Goal: Transaction & Acquisition: Purchase product/service

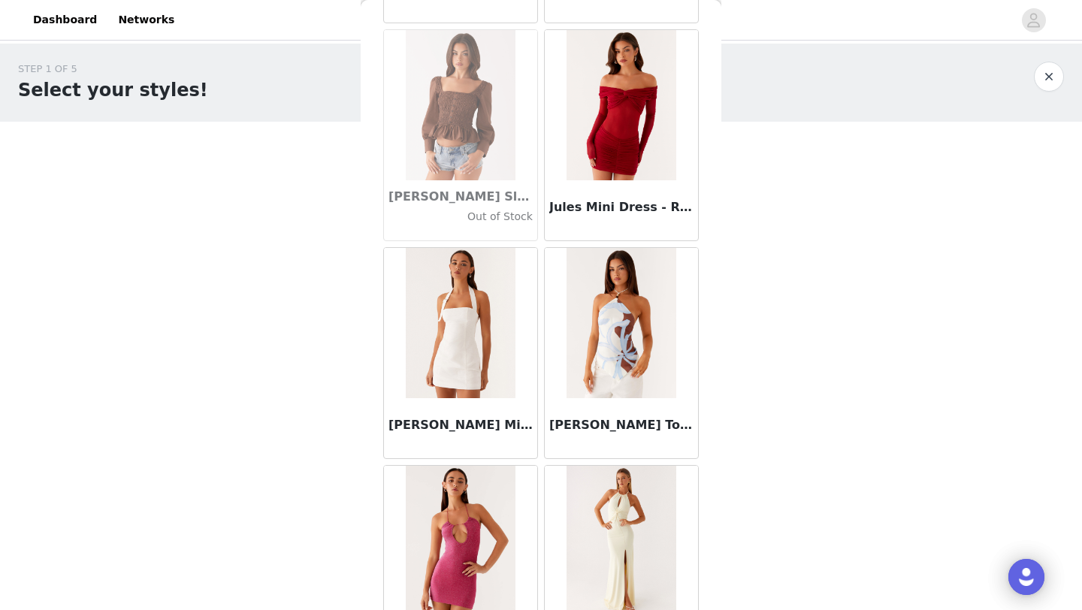
scroll to position [44681, 0]
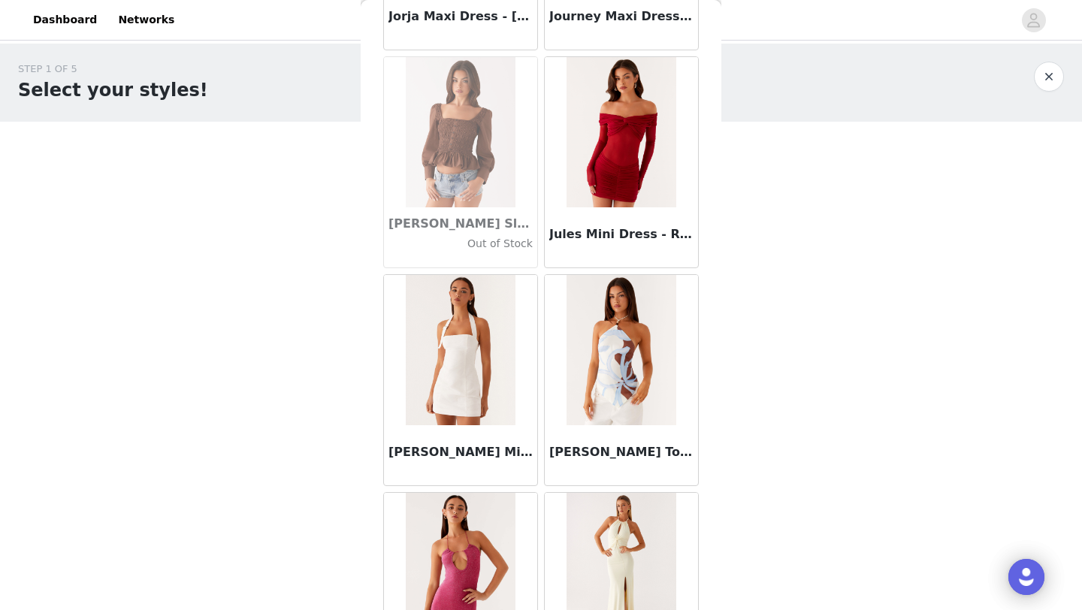
click at [587, 293] on img at bounding box center [620, 350] width 109 height 150
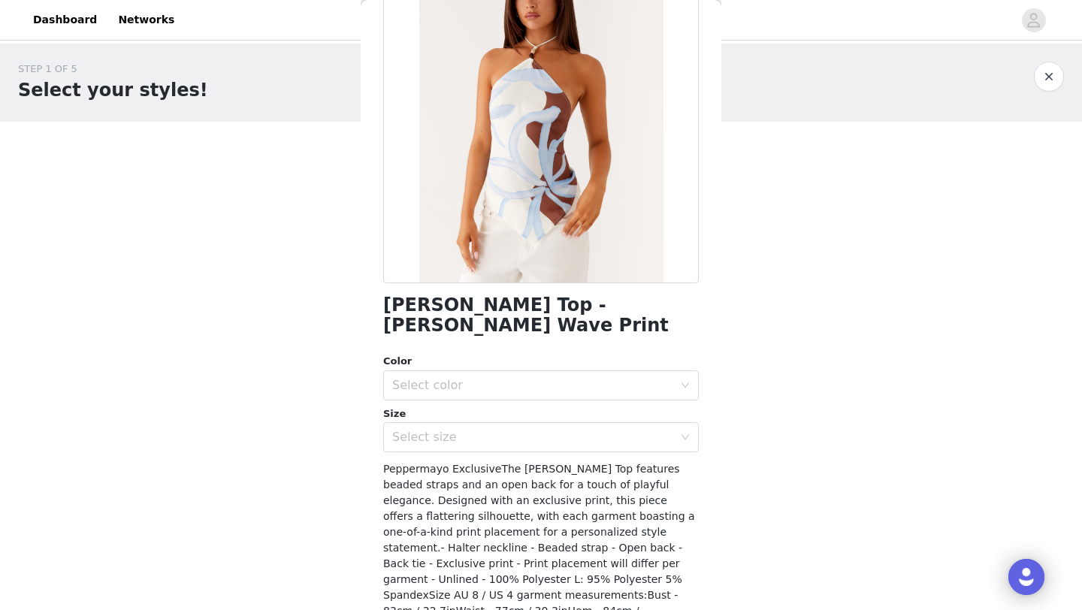
scroll to position [143, 0]
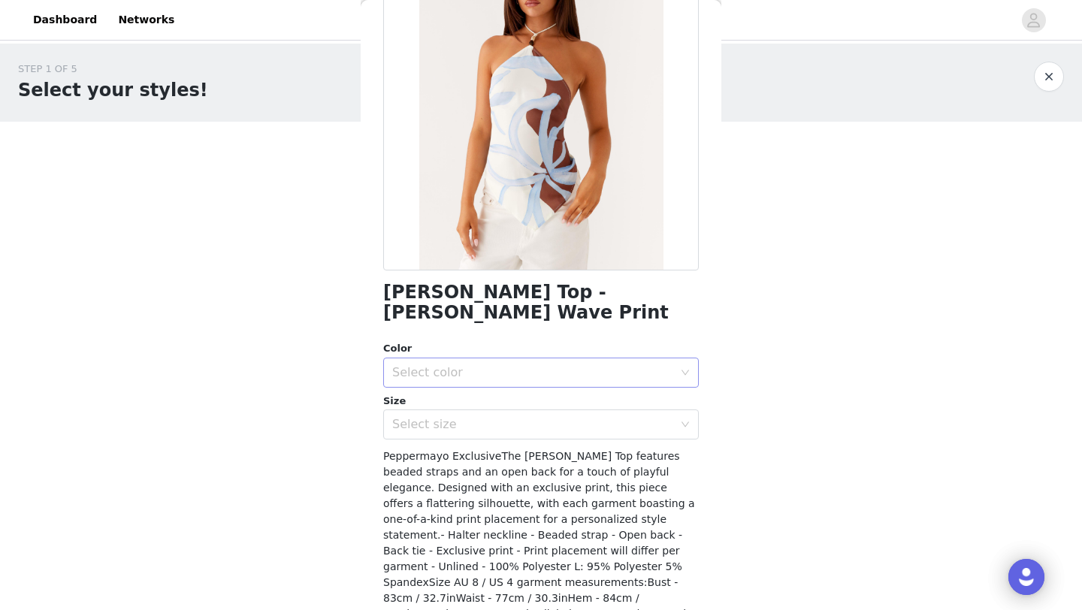
click at [458, 365] on div "Select color" at bounding box center [532, 372] width 281 height 15
click at [452, 391] on li "Bloom Wave Print" at bounding box center [541, 385] width 316 height 24
click at [435, 413] on div "Select size" at bounding box center [536, 424] width 288 height 29
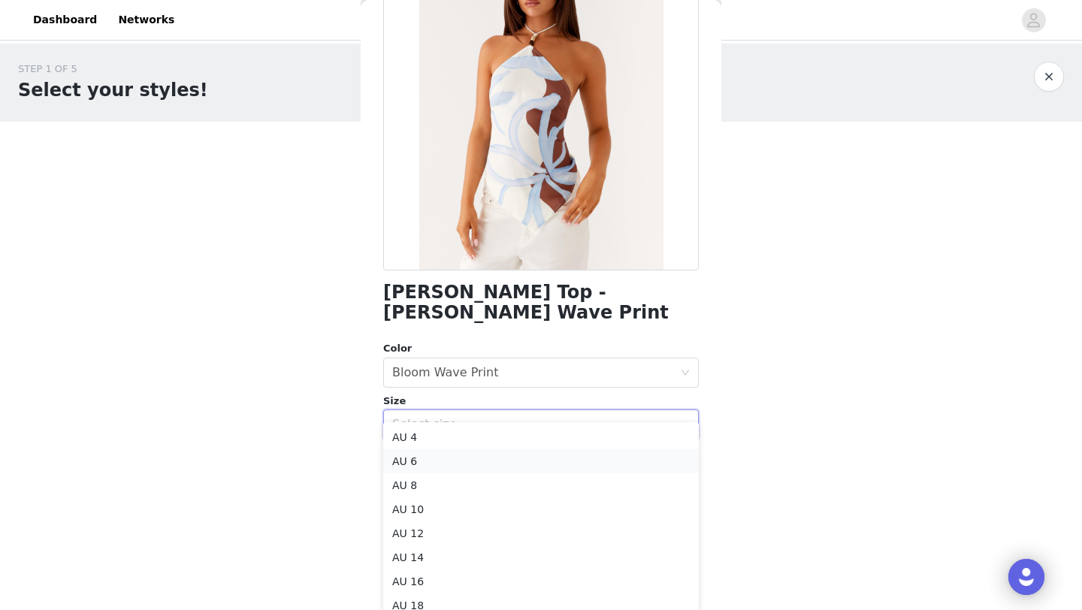
click at [427, 458] on li "AU 6" at bounding box center [541, 461] width 316 height 24
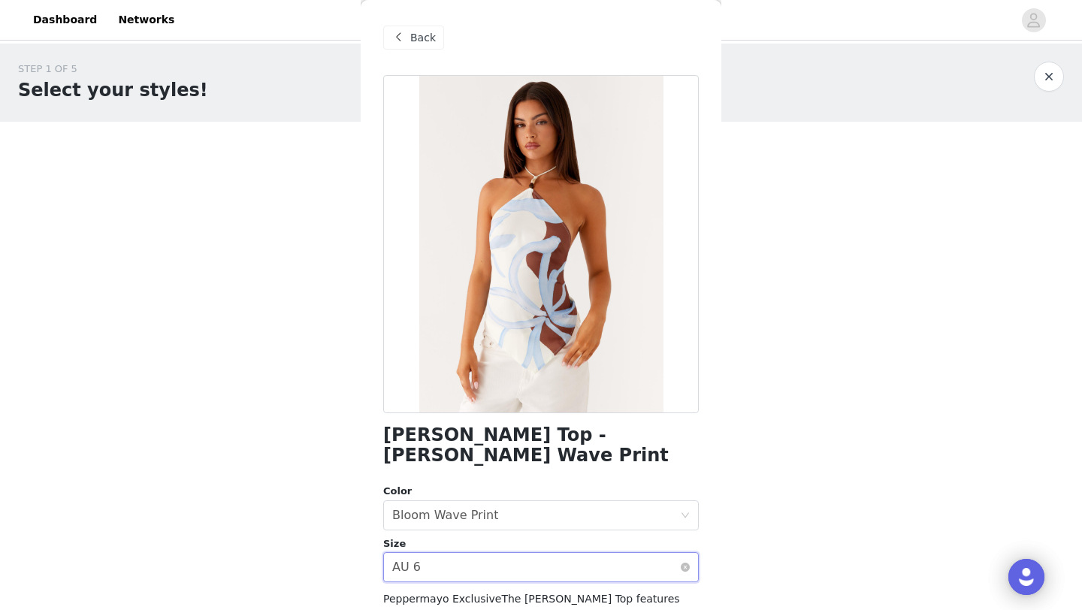
scroll to position [198, 0]
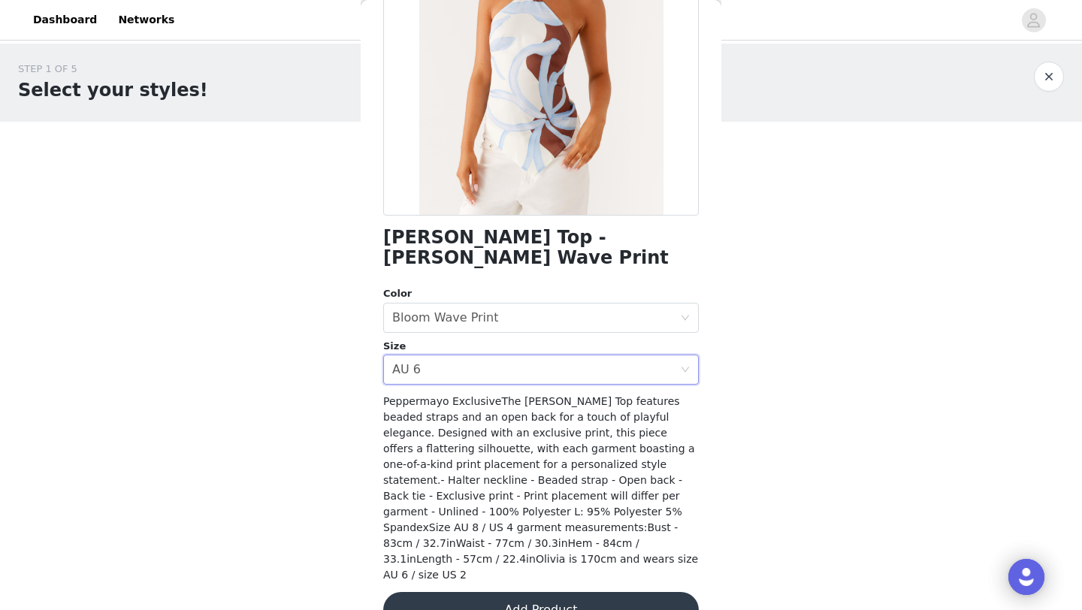
click at [475, 592] on button "Add Product" at bounding box center [541, 610] width 316 height 36
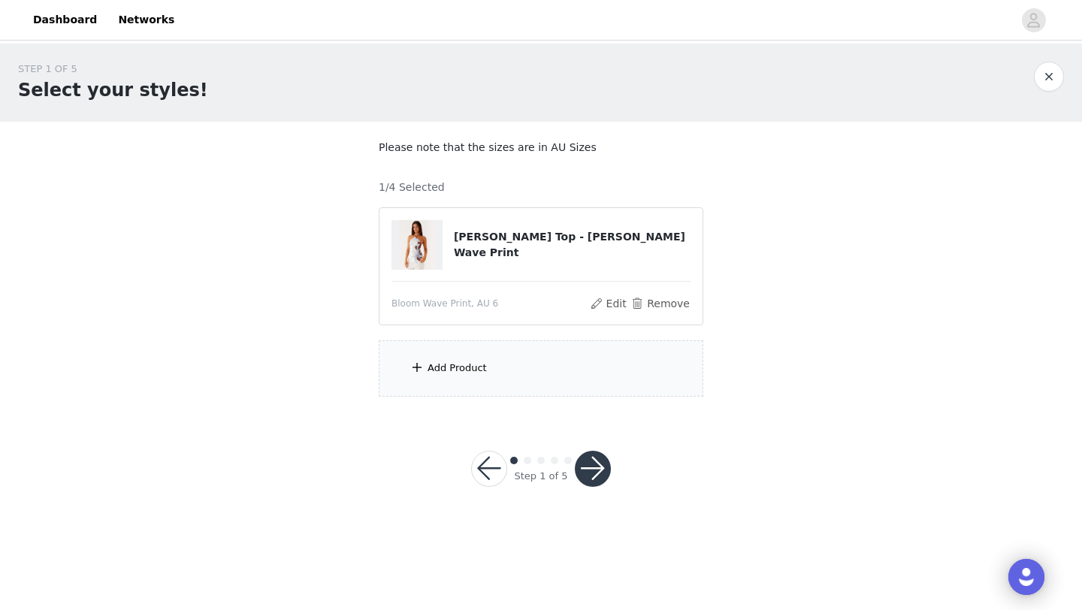
click at [451, 375] on div "Add Product" at bounding box center [541, 368] width 325 height 56
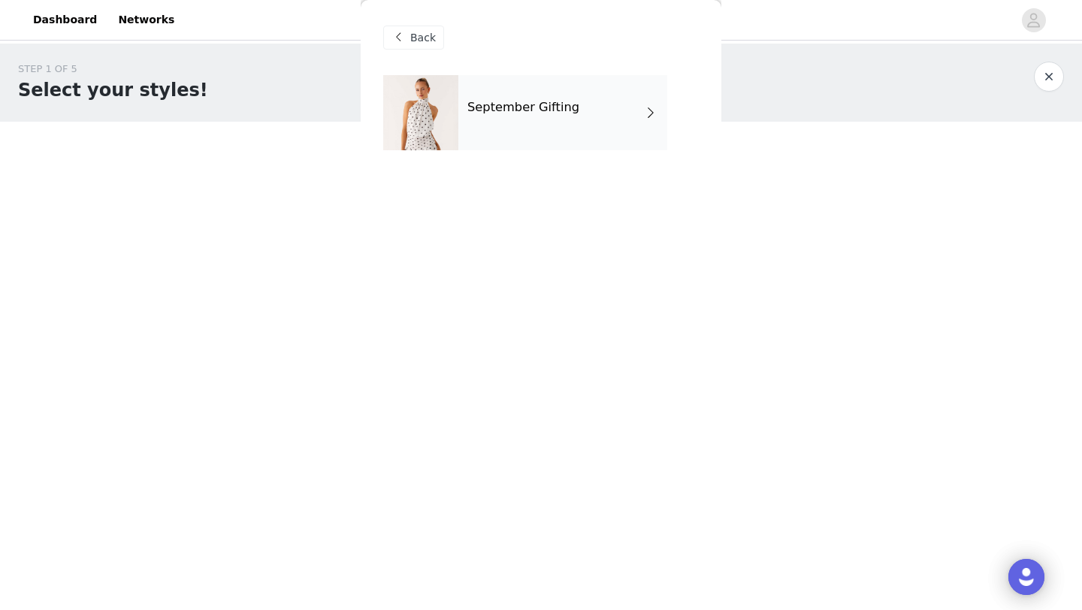
click at [491, 124] on div "September Gifting" at bounding box center [562, 112] width 209 height 75
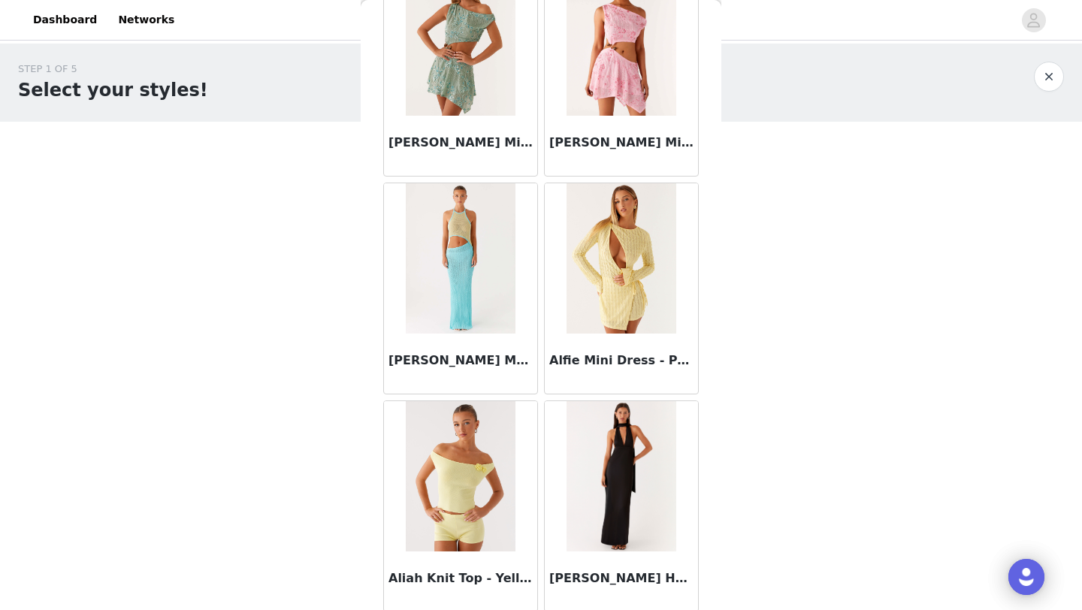
scroll to position [1689, 0]
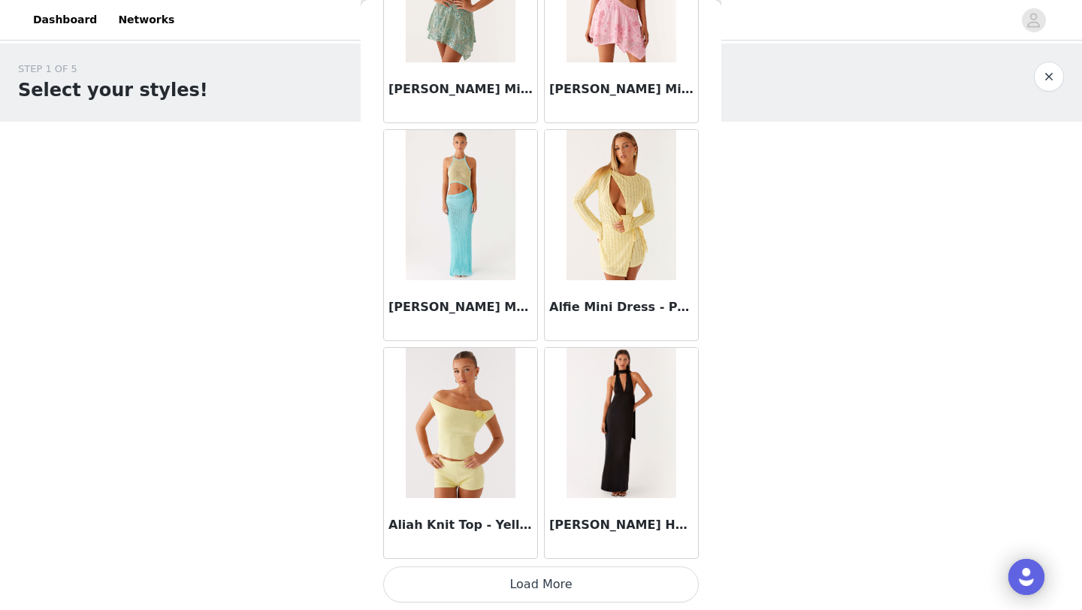
click at [521, 586] on button "Load More" at bounding box center [541, 584] width 316 height 36
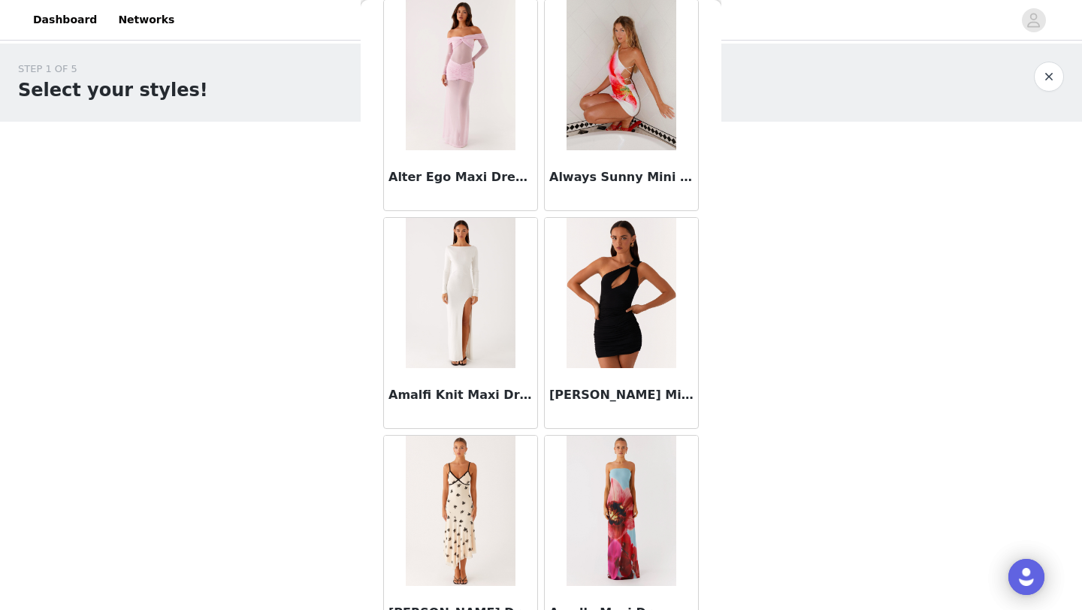
scroll to position [3867, 0]
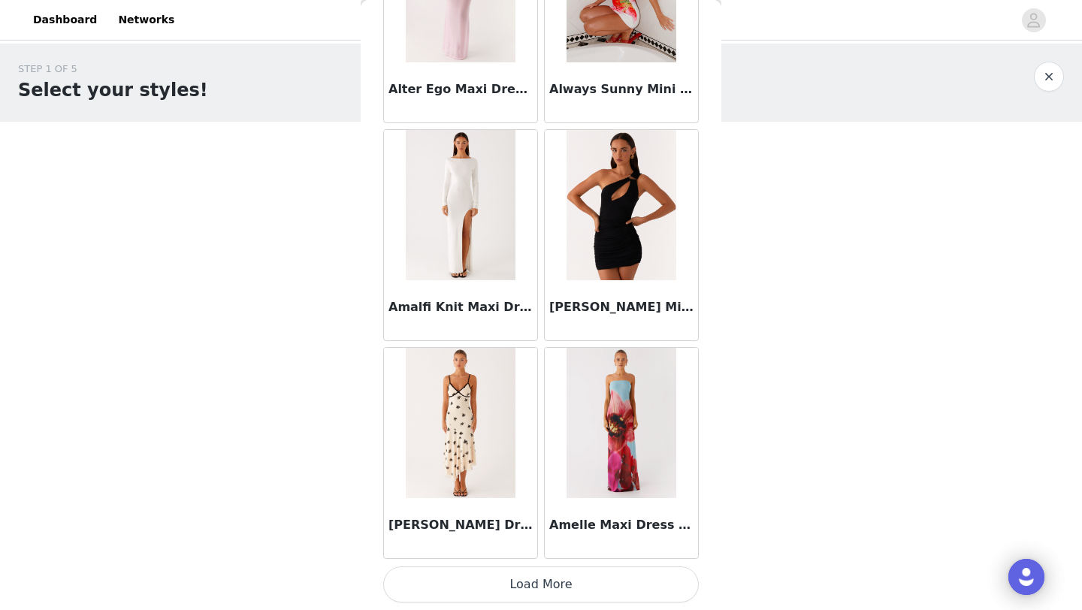
click at [543, 588] on button "Load More" at bounding box center [541, 584] width 316 height 36
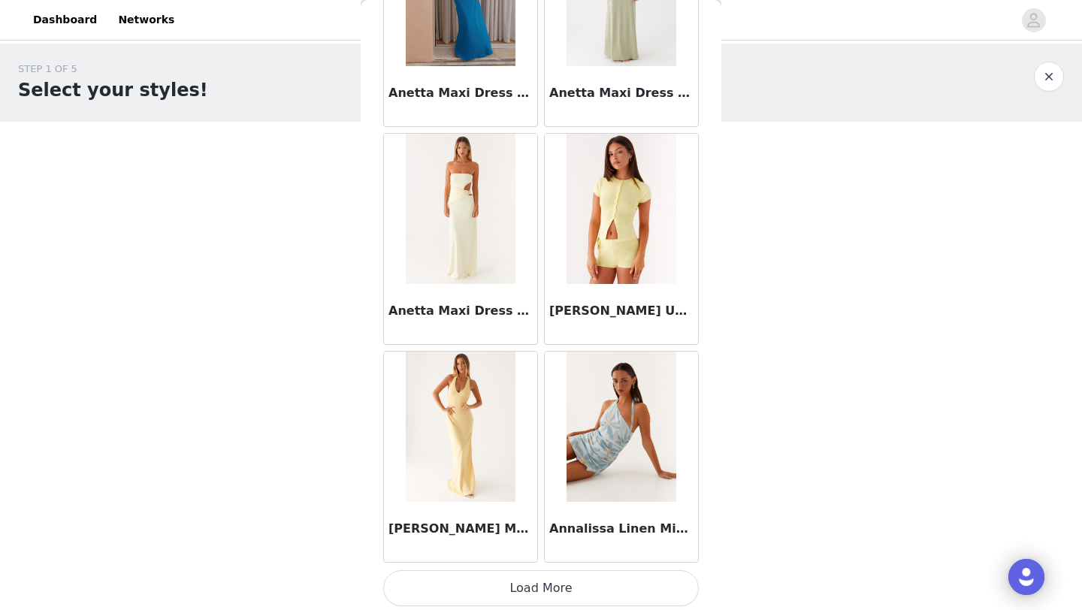
scroll to position [6046, 0]
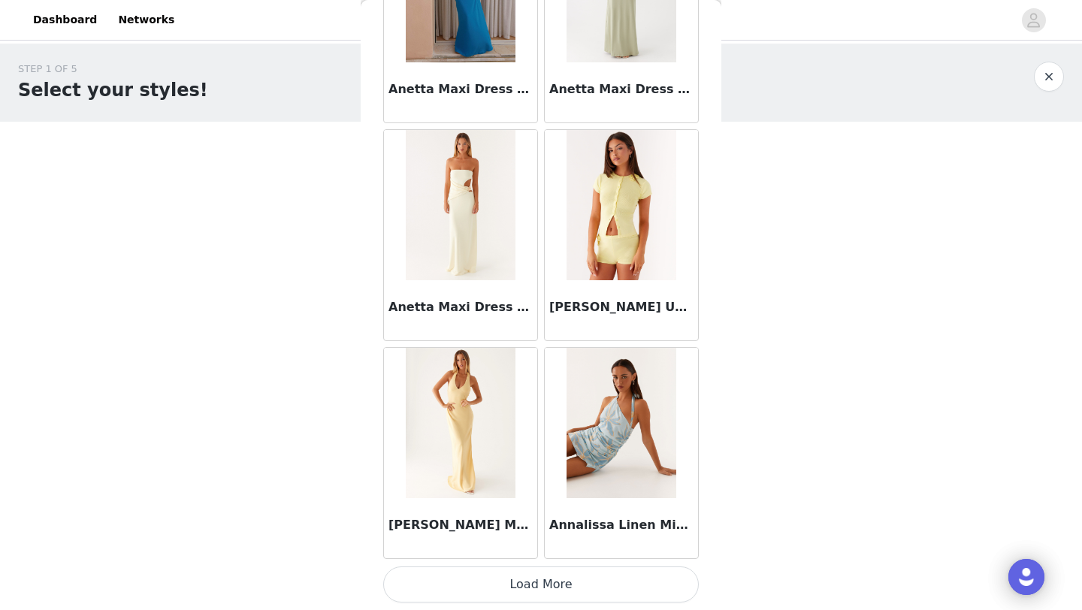
click at [544, 591] on button "Load More" at bounding box center [541, 584] width 316 height 36
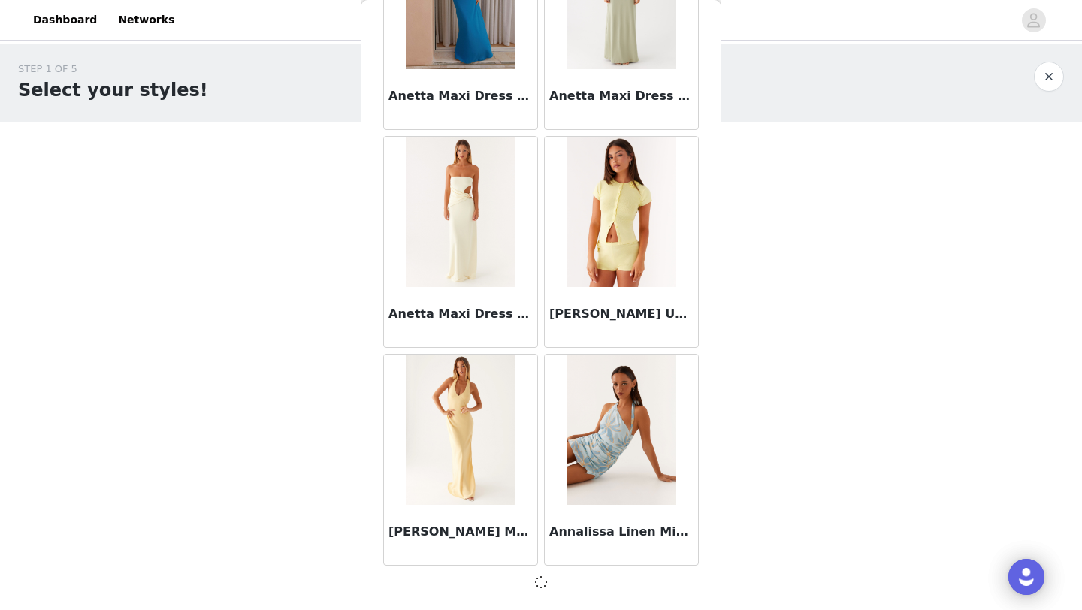
scroll to position [6039, 0]
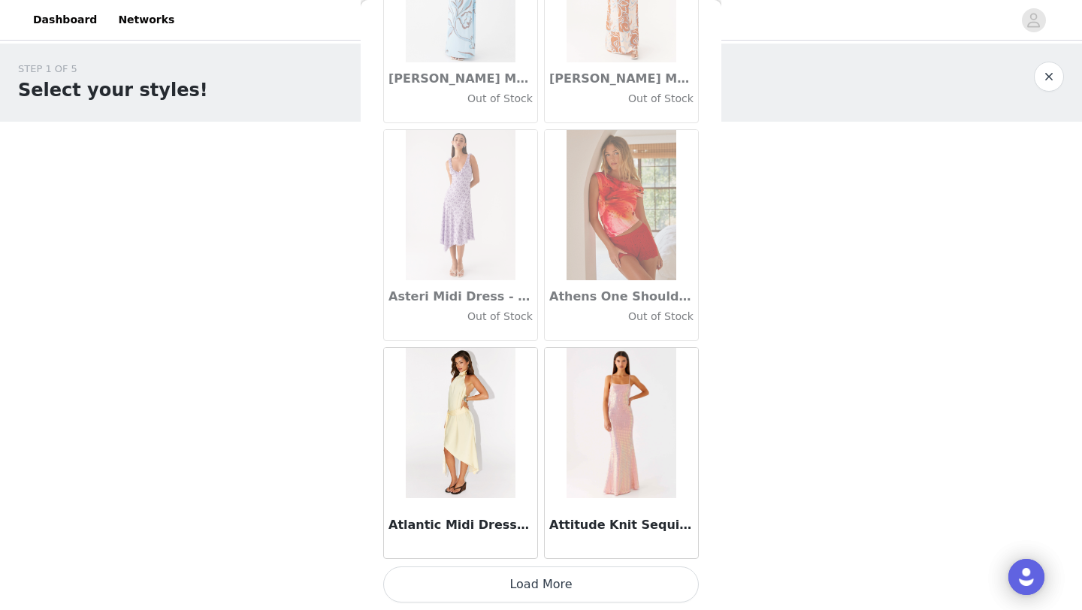
click at [544, 592] on button "Load More" at bounding box center [541, 584] width 316 height 36
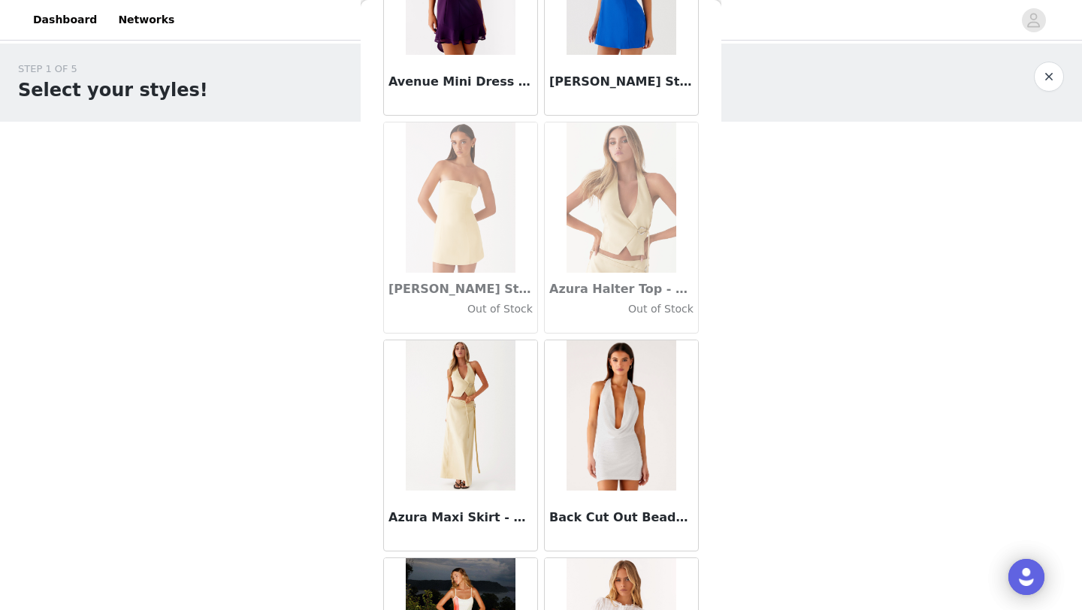
scroll to position [10403, 0]
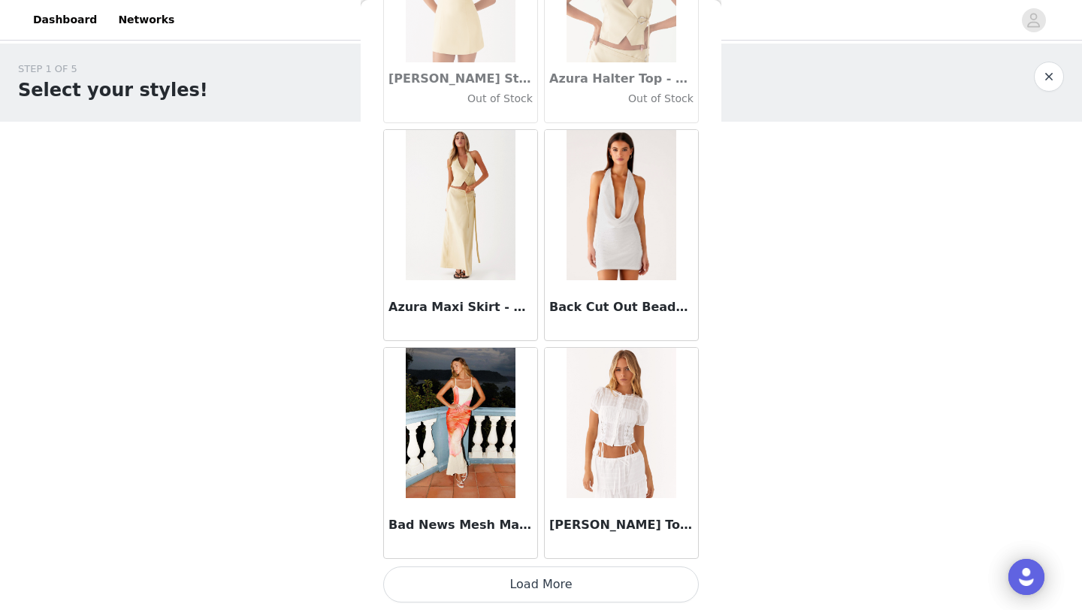
click at [536, 602] on button "Load More" at bounding box center [541, 584] width 316 height 36
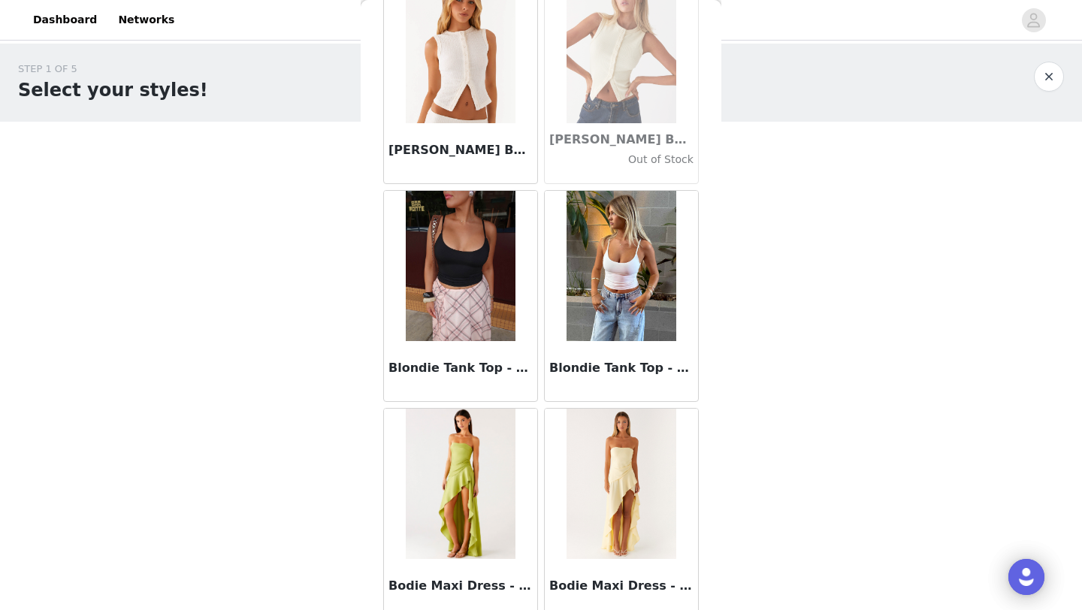
scroll to position [12582, 0]
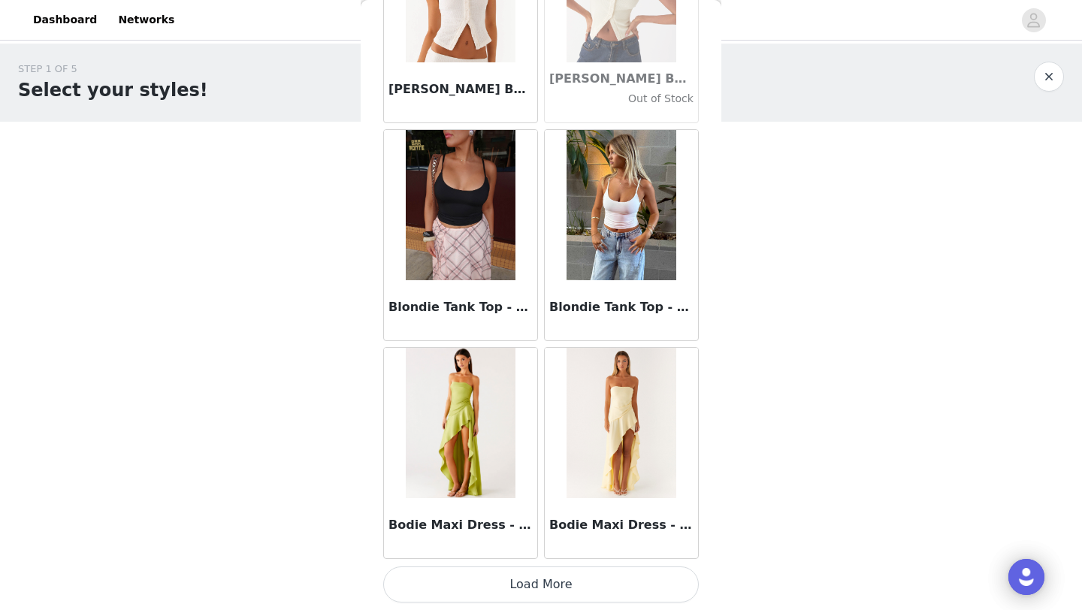
click at [543, 594] on button "Load More" at bounding box center [541, 584] width 316 height 36
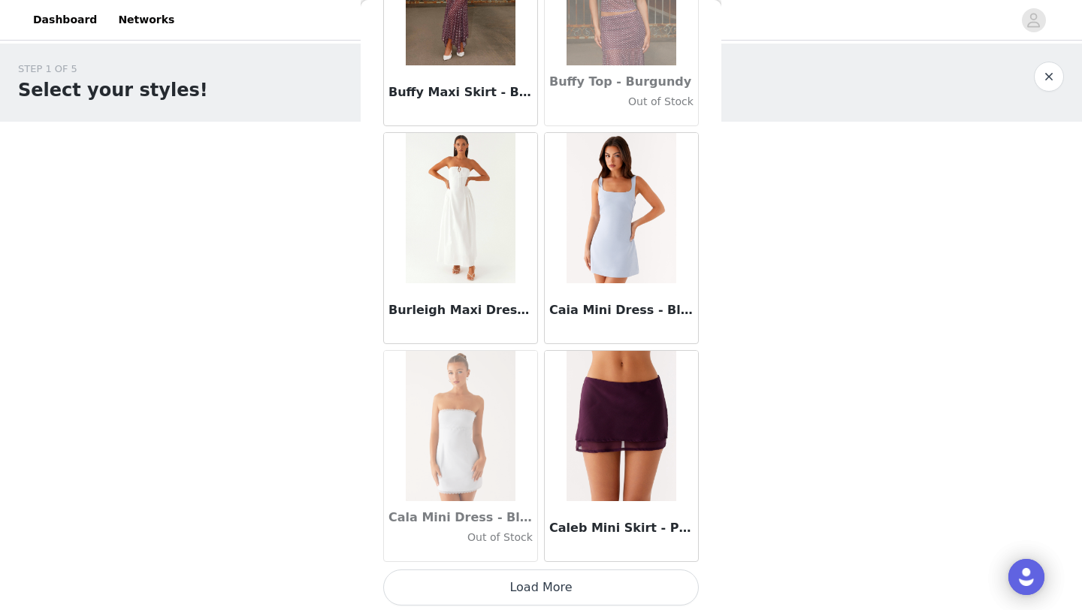
scroll to position [14761, 0]
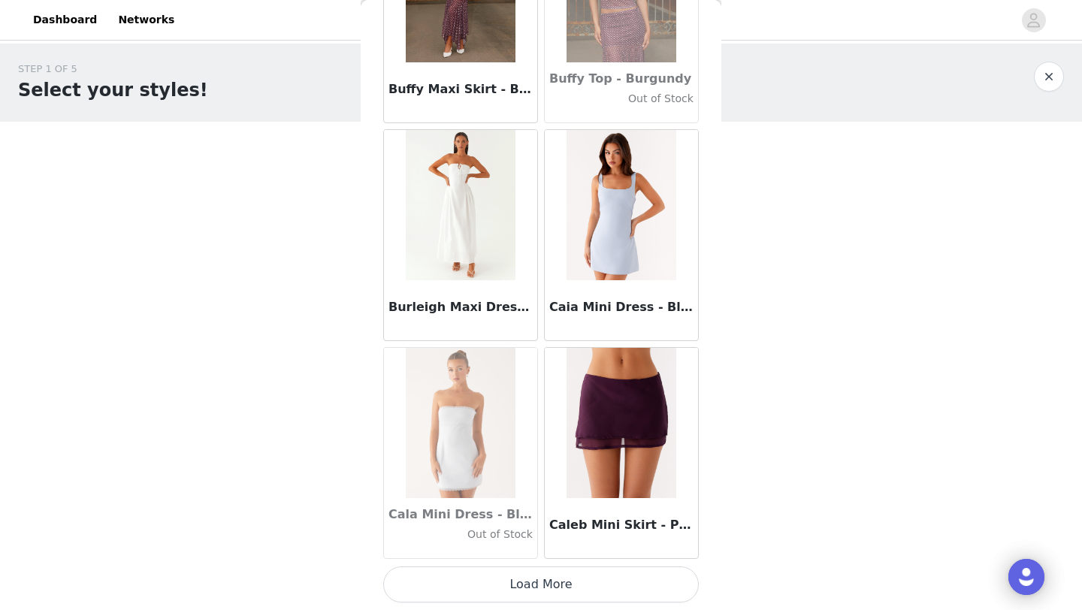
click at [561, 594] on button "Load More" at bounding box center [541, 584] width 316 height 36
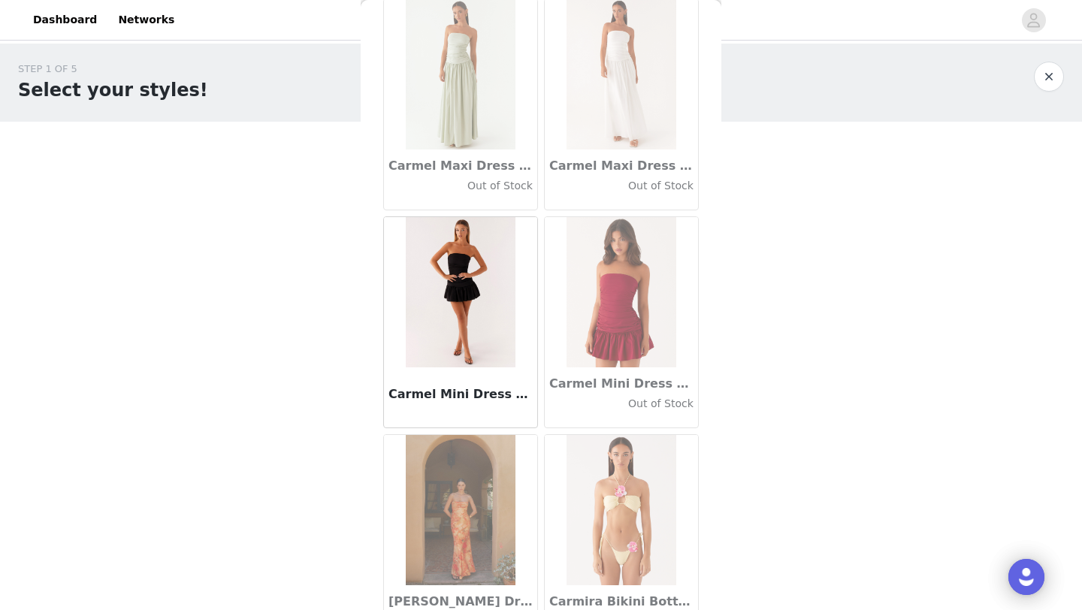
scroll to position [16939, 0]
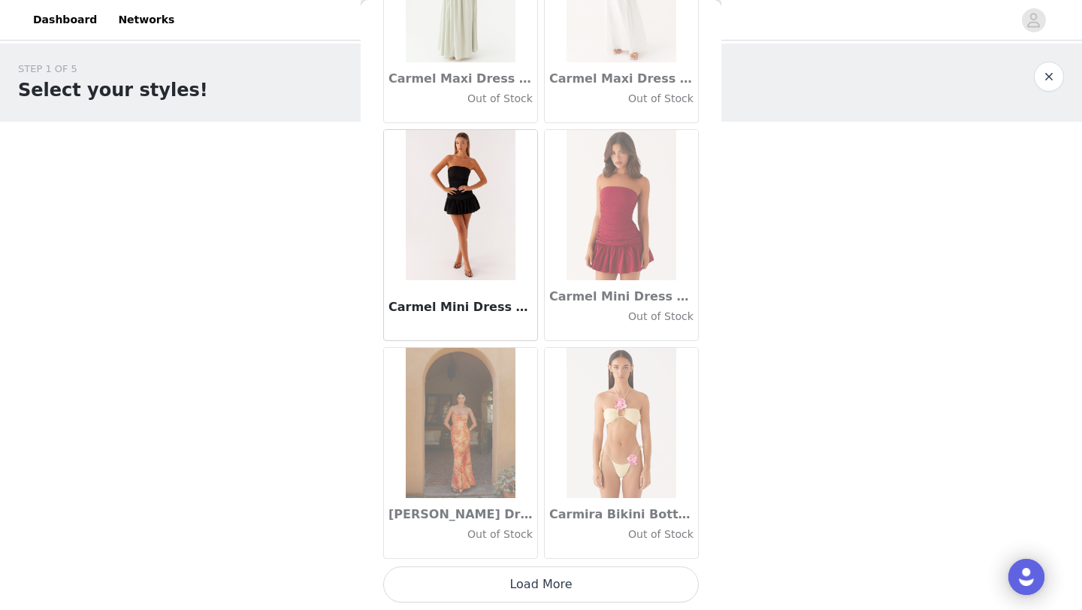
click at [539, 595] on button "Load More" at bounding box center [541, 584] width 316 height 36
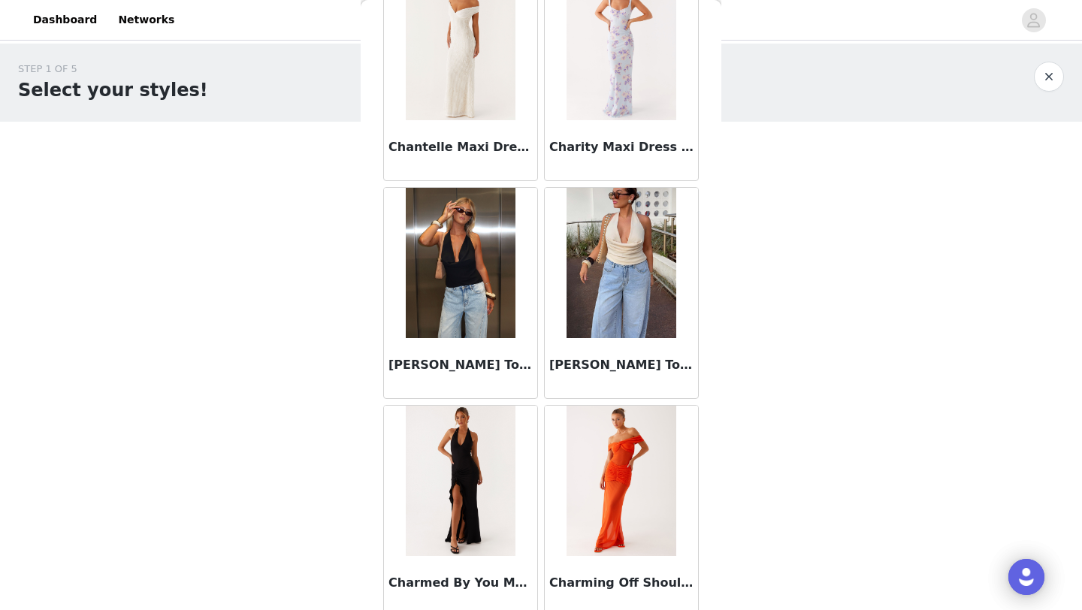
scroll to position [19118, 0]
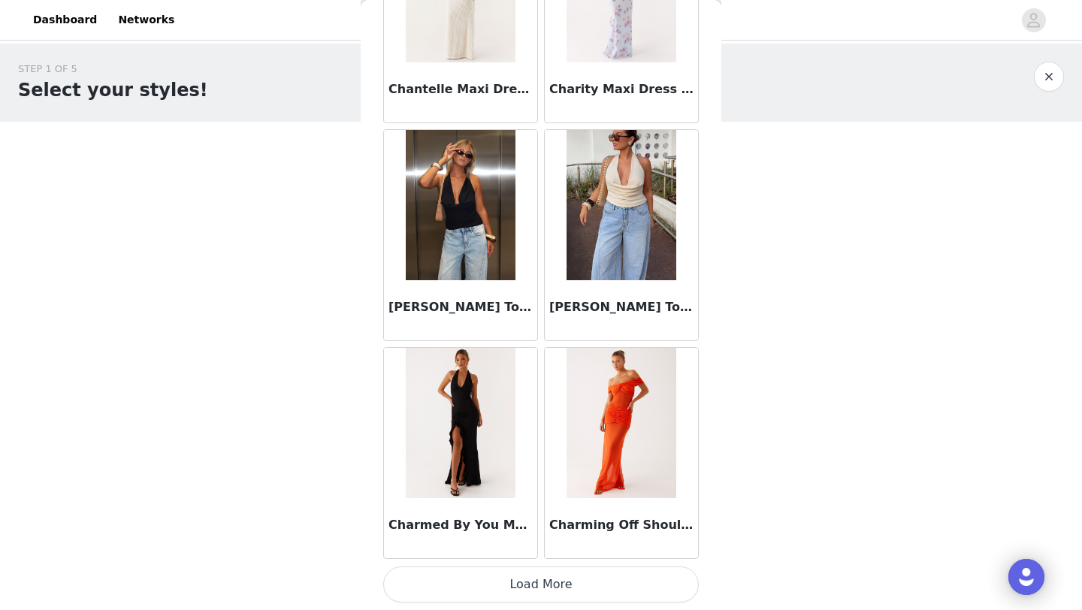
click at [536, 599] on button "Load More" at bounding box center [541, 584] width 316 height 36
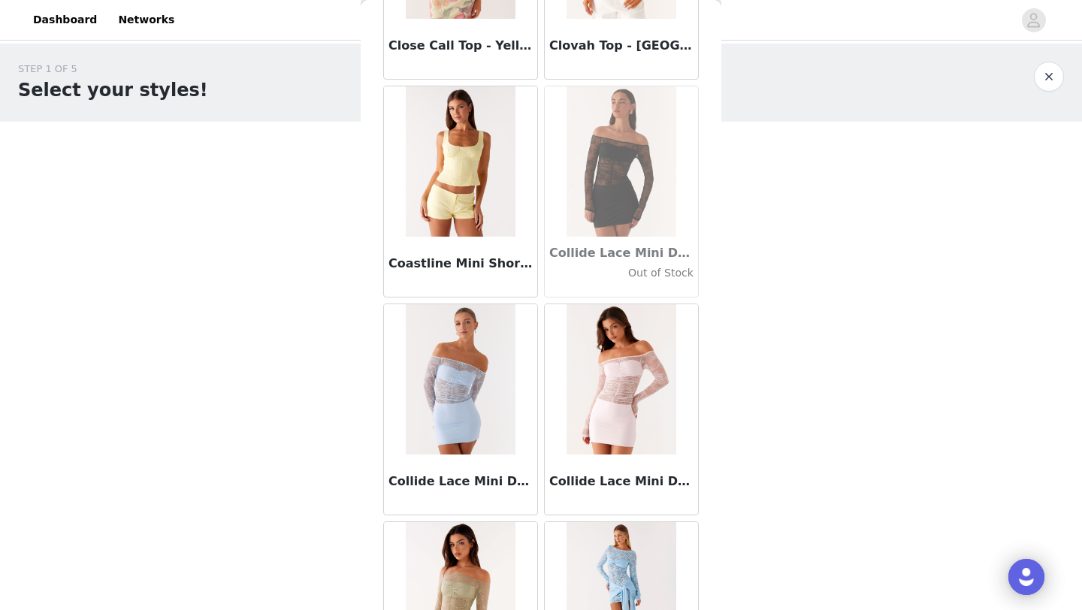
scroll to position [21297, 0]
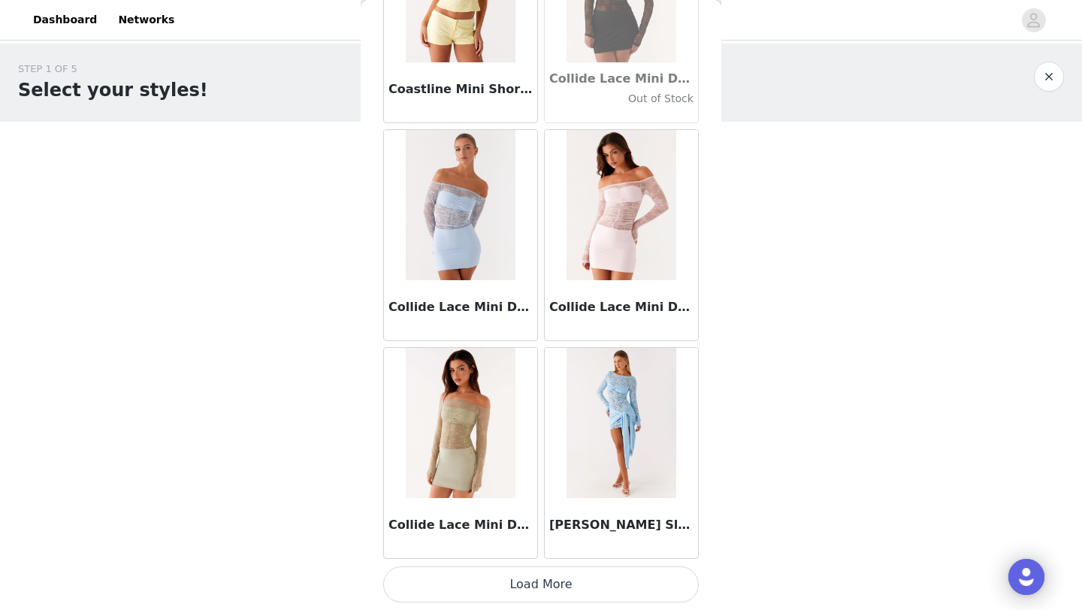
click at [539, 579] on button "Load More" at bounding box center [541, 584] width 316 height 36
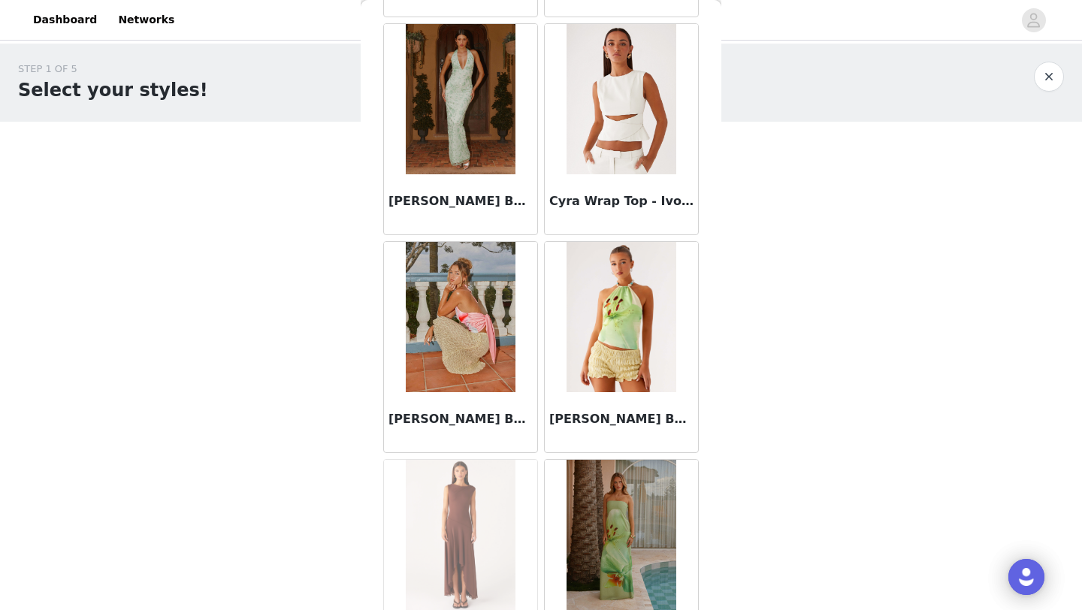
scroll to position [22784, 0]
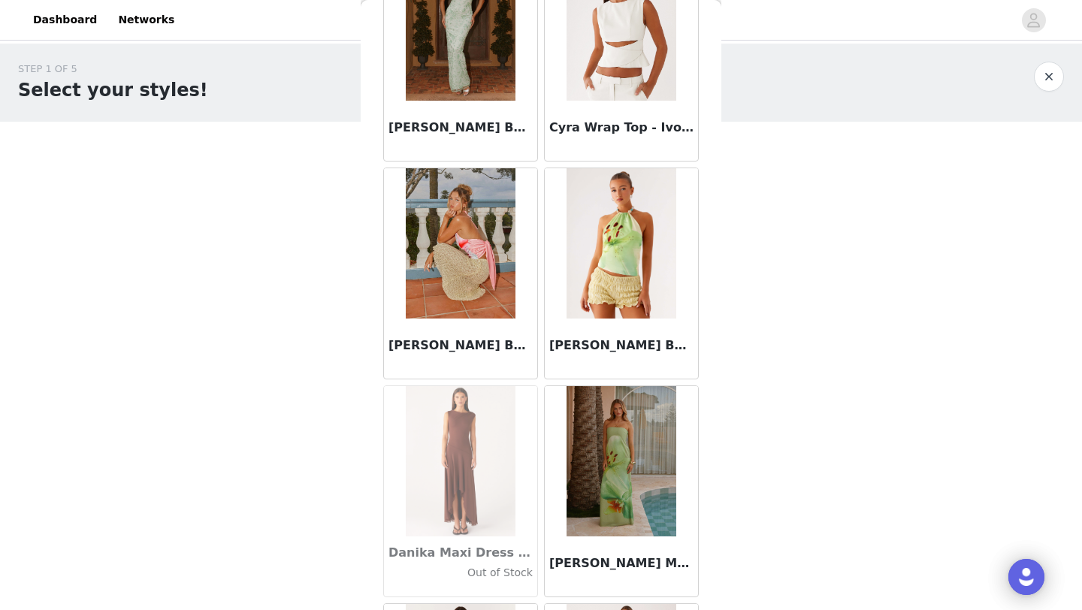
click at [615, 329] on div "[PERSON_NAME] Beaded Tie Back Top - Yellow Floral" at bounding box center [621, 349] width 153 height 60
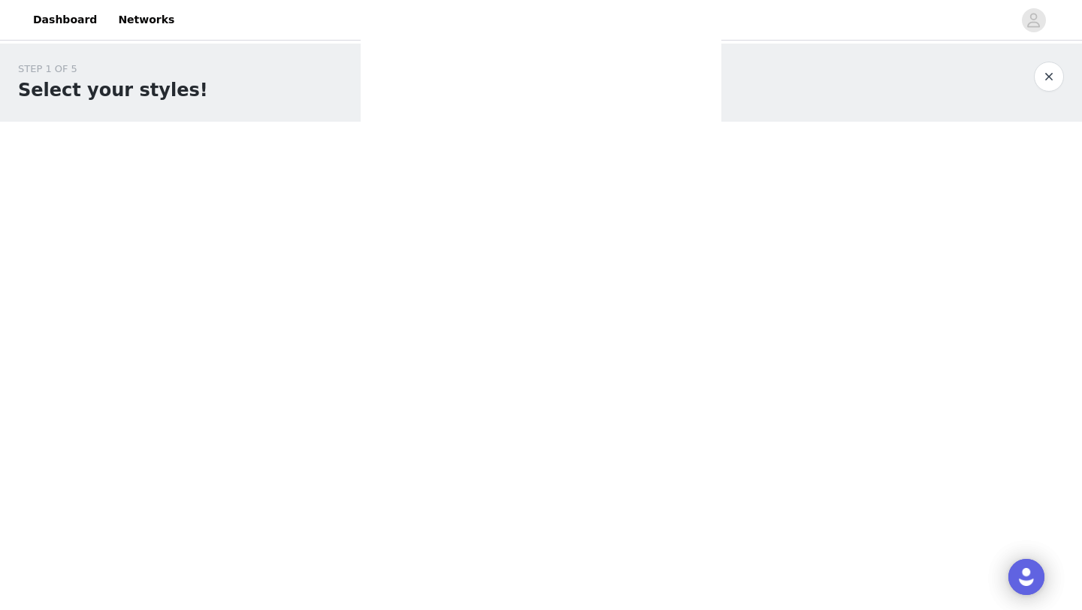
scroll to position [0, 0]
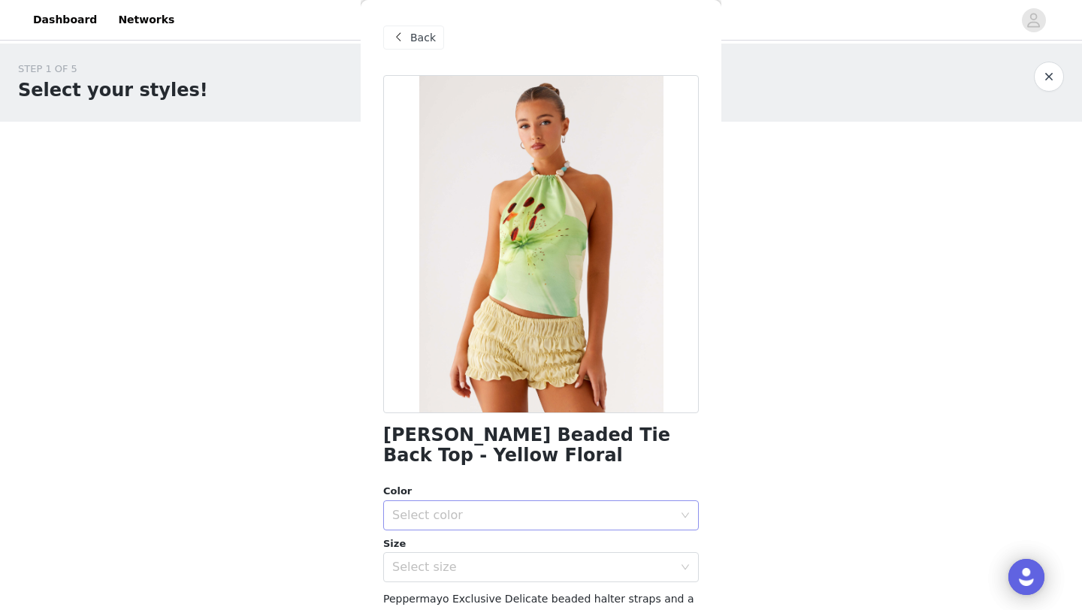
click at [474, 512] on div "Select color" at bounding box center [532, 515] width 281 height 15
click at [439, 550] on li "Yellow Floral" at bounding box center [541, 548] width 316 height 24
click at [450, 562] on div "Select size" at bounding box center [532, 567] width 281 height 15
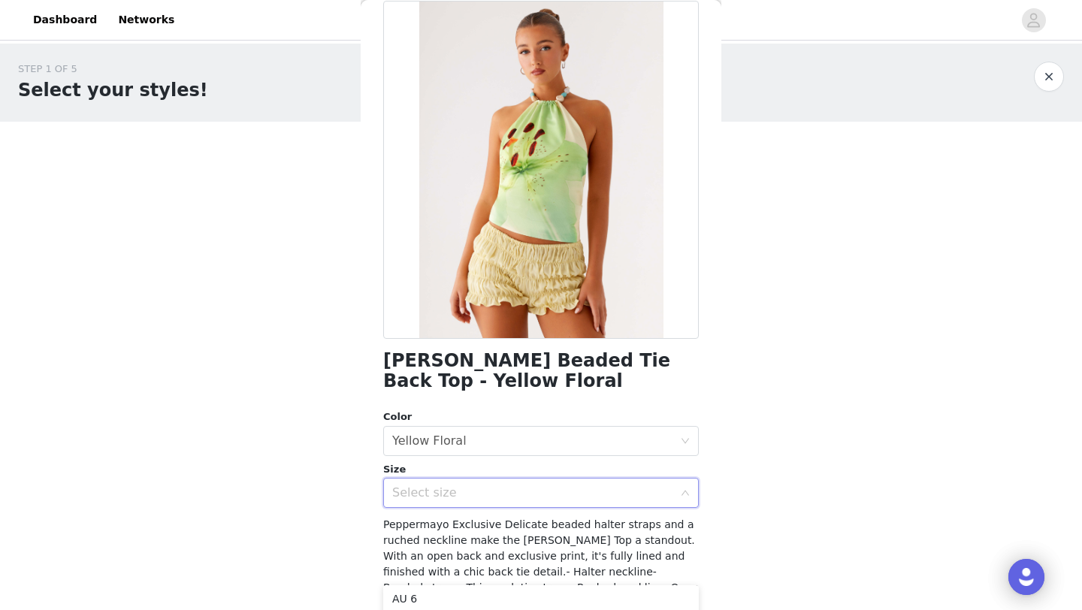
scroll to position [22, 0]
click at [428, 603] on li "AU 6" at bounding box center [541, 602] width 316 height 24
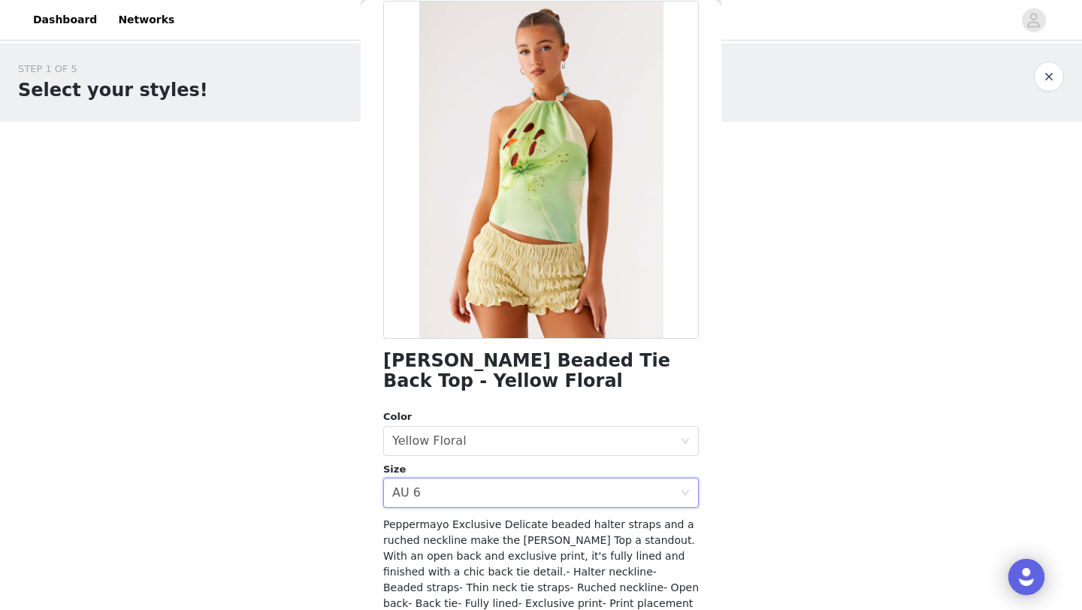
scroll to position [202, 0]
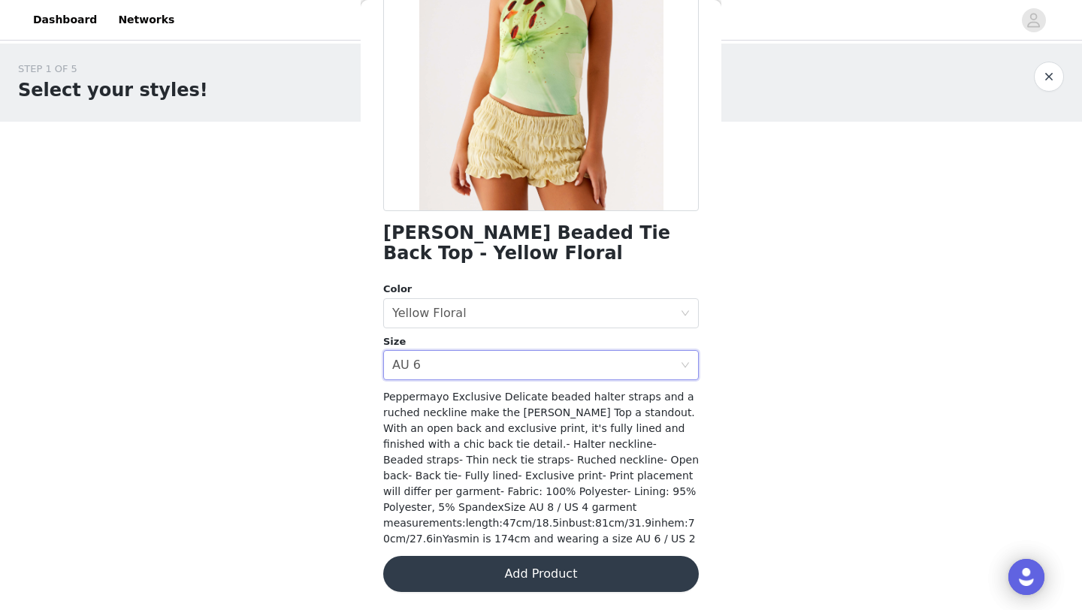
click at [509, 581] on button "Add Product" at bounding box center [541, 574] width 316 height 36
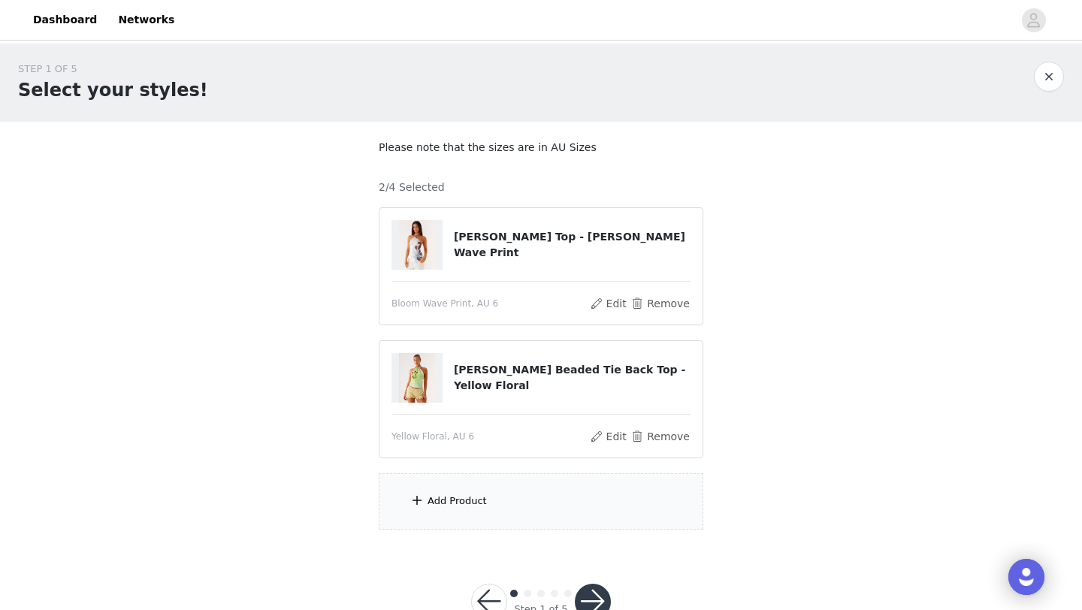
click at [511, 503] on div "Add Product" at bounding box center [541, 501] width 325 height 56
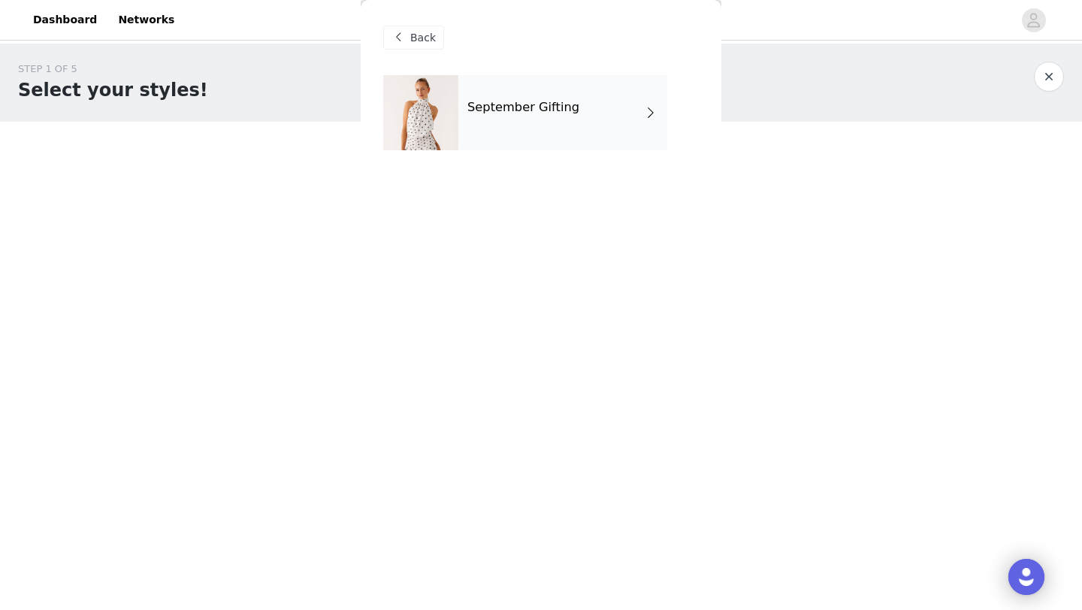
click at [553, 81] on div "September Gifting" at bounding box center [562, 112] width 209 height 75
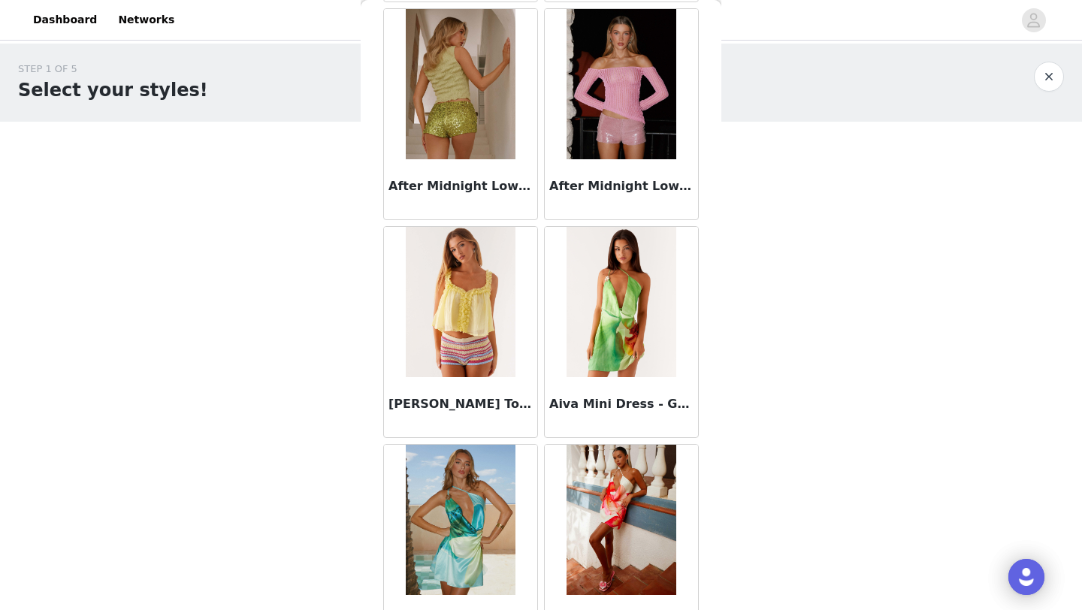
scroll to position [1689, 0]
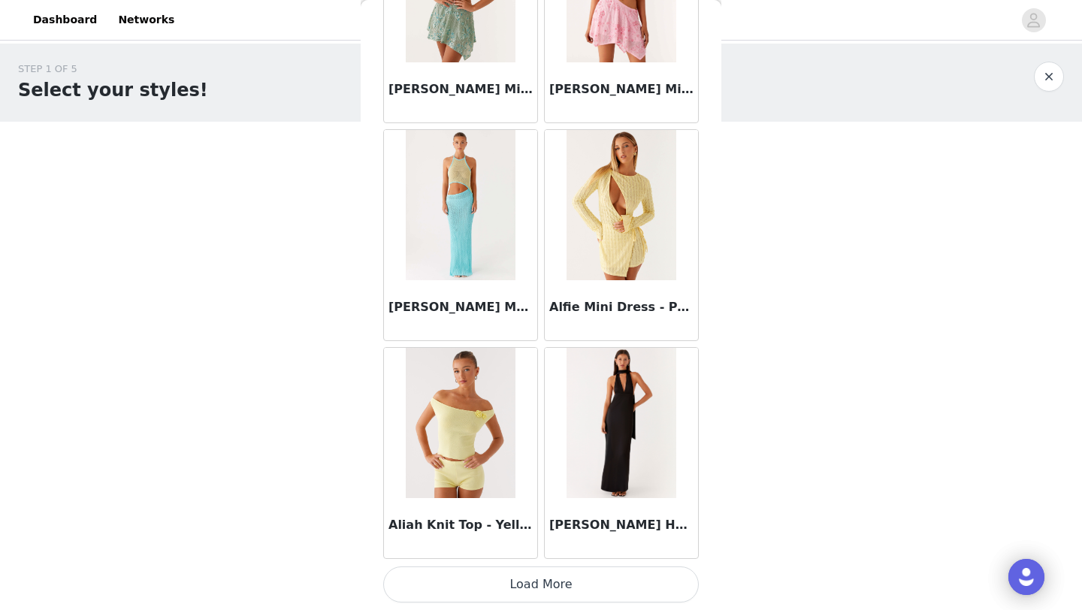
click at [540, 585] on button "Load More" at bounding box center [541, 584] width 316 height 36
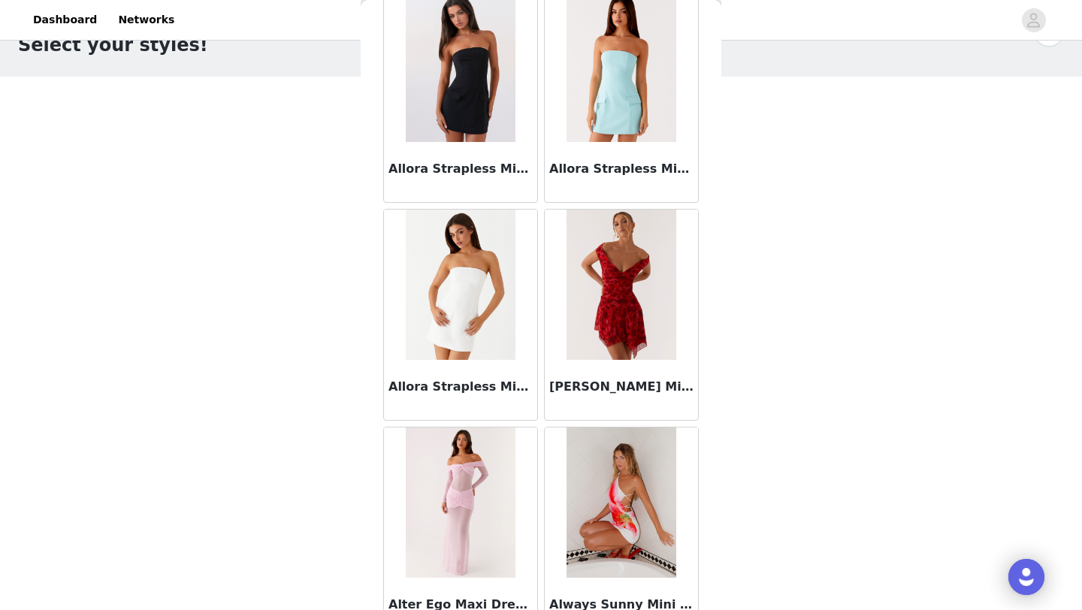
scroll to position [3867, 0]
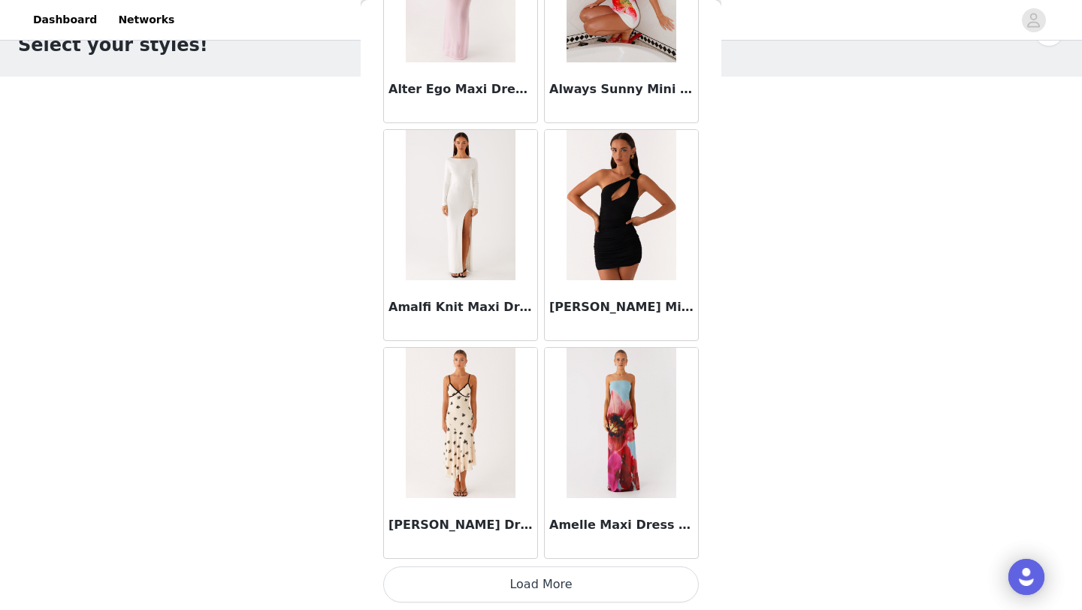
click at [527, 597] on button "Load More" at bounding box center [541, 584] width 316 height 36
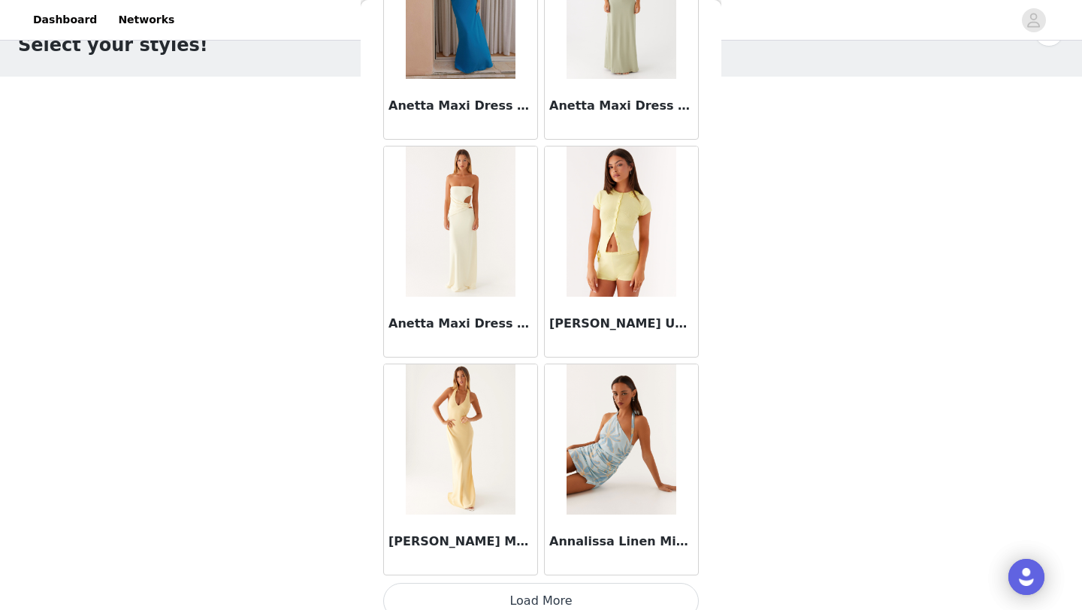
scroll to position [6046, 0]
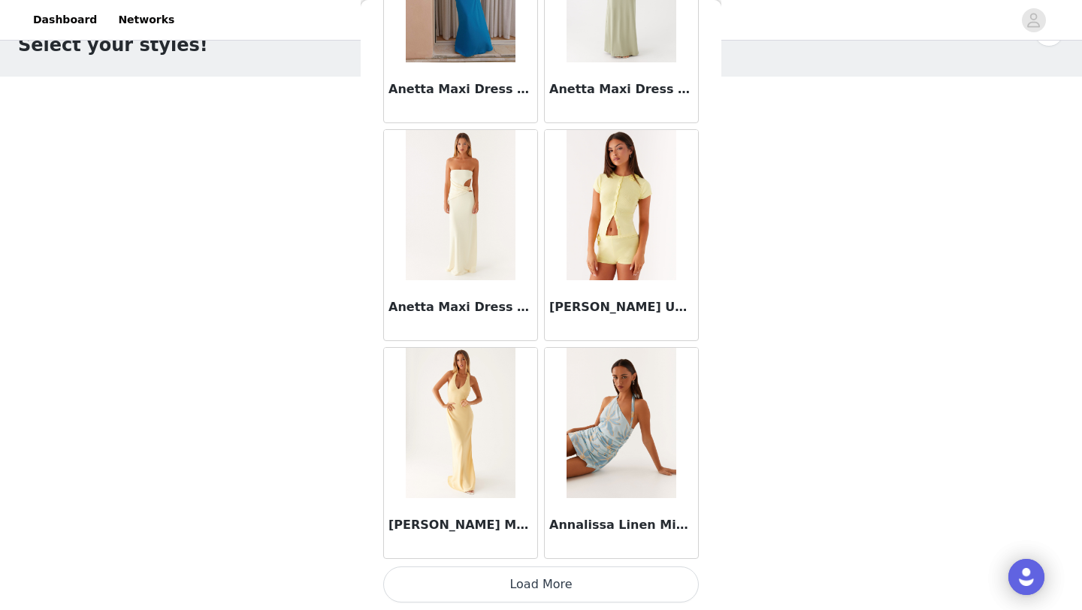
click at [518, 584] on button "Load More" at bounding box center [541, 584] width 316 height 36
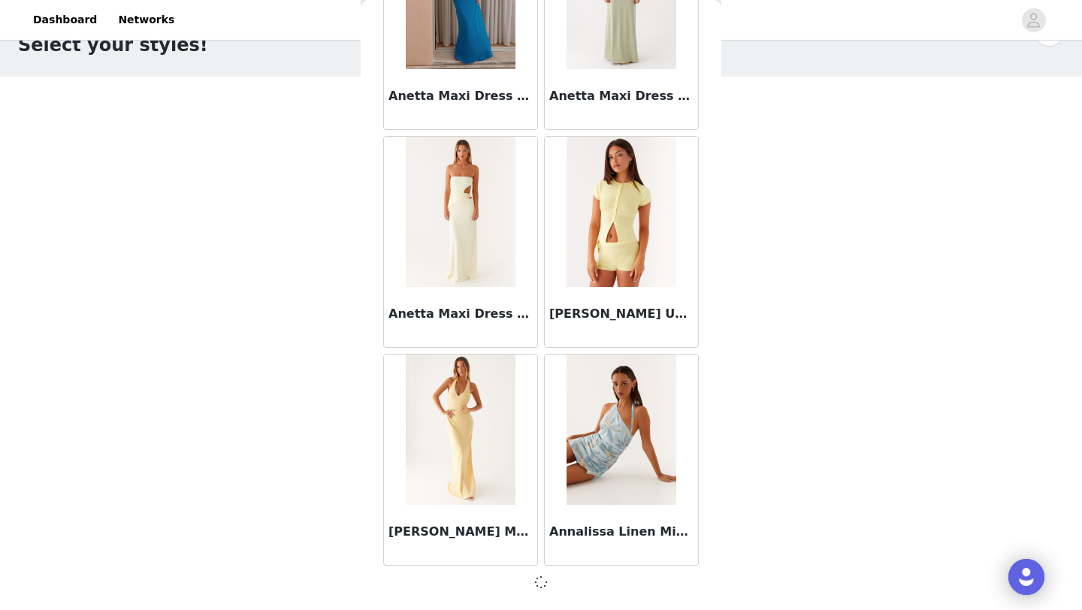
scroll to position [6039, 0]
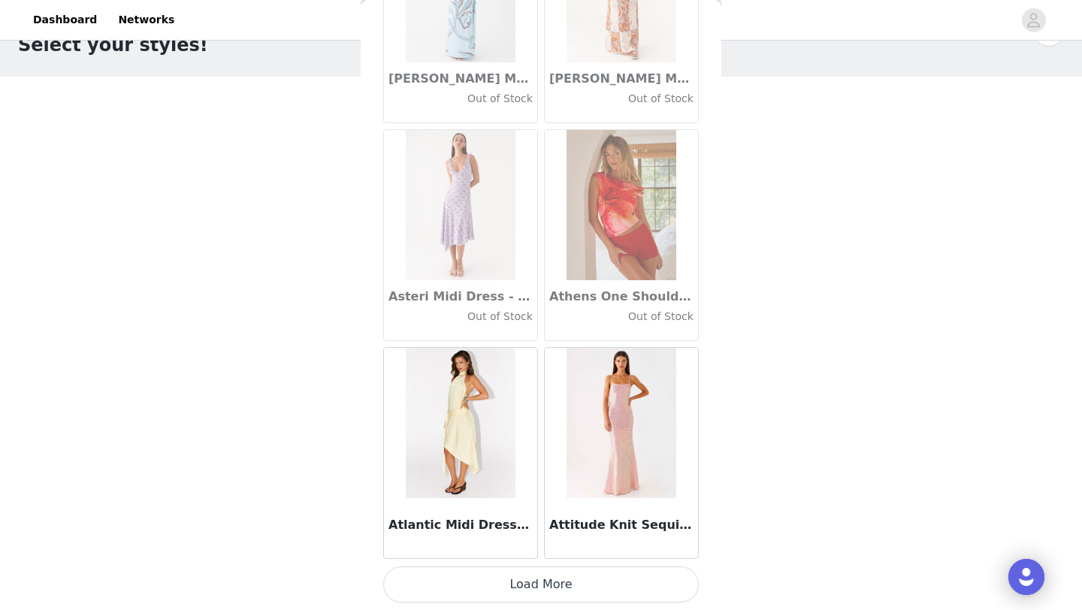
click at [536, 587] on button "Load More" at bounding box center [541, 584] width 316 height 36
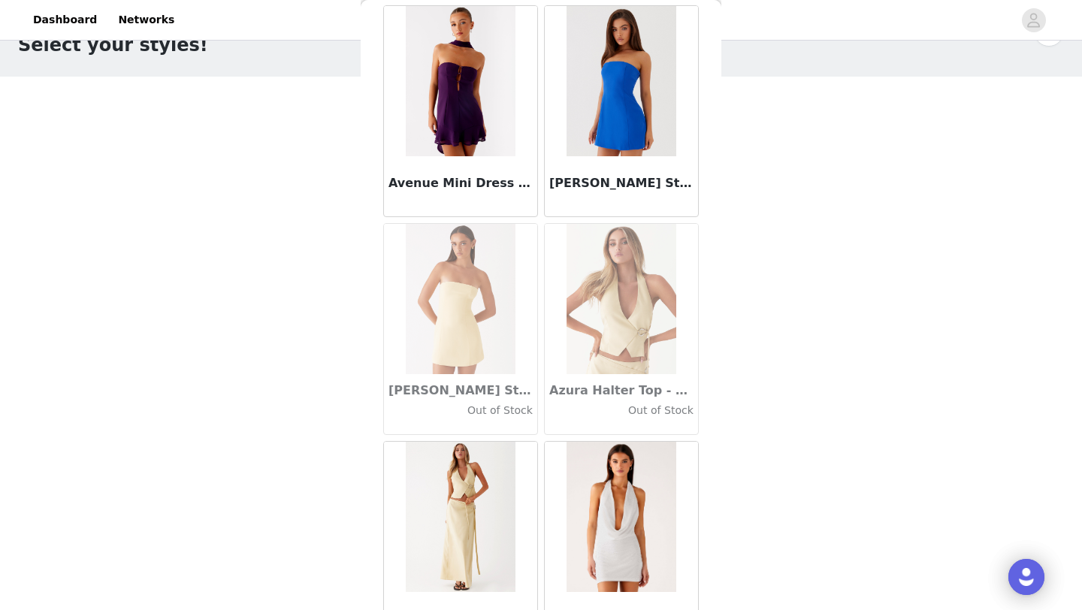
scroll to position [10403, 0]
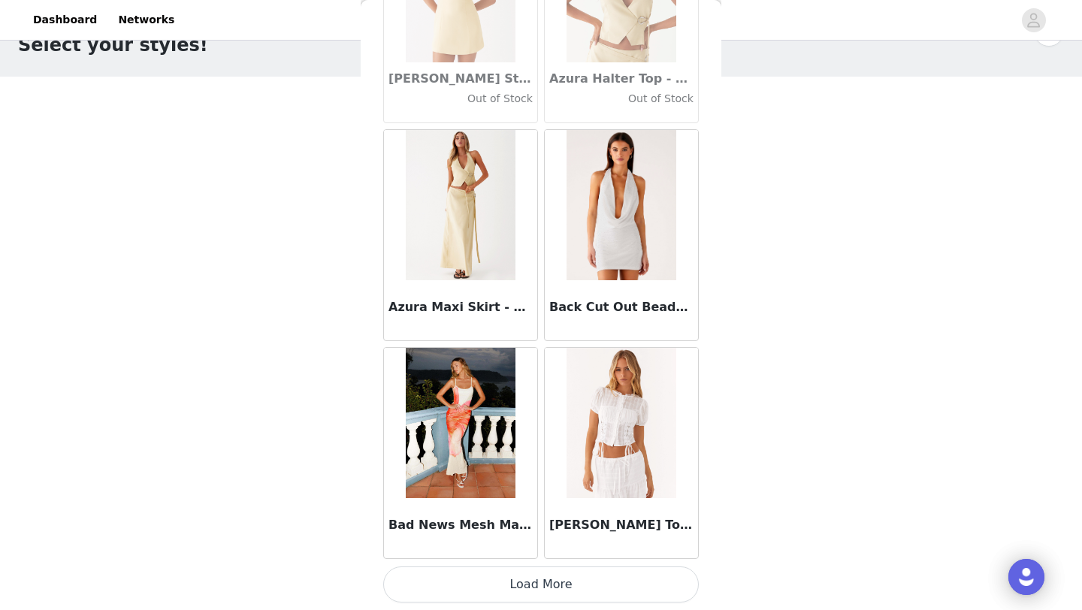
click at [549, 580] on button "Load More" at bounding box center [541, 584] width 316 height 36
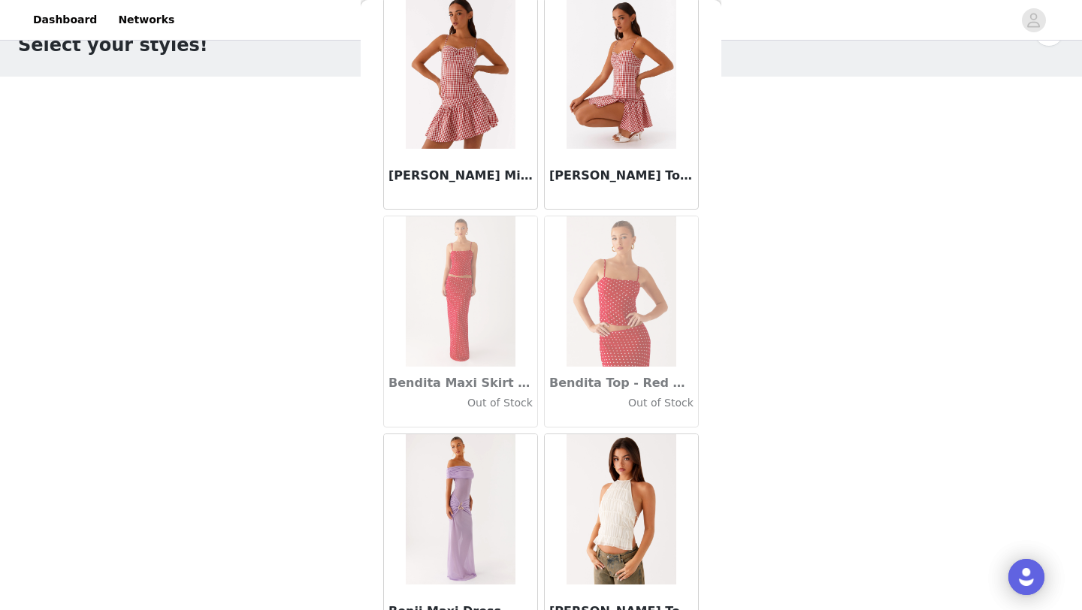
scroll to position [12582, 0]
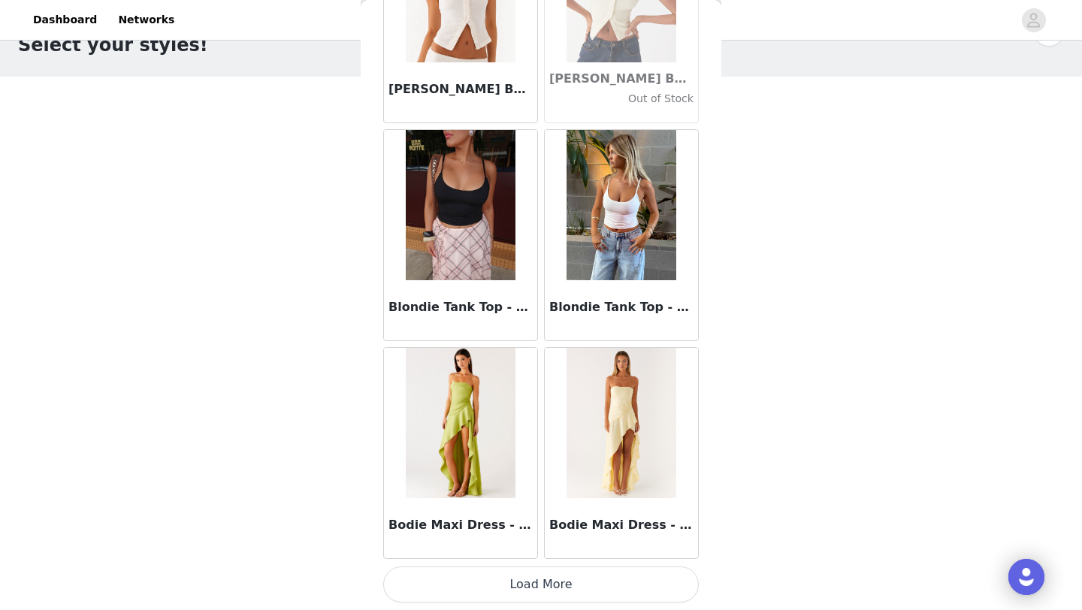
click at [543, 584] on button "Load More" at bounding box center [541, 584] width 316 height 36
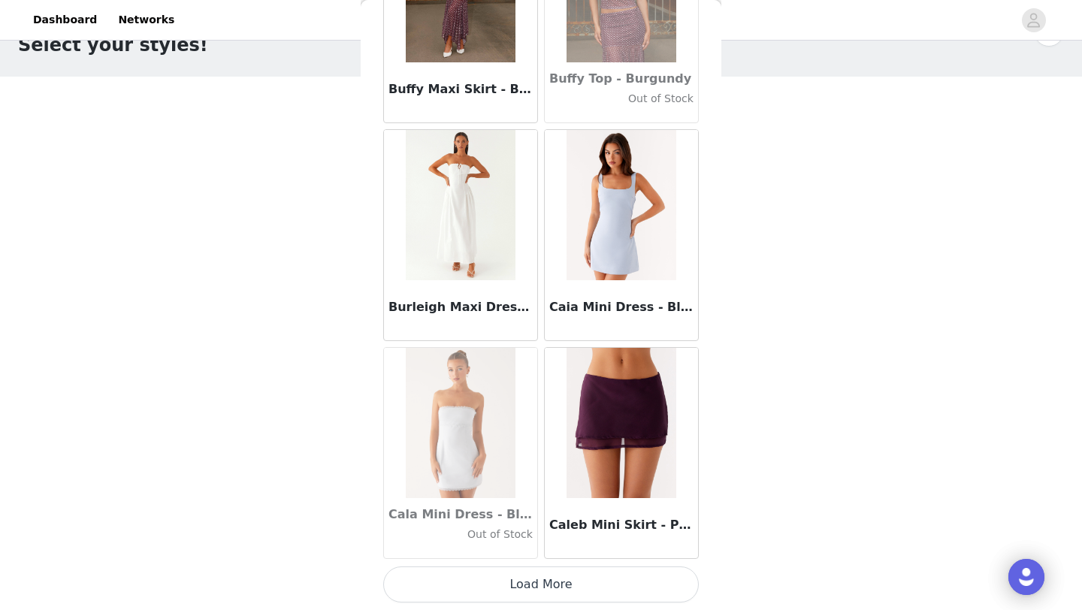
click at [542, 584] on button "Load More" at bounding box center [541, 584] width 316 height 36
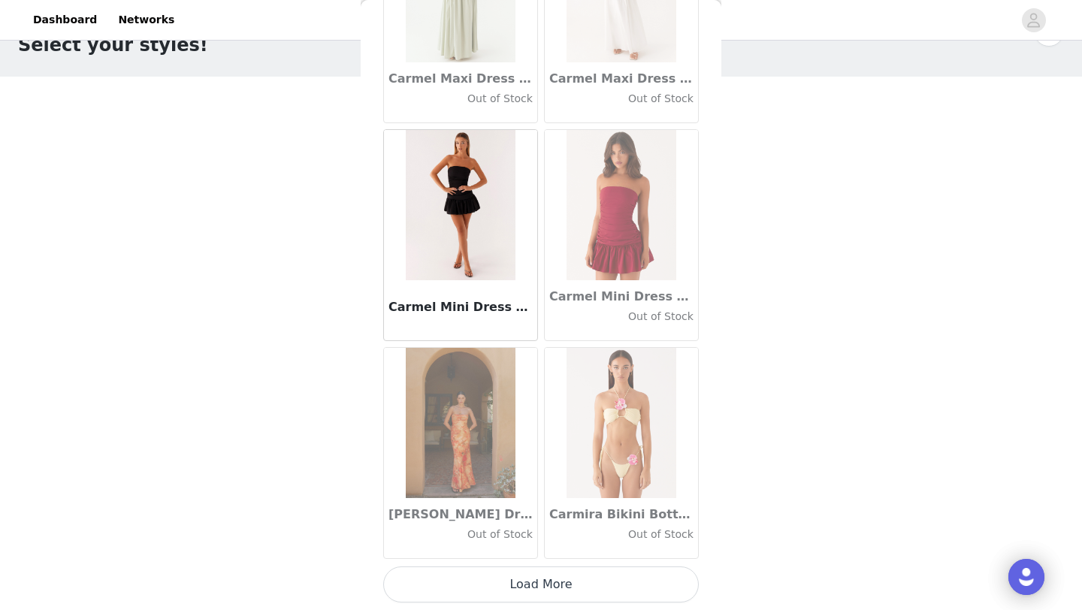
click at [542, 584] on button "Load More" at bounding box center [541, 584] width 316 height 36
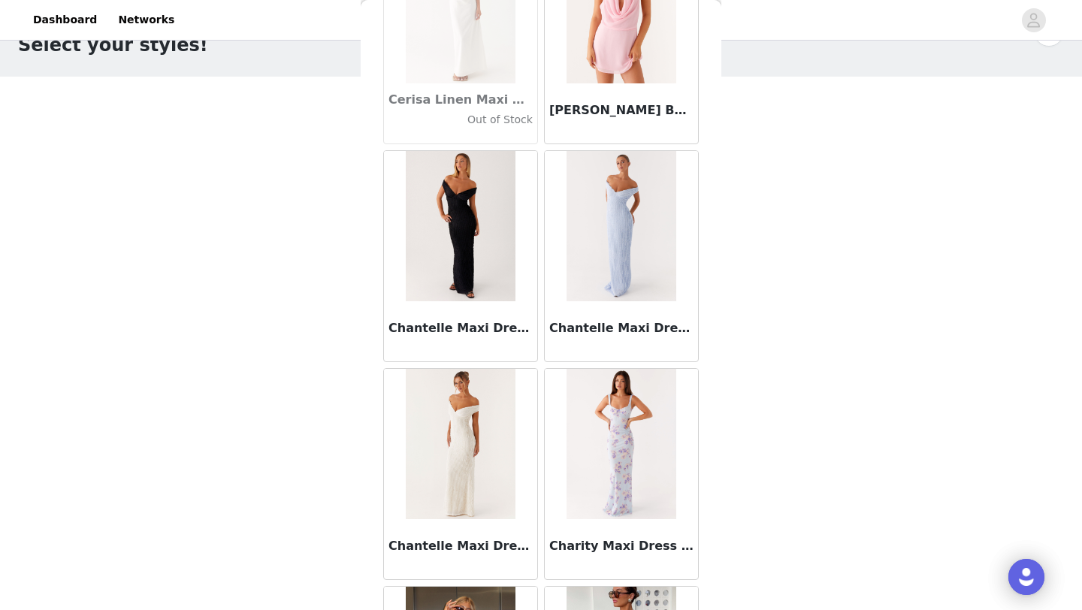
scroll to position [19118, 0]
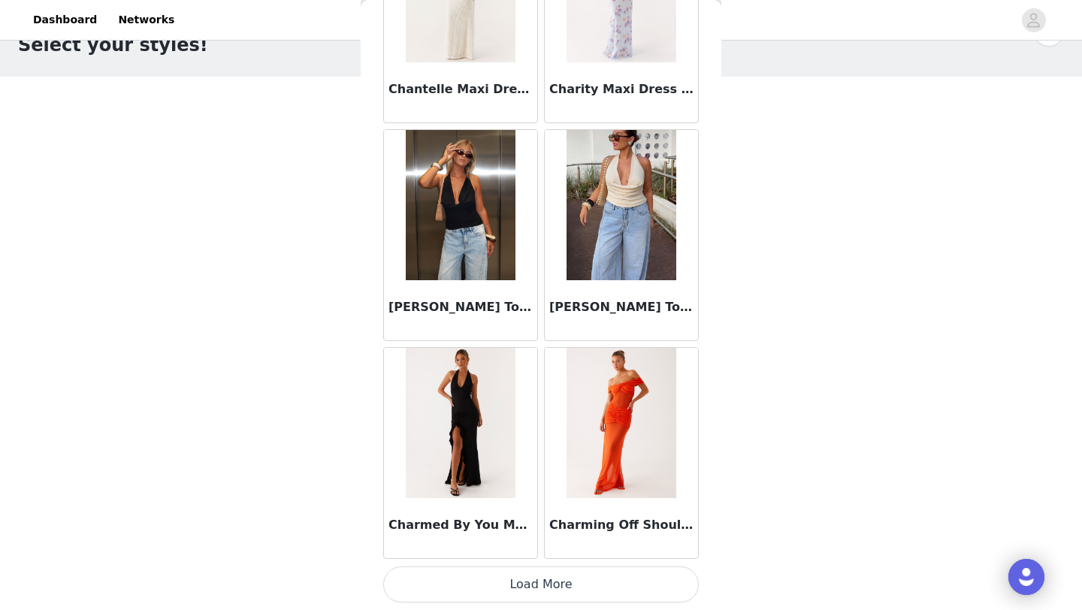
click at [545, 585] on button "Load More" at bounding box center [541, 584] width 316 height 36
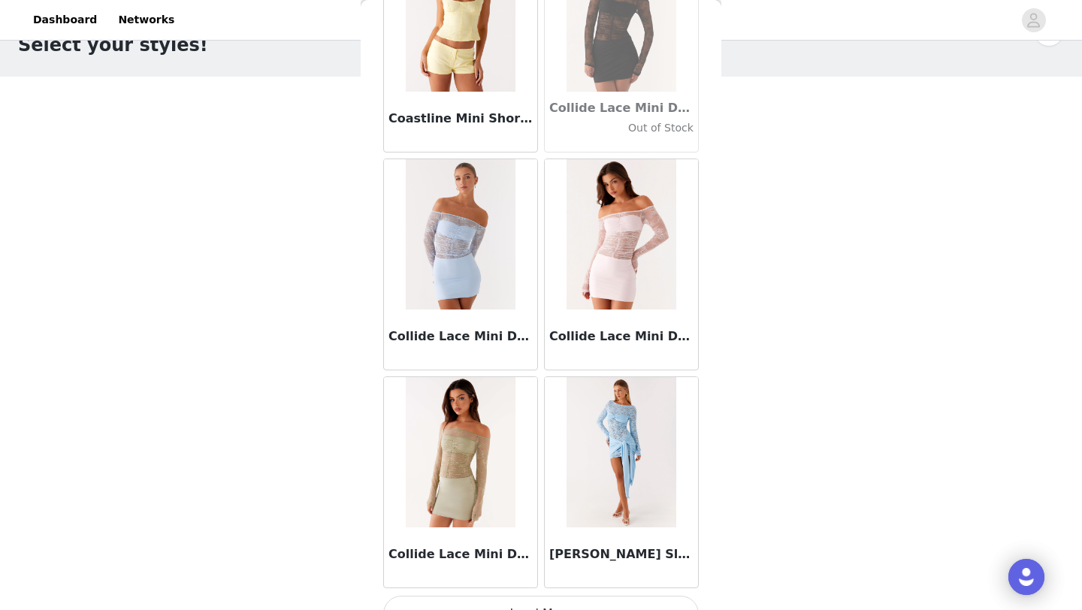
scroll to position [21297, 0]
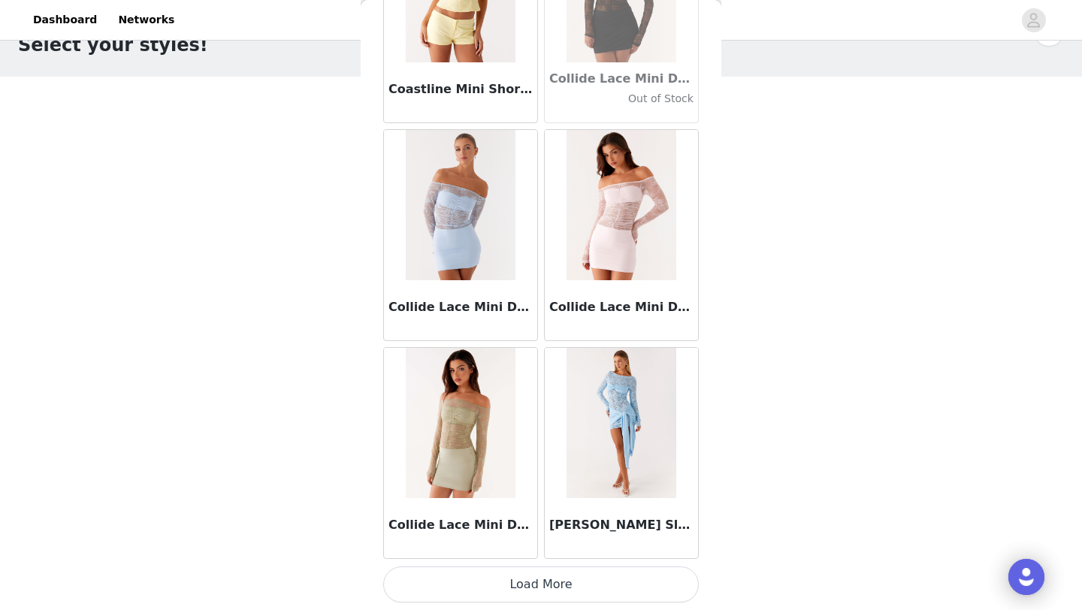
click at [533, 582] on button "Load More" at bounding box center [541, 584] width 316 height 36
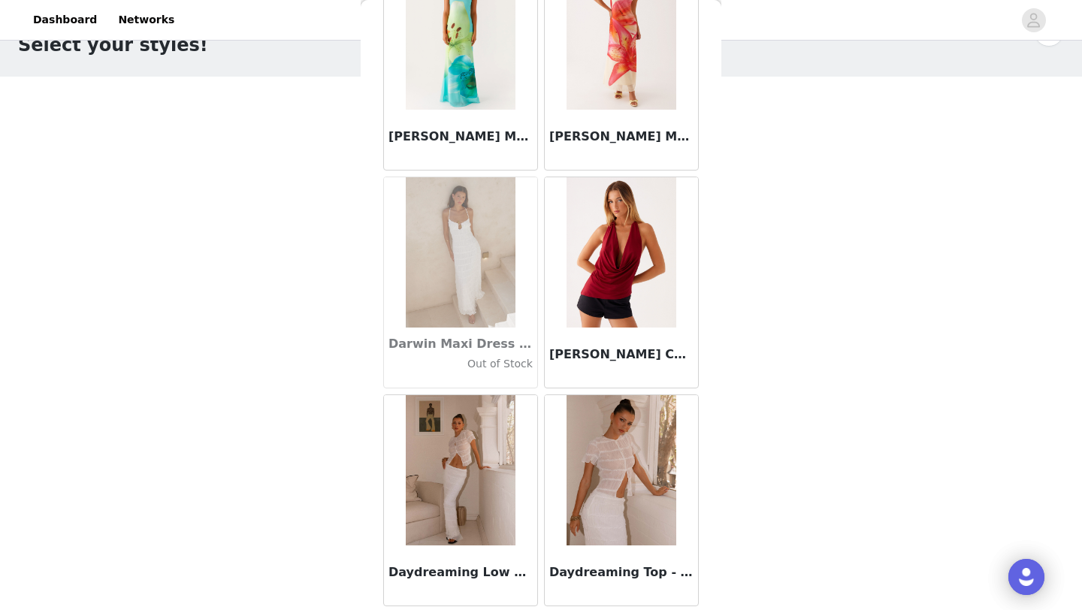
scroll to position [23475, 0]
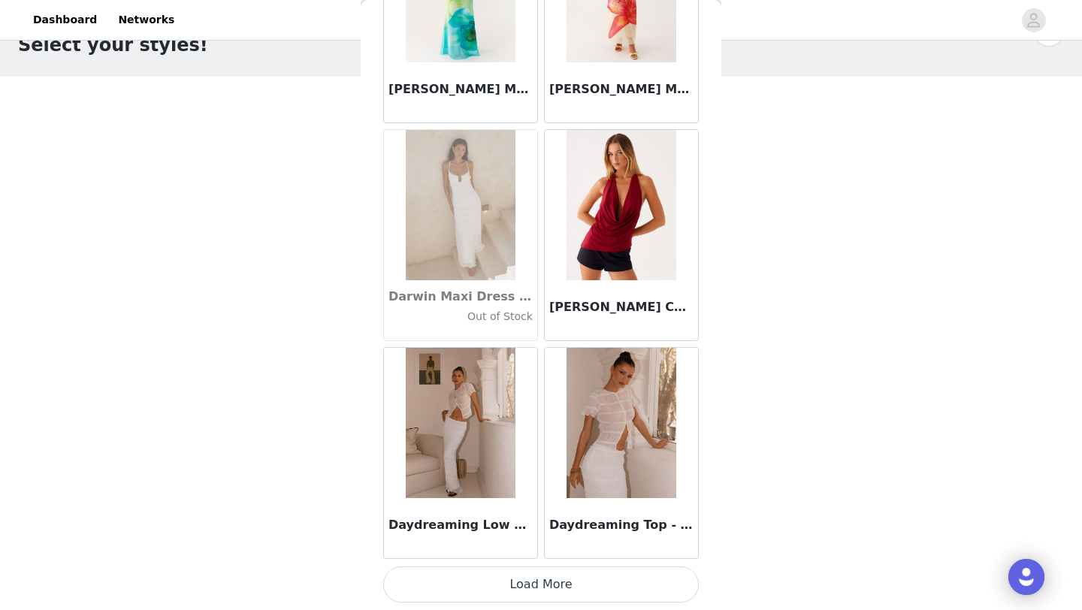
click at [532, 582] on button "Load More" at bounding box center [541, 584] width 316 height 36
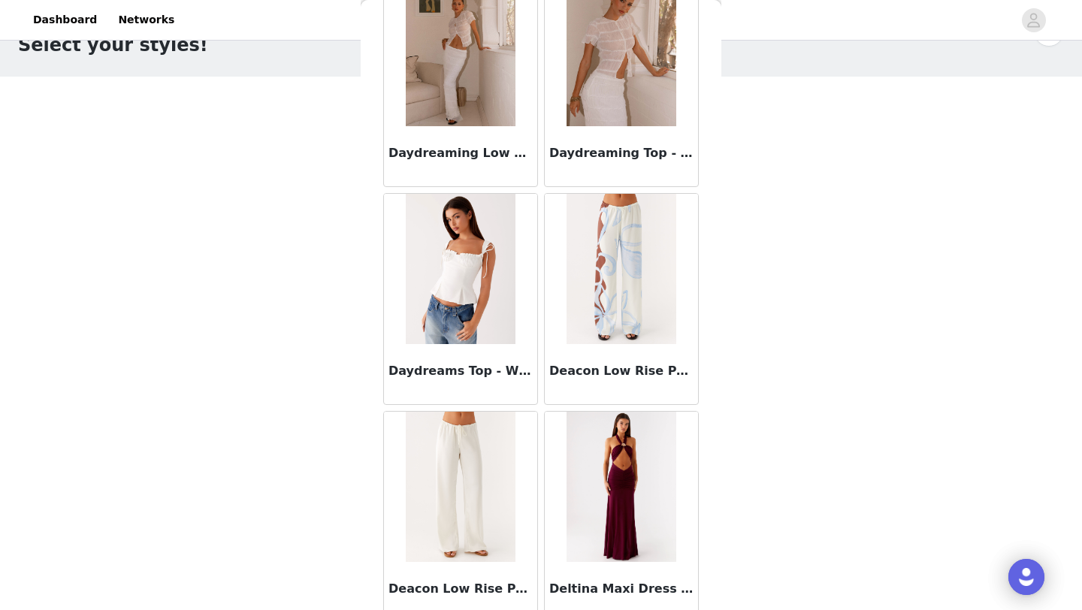
scroll to position [23848, 0]
click at [635, 331] on img at bounding box center [620, 268] width 109 height 150
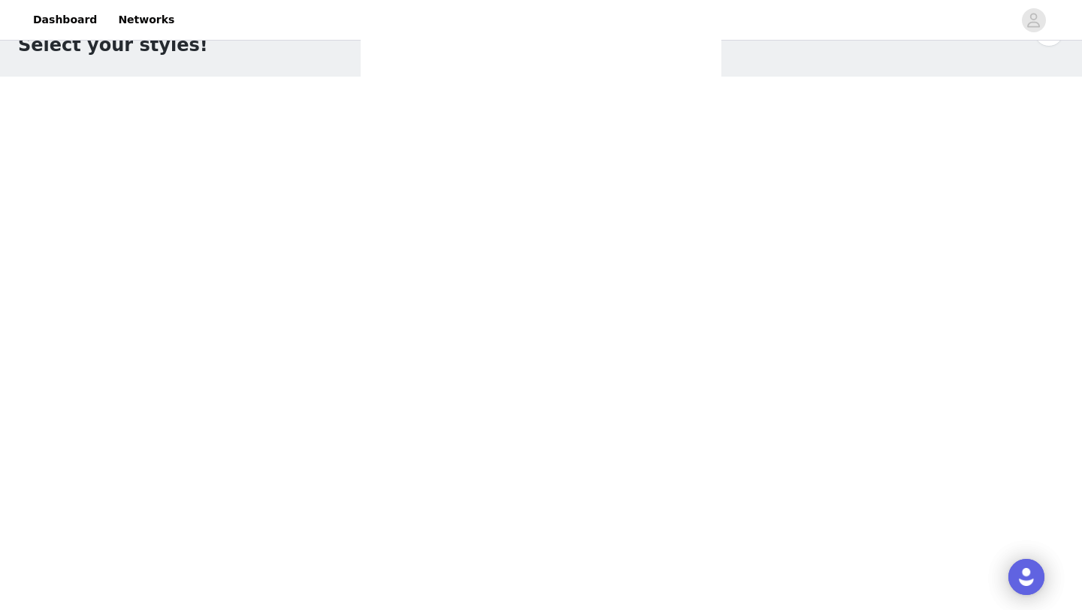
scroll to position [0, 0]
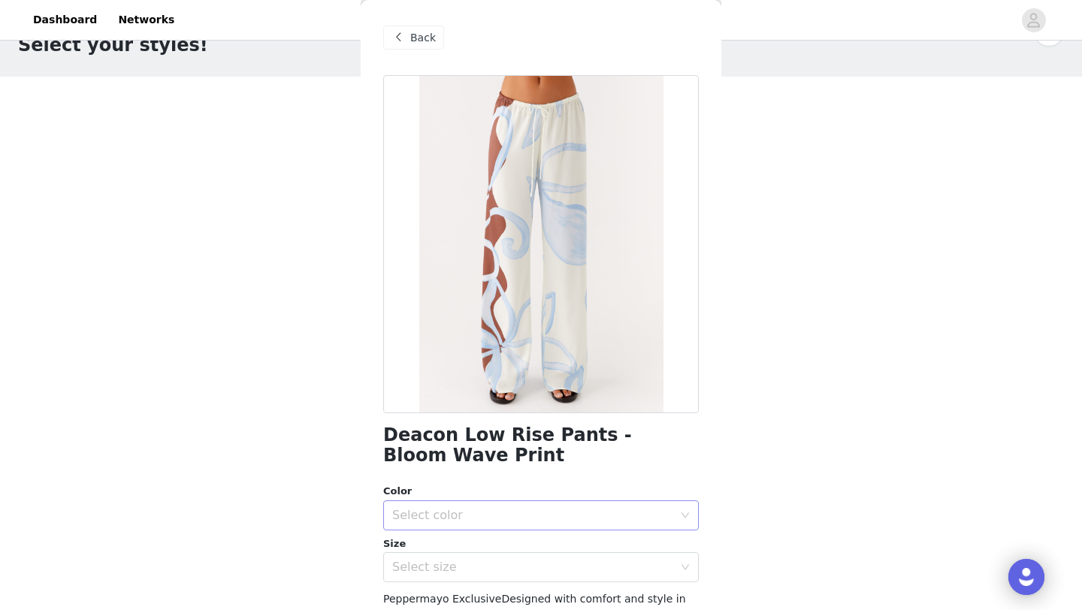
click at [482, 525] on div "Select color" at bounding box center [536, 515] width 288 height 29
click at [462, 545] on li "Bloom Wave Print" at bounding box center [541, 548] width 316 height 24
click at [464, 570] on div "Select size" at bounding box center [532, 567] width 281 height 15
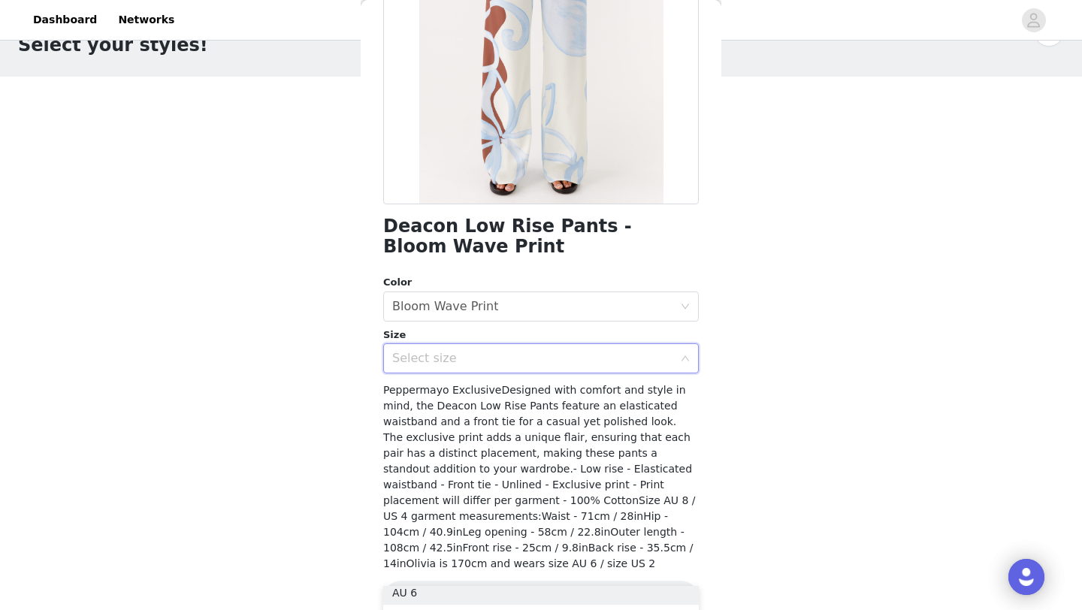
scroll to position [27, 0]
click at [448, 596] on li "AU 6" at bounding box center [541, 598] width 316 height 24
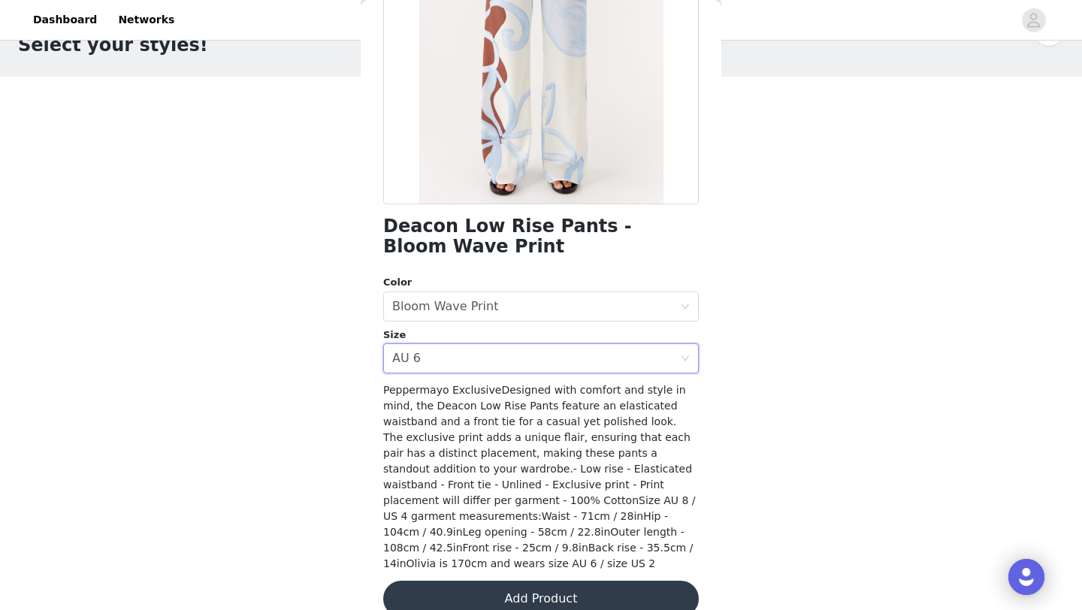
scroll to position [218, 0]
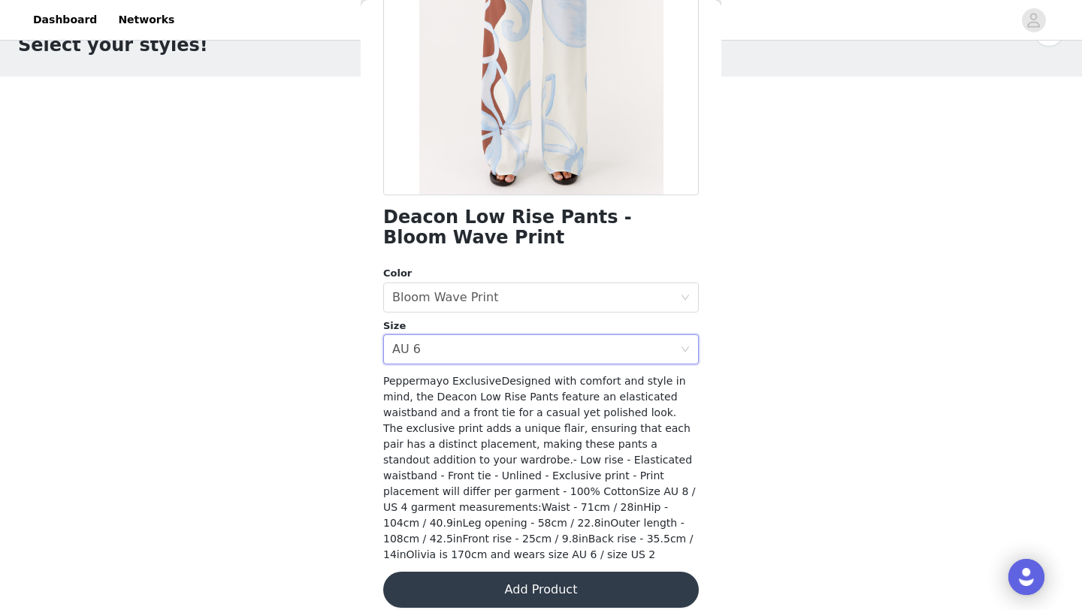
click at [463, 584] on button "Add Product" at bounding box center [541, 590] width 316 height 36
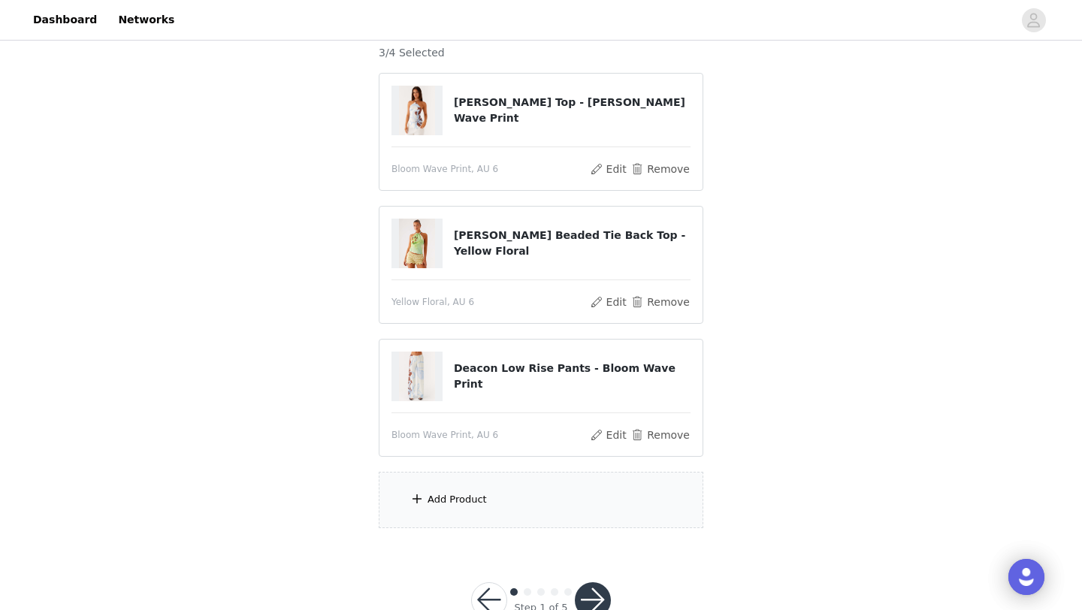
scroll to position [155, 0]
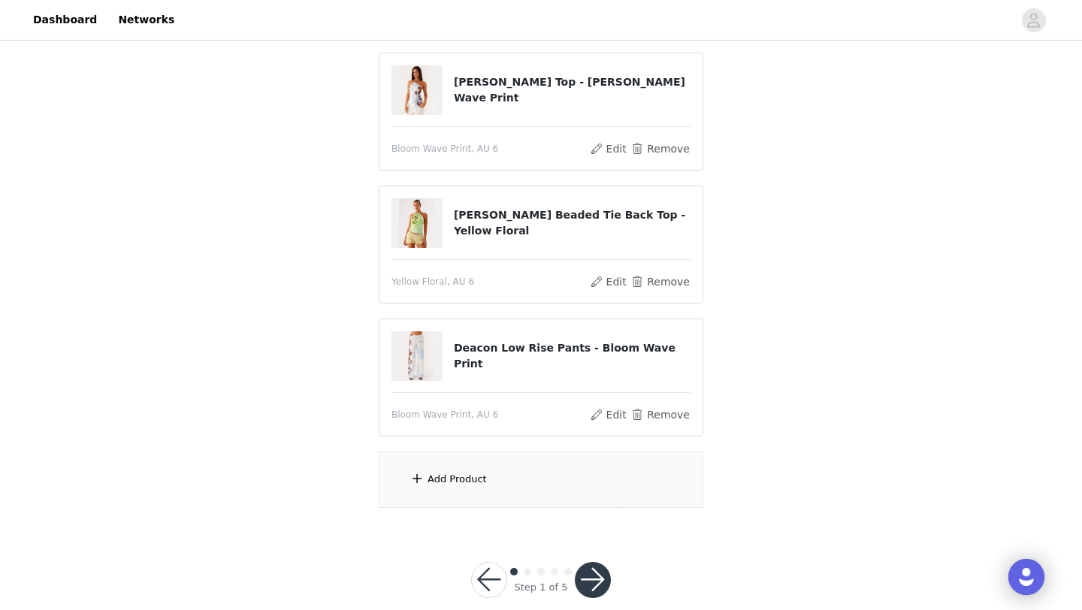
click at [473, 484] on div "Add Product" at bounding box center [456, 479] width 59 height 15
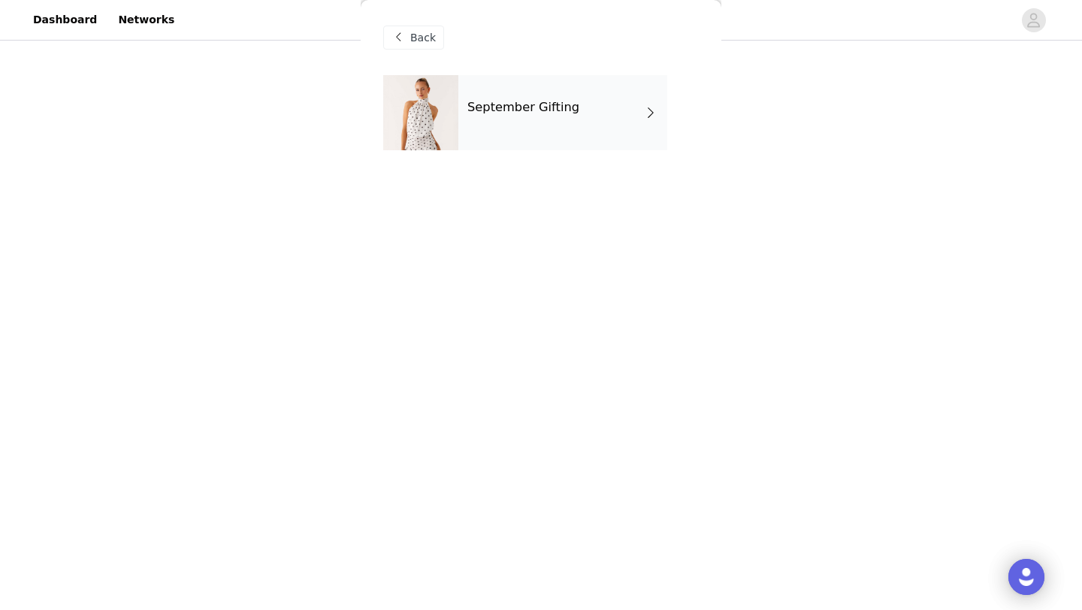
click at [499, 129] on div "September Gifting" at bounding box center [562, 112] width 209 height 75
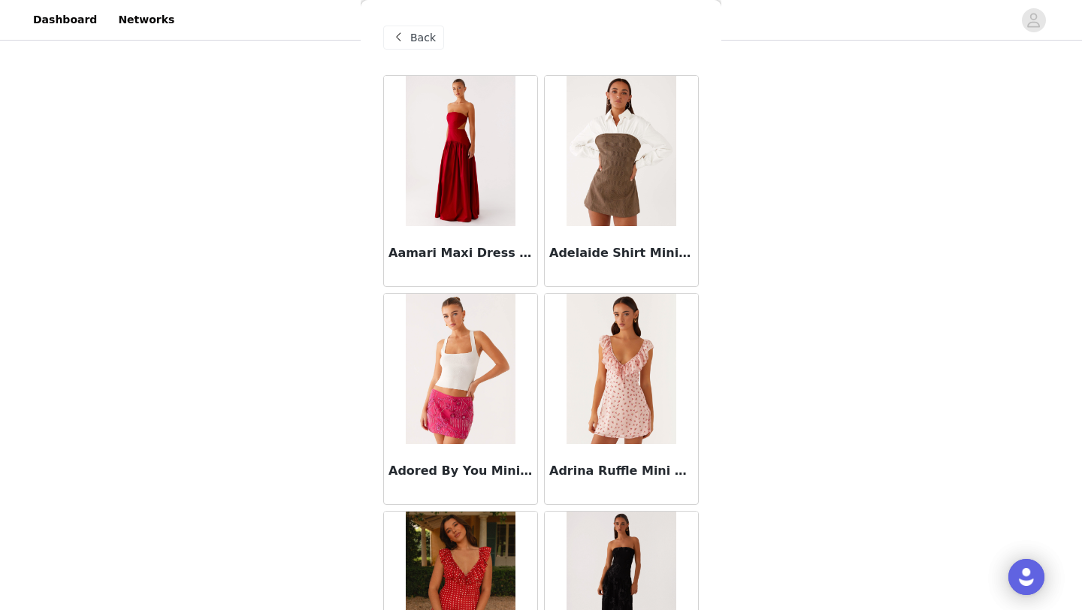
scroll to position [1689, 0]
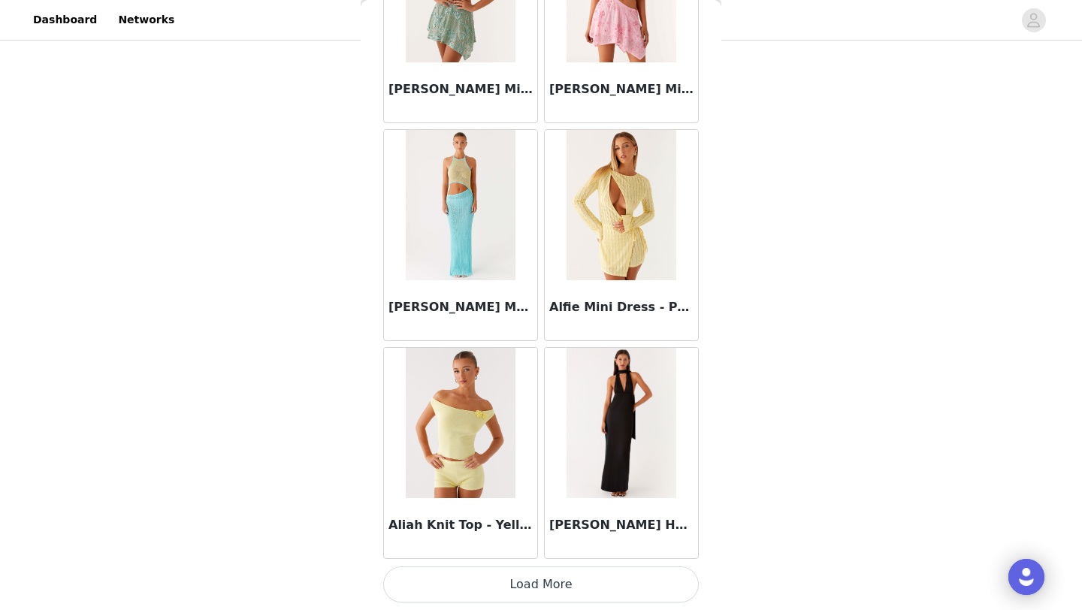
click at [539, 584] on button "Load More" at bounding box center [541, 584] width 316 height 36
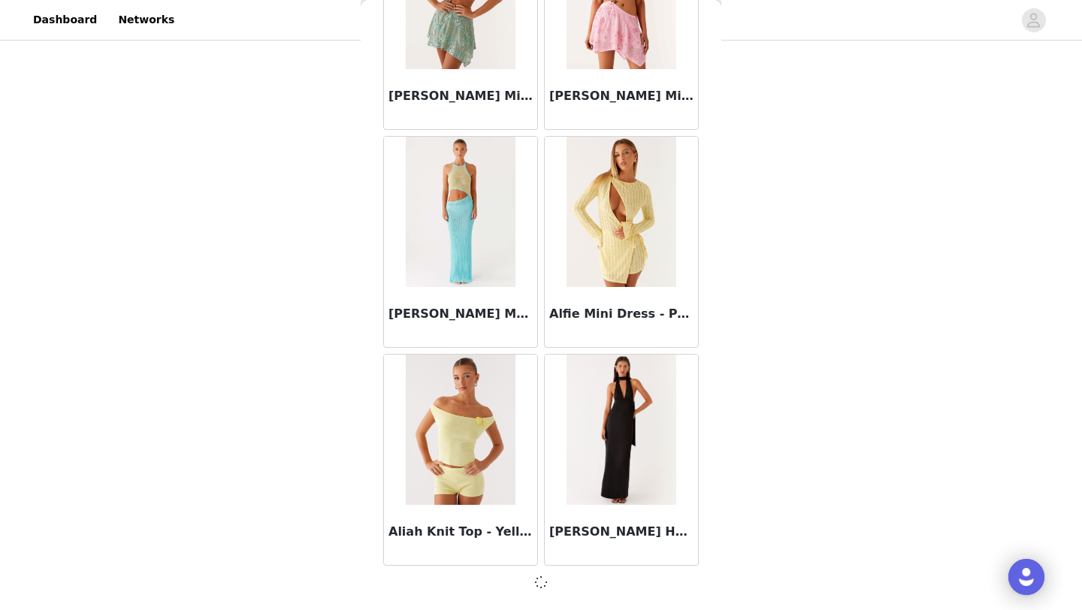
scroll to position [1682, 0]
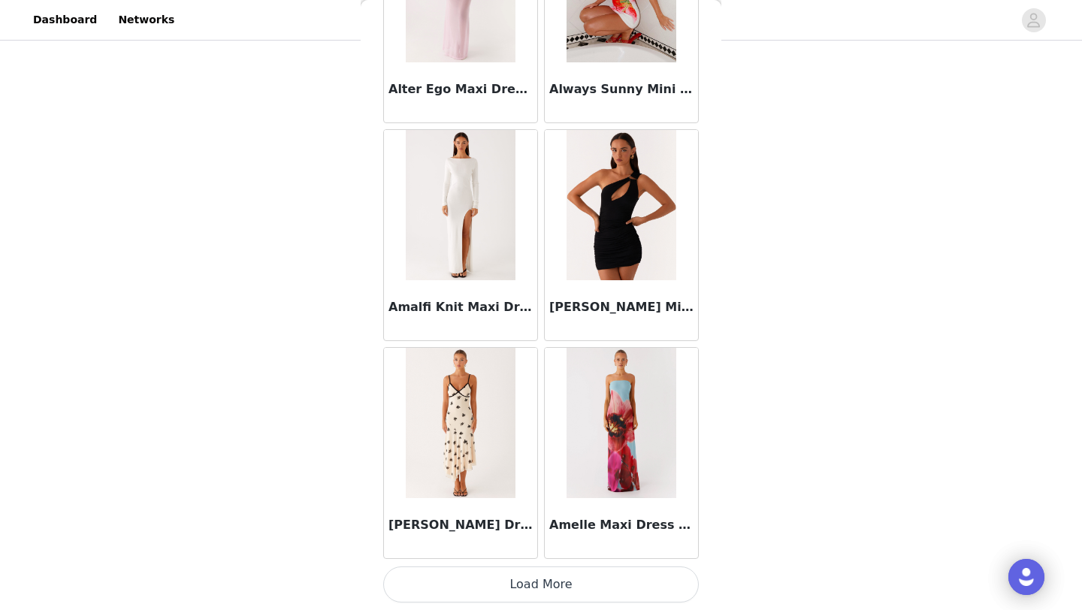
click at [542, 592] on button "Load More" at bounding box center [541, 584] width 316 height 36
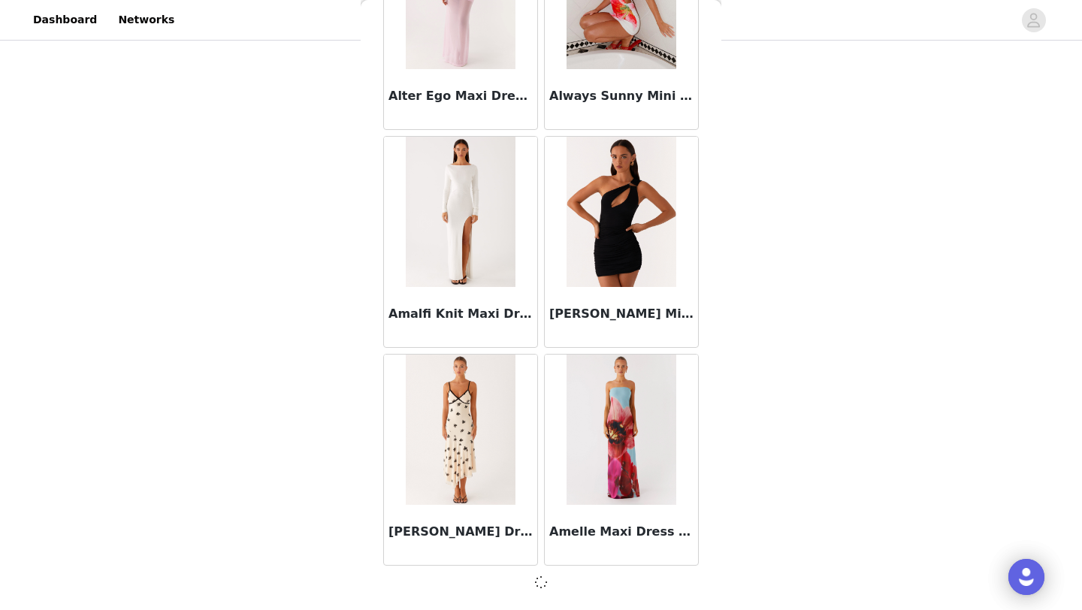
scroll to position [3861, 0]
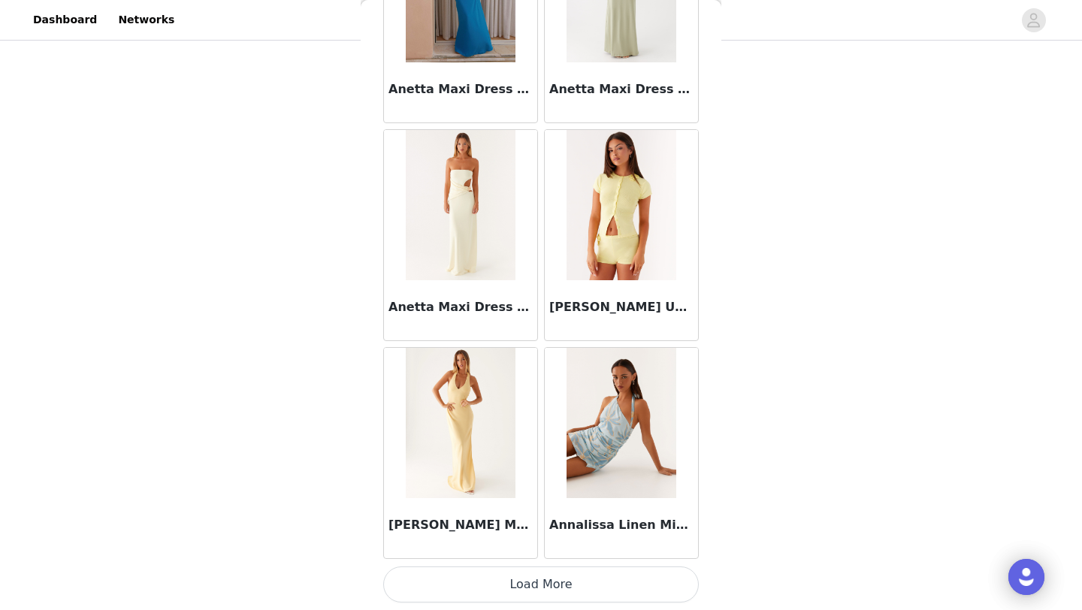
click at [542, 592] on button "Load More" at bounding box center [541, 584] width 316 height 36
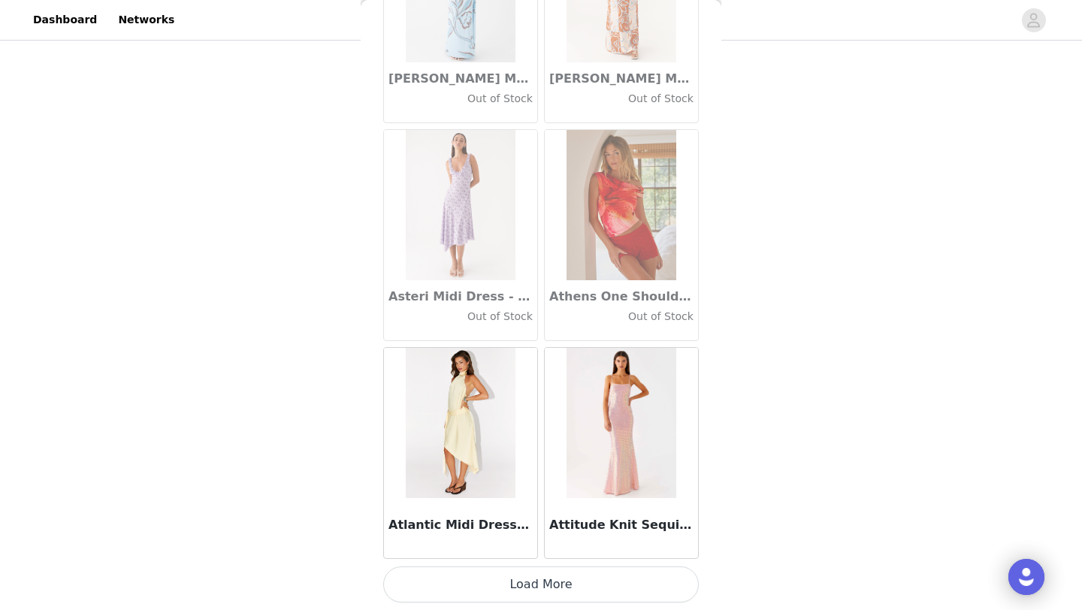
click at [541, 579] on button "Load More" at bounding box center [541, 584] width 316 height 36
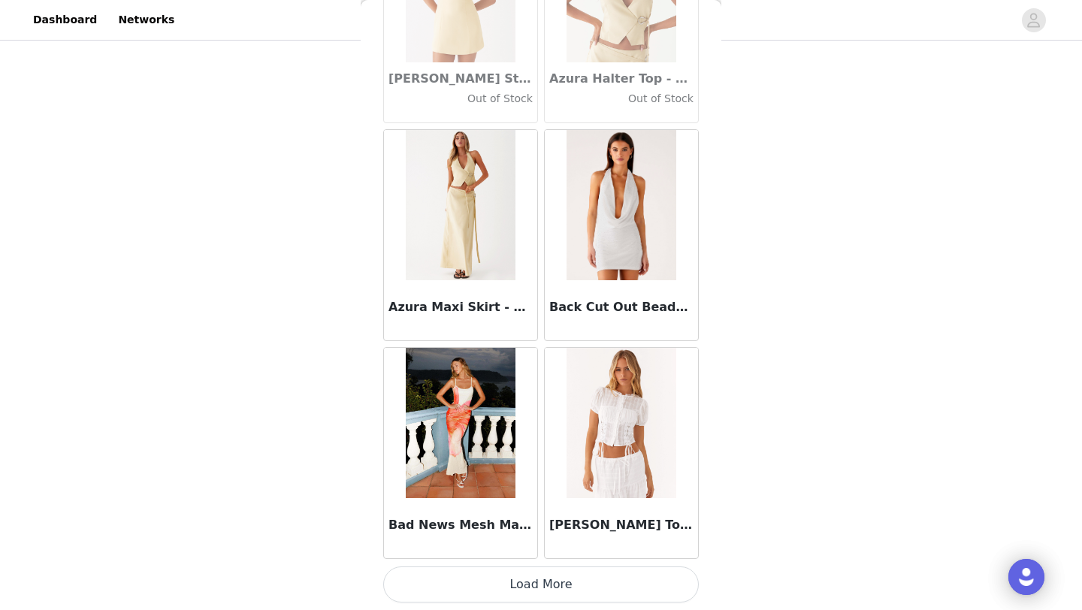
click at [542, 588] on button "Load More" at bounding box center [541, 584] width 316 height 36
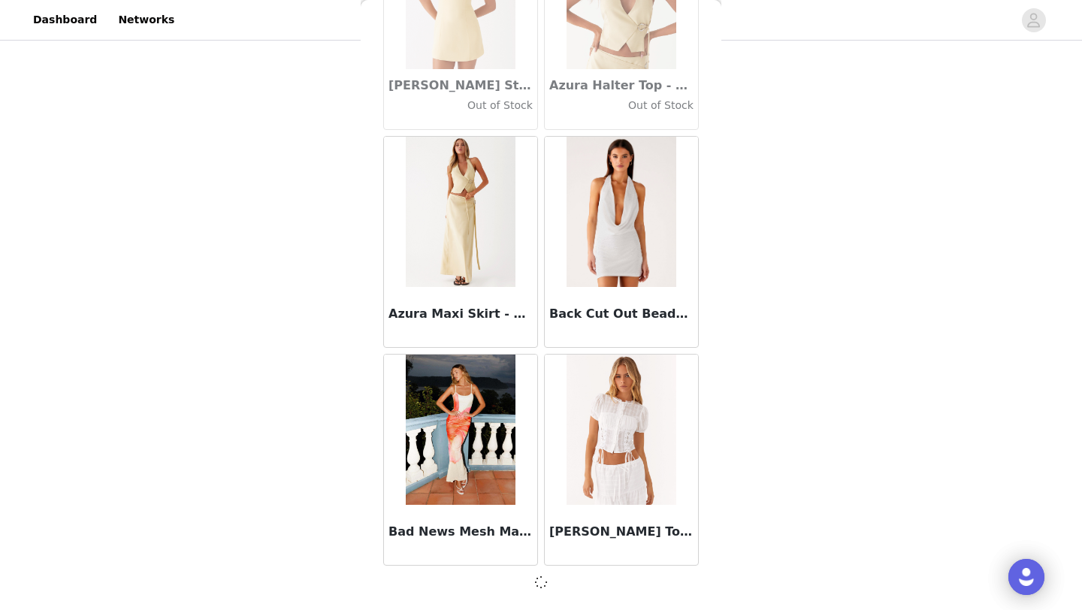
scroll to position [10397, 0]
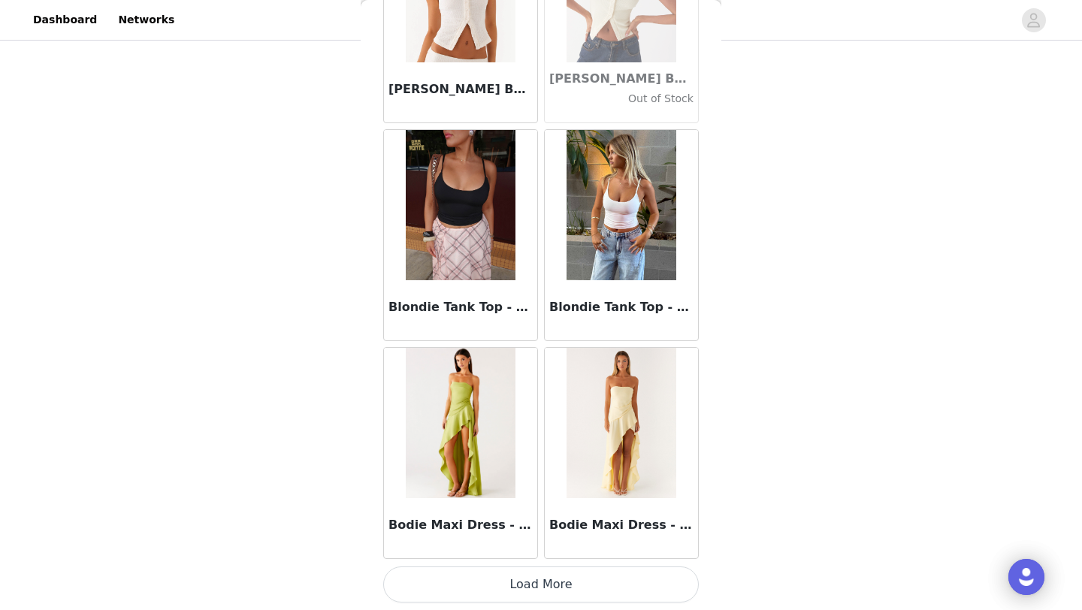
click at [542, 588] on button "Load More" at bounding box center [541, 584] width 316 height 36
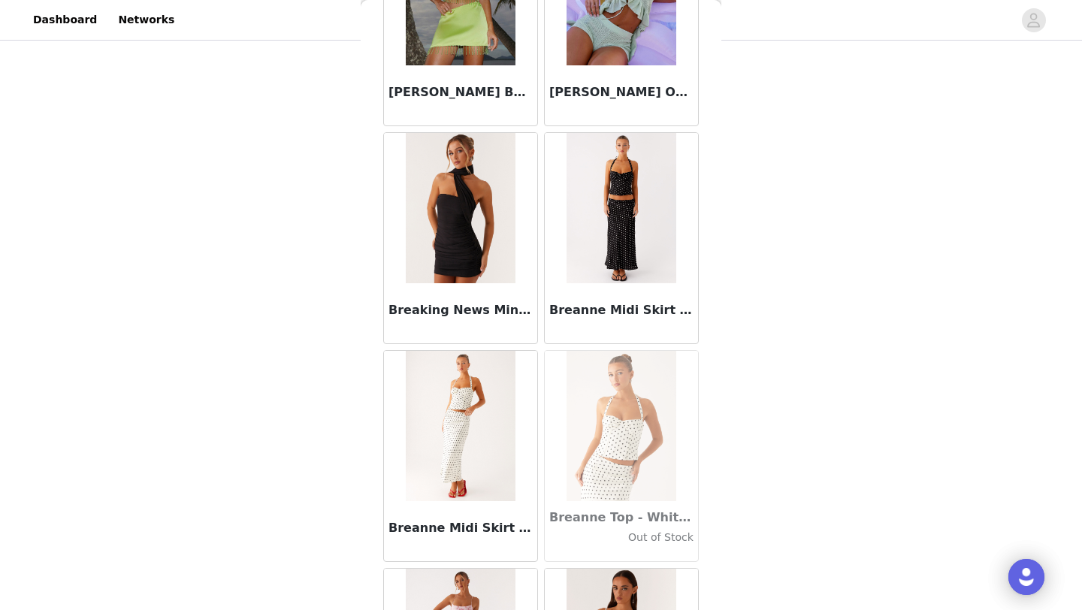
scroll to position [14761, 0]
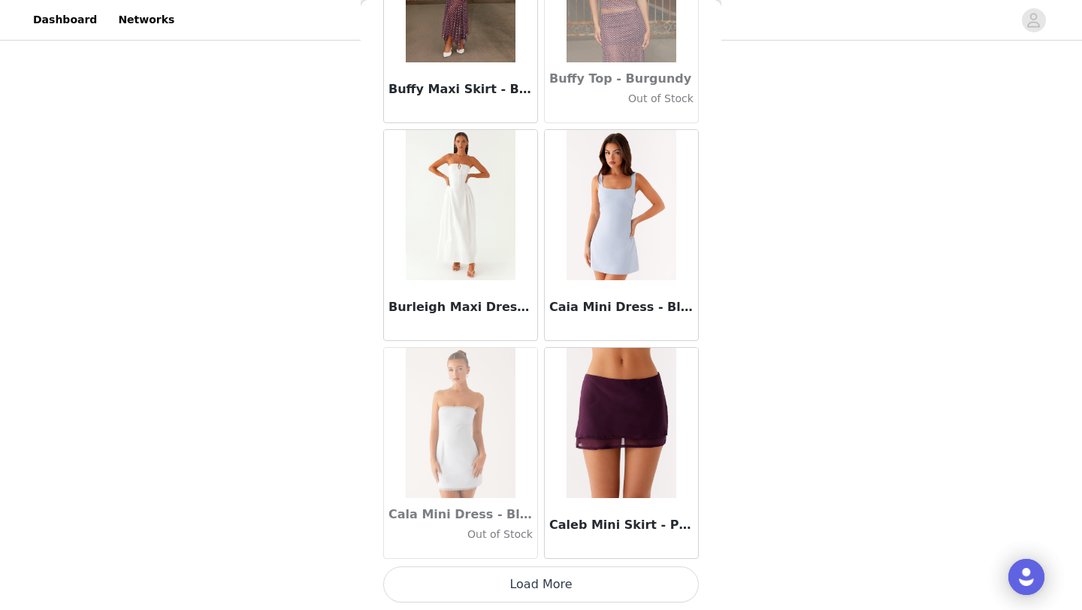
click at [544, 588] on button "Load More" at bounding box center [541, 584] width 316 height 36
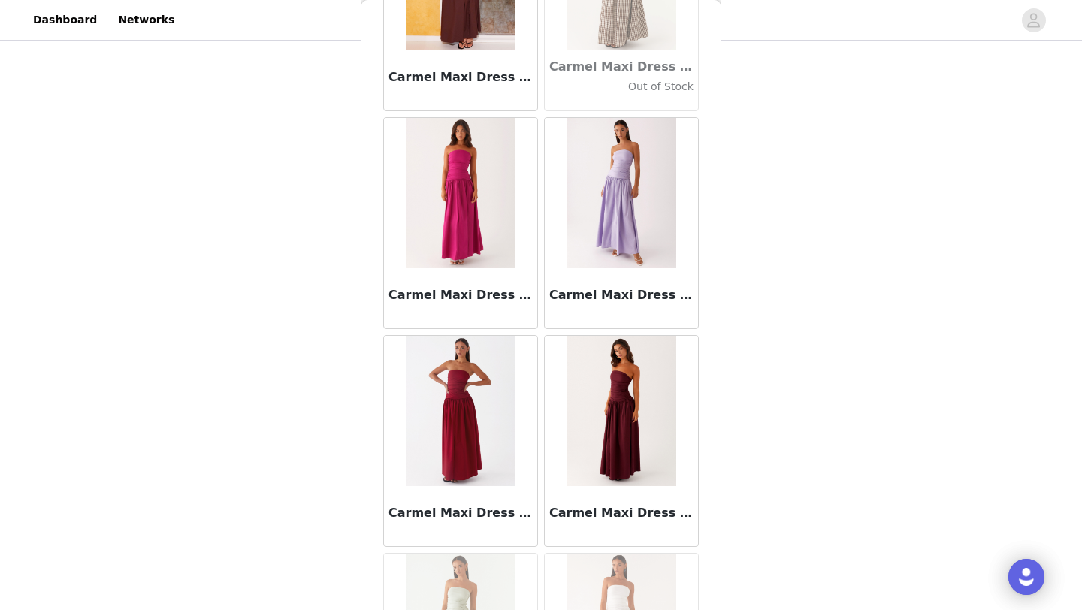
scroll to position [16939, 0]
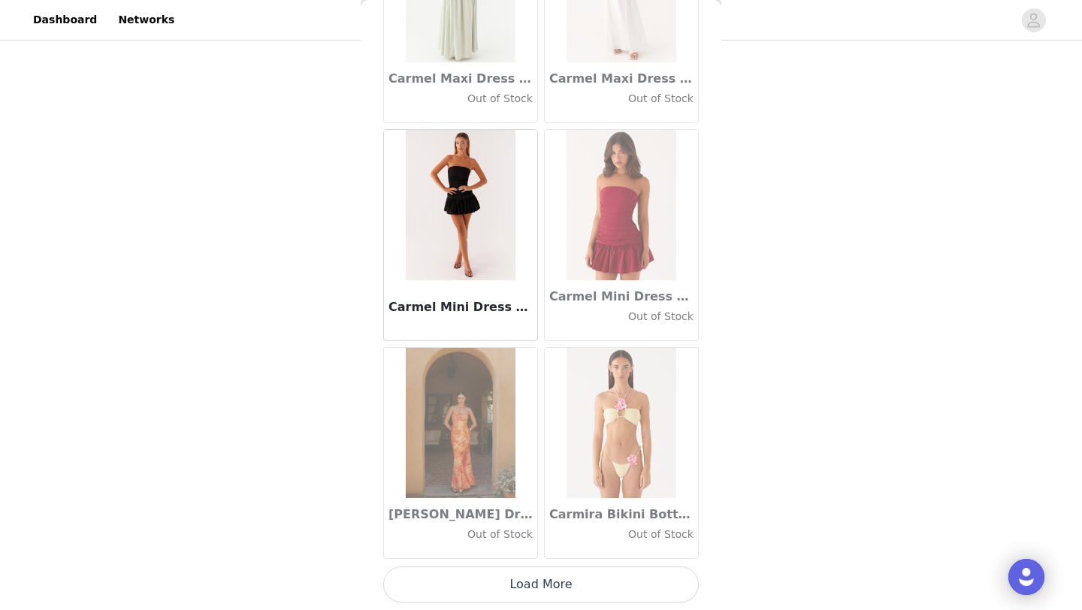
click at [538, 588] on button "Load More" at bounding box center [541, 584] width 316 height 36
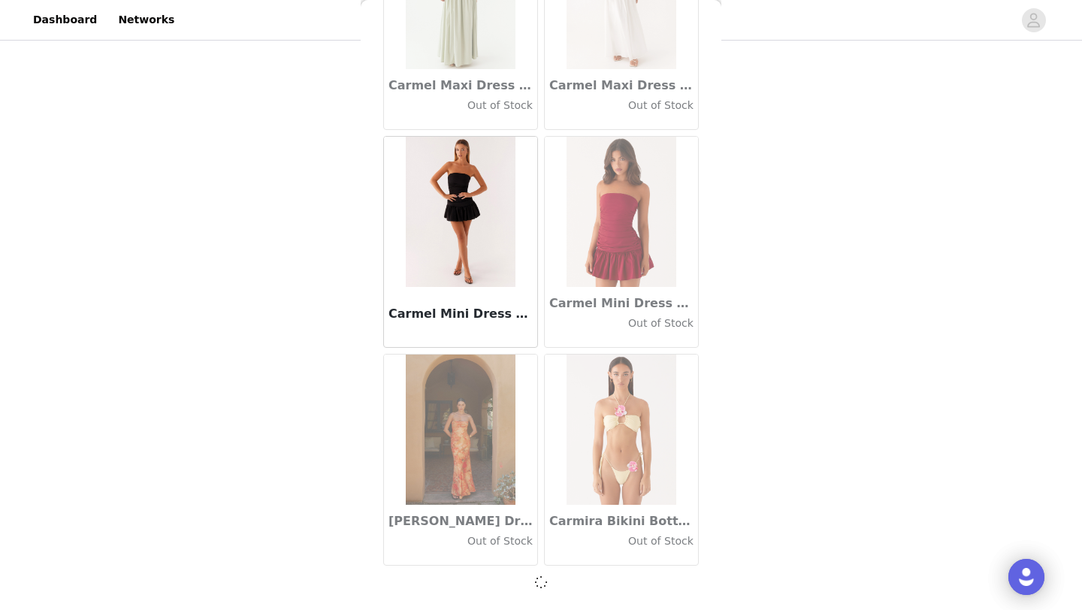
scroll to position [16933, 0]
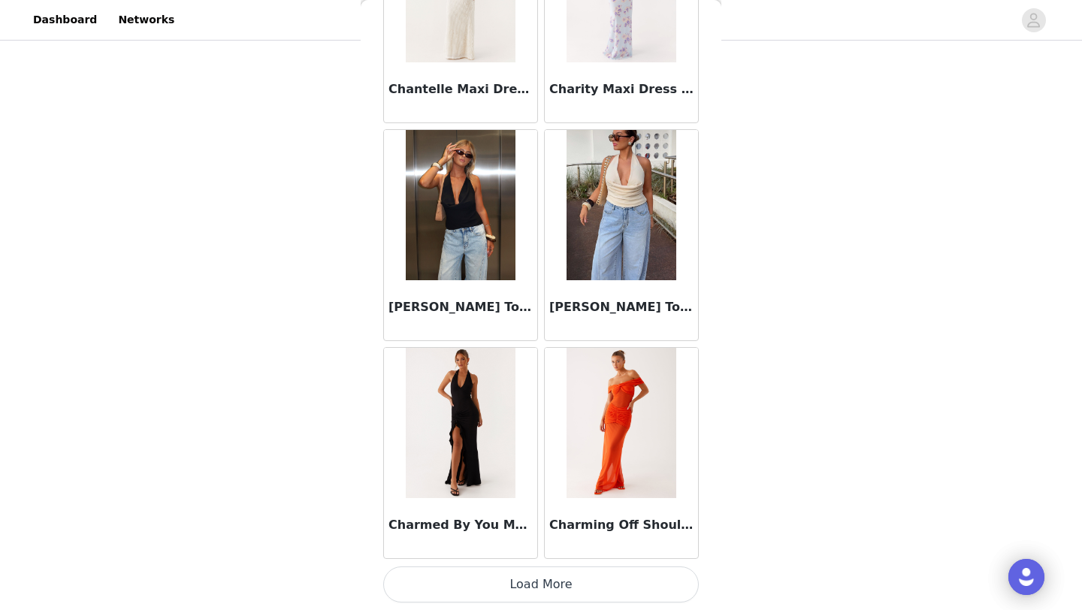
click at [538, 576] on button "Load More" at bounding box center [541, 584] width 316 height 36
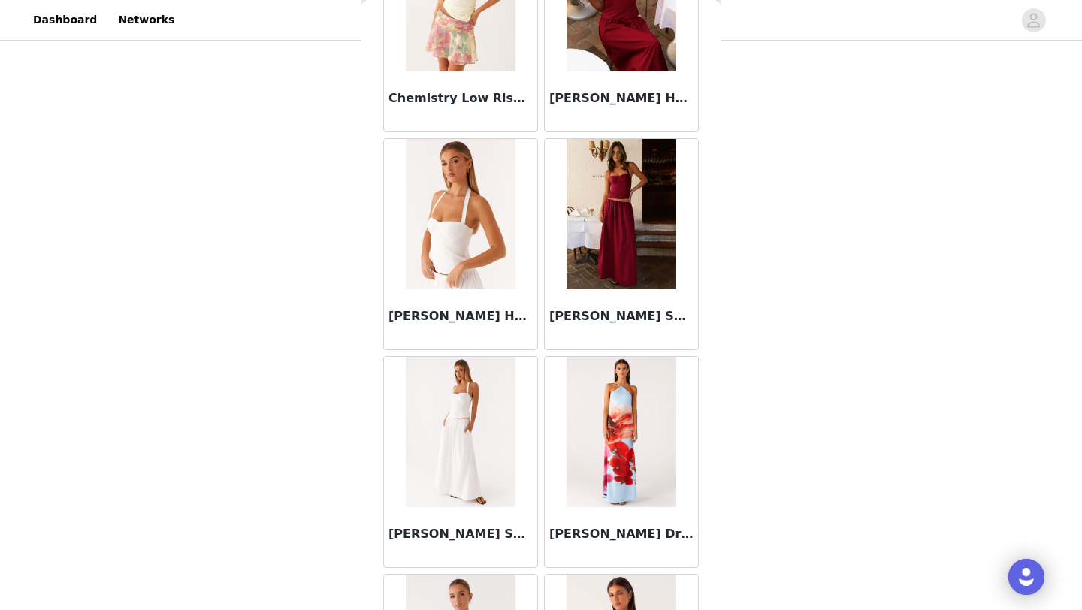
scroll to position [21297, 0]
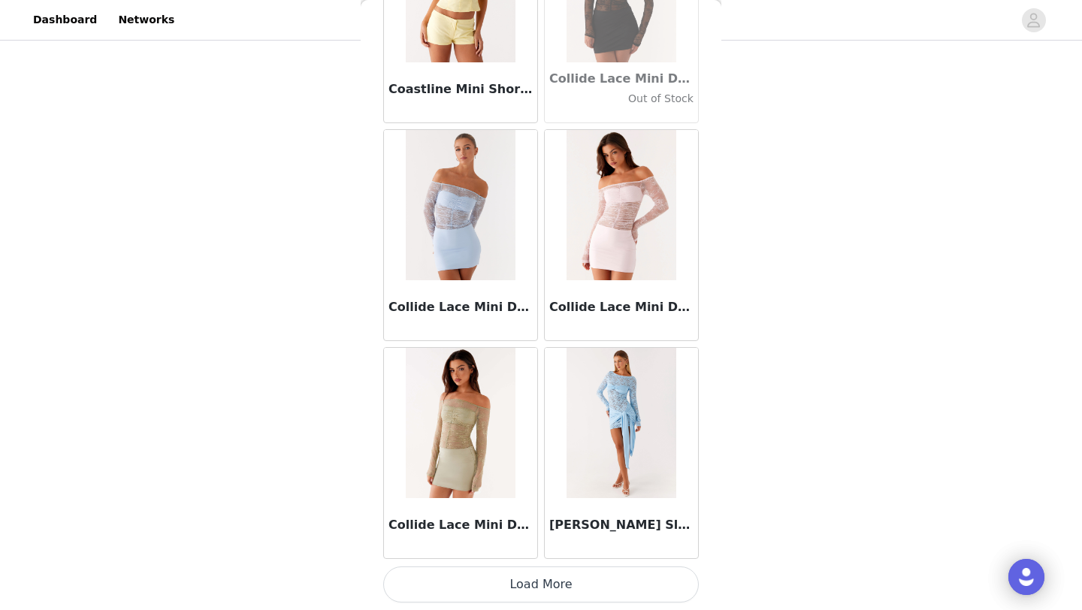
click at [539, 560] on div "Collide Lace Mini Dress - Sage" at bounding box center [460, 453] width 161 height 218
click at [539, 584] on button "Load More" at bounding box center [541, 584] width 316 height 36
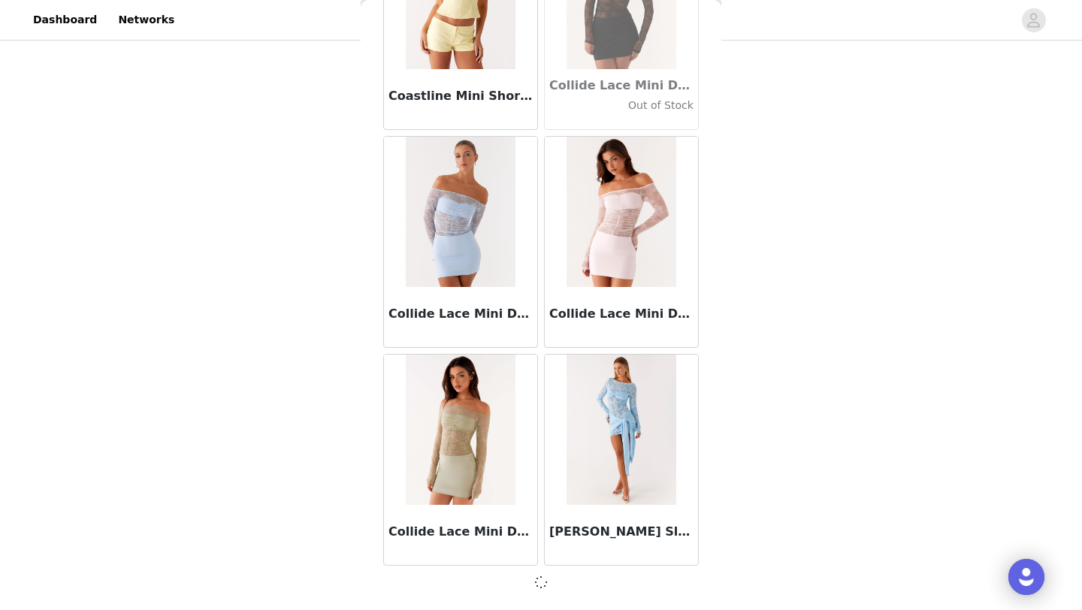
scroll to position [21290, 0]
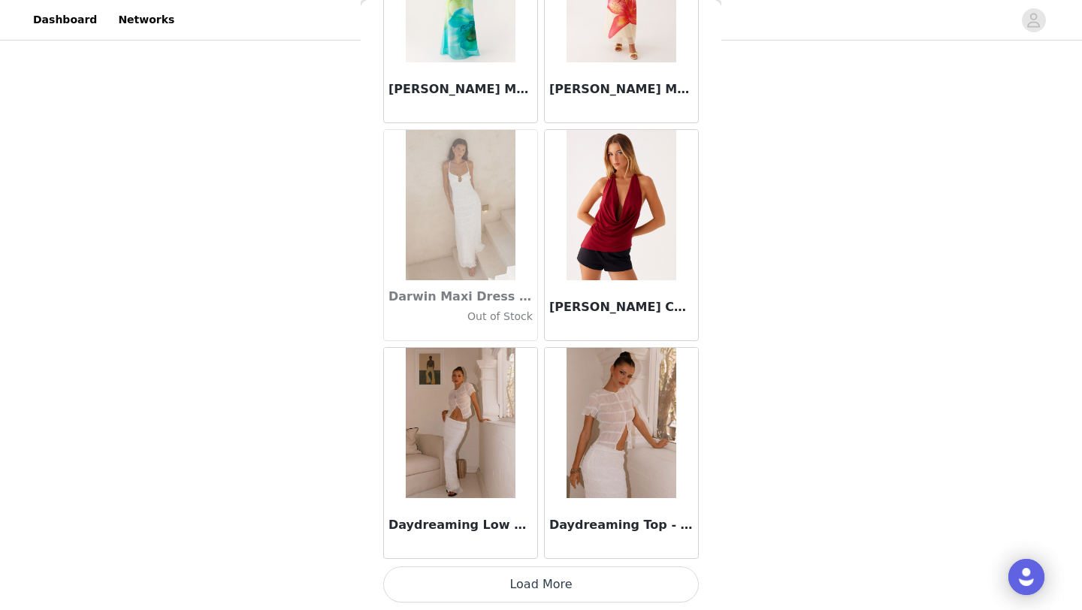
click at [539, 575] on button "Load More" at bounding box center [541, 584] width 316 height 36
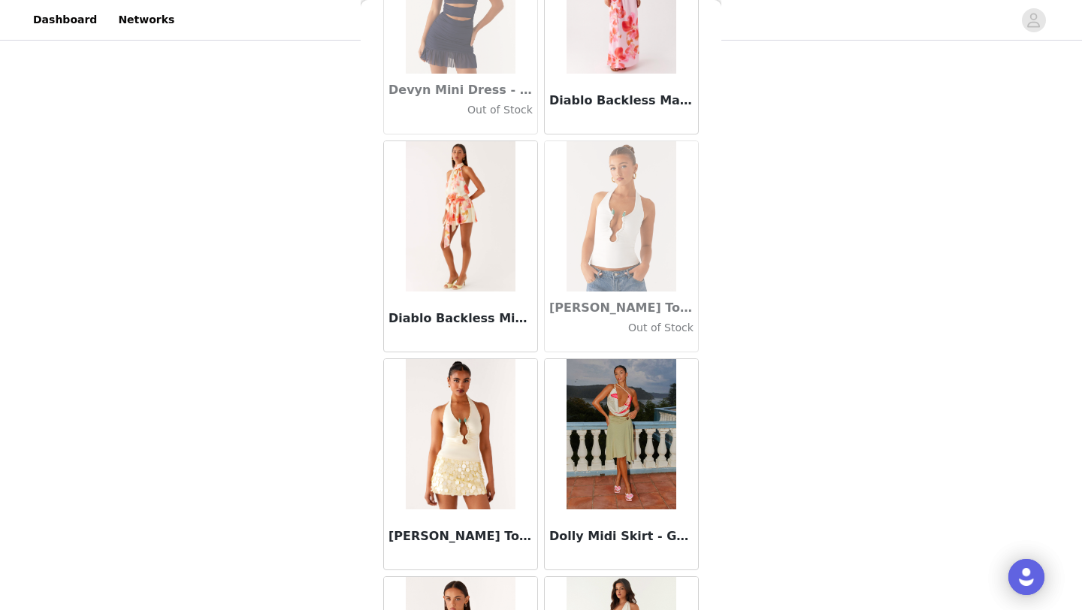
scroll to position [25654, 0]
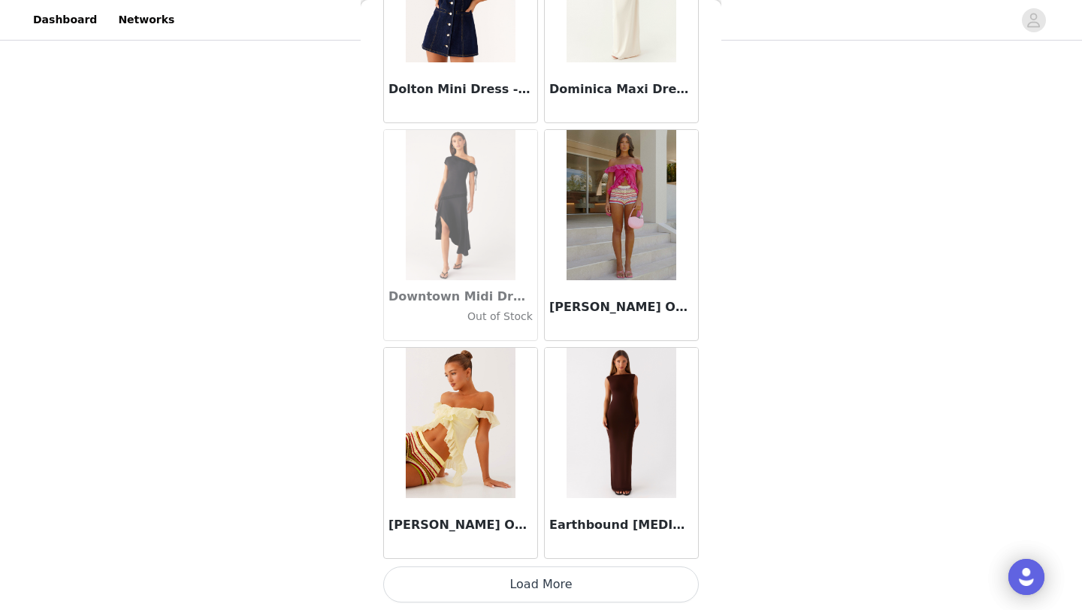
click at [537, 593] on button "Load More" at bounding box center [541, 584] width 316 height 36
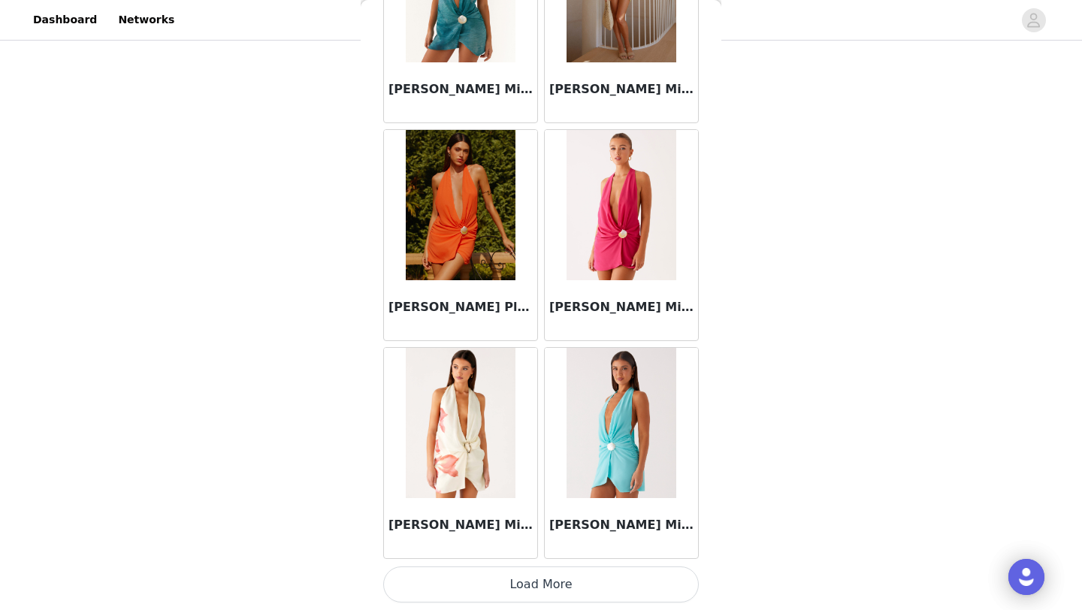
scroll to position [178, 0]
click at [538, 580] on button "Load More" at bounding box center [541, 584] width 316 height 36
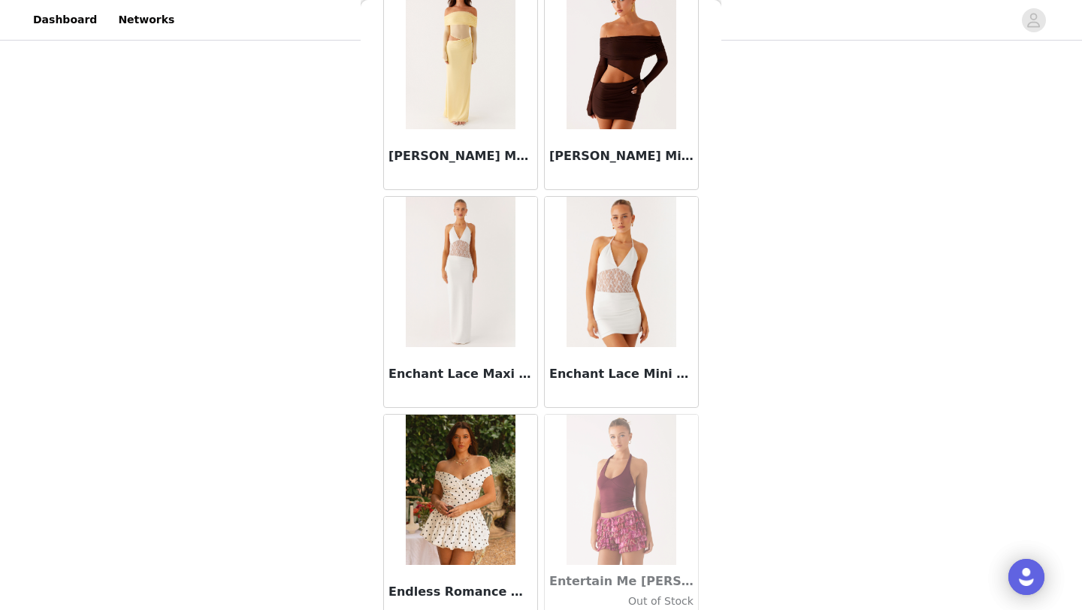
scroll to position [30011, 0]
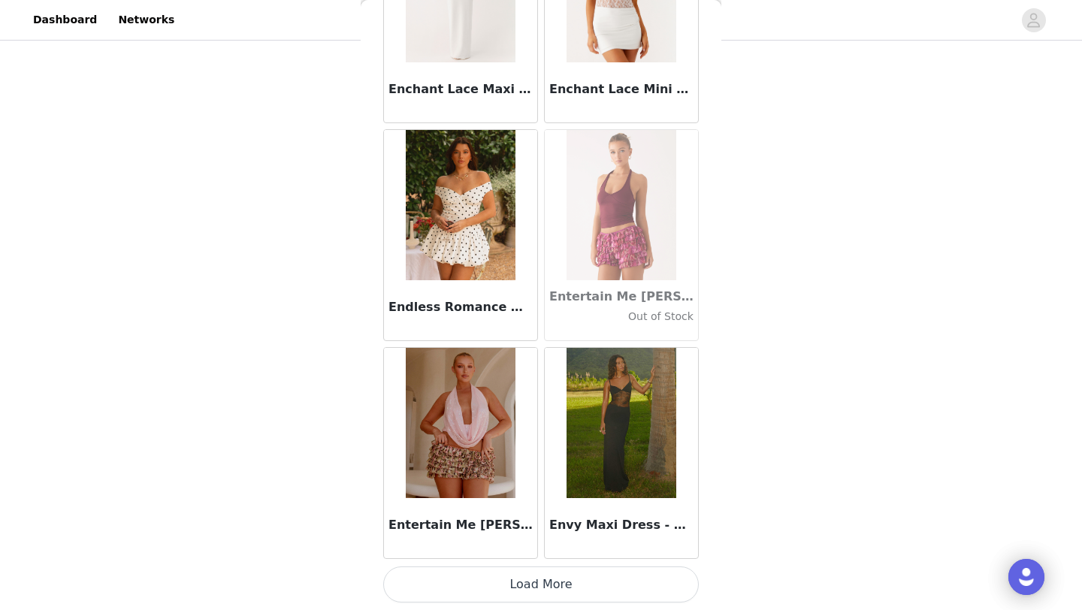
click at [535, 598] on button "Load More" at bounding box center [541, 584] width 316 height 36
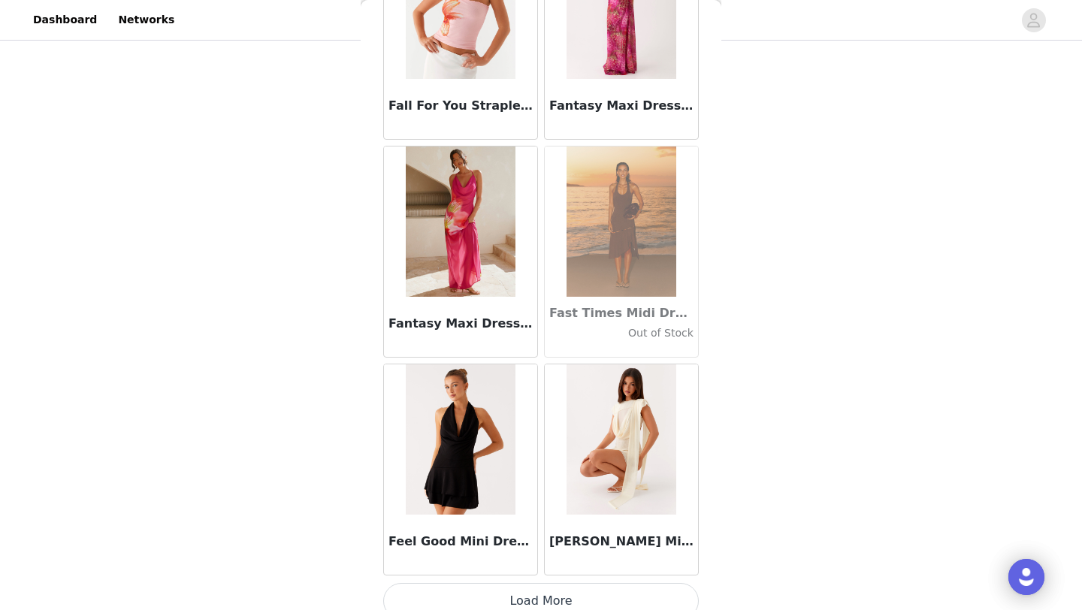
scroll to position [32190, 0]
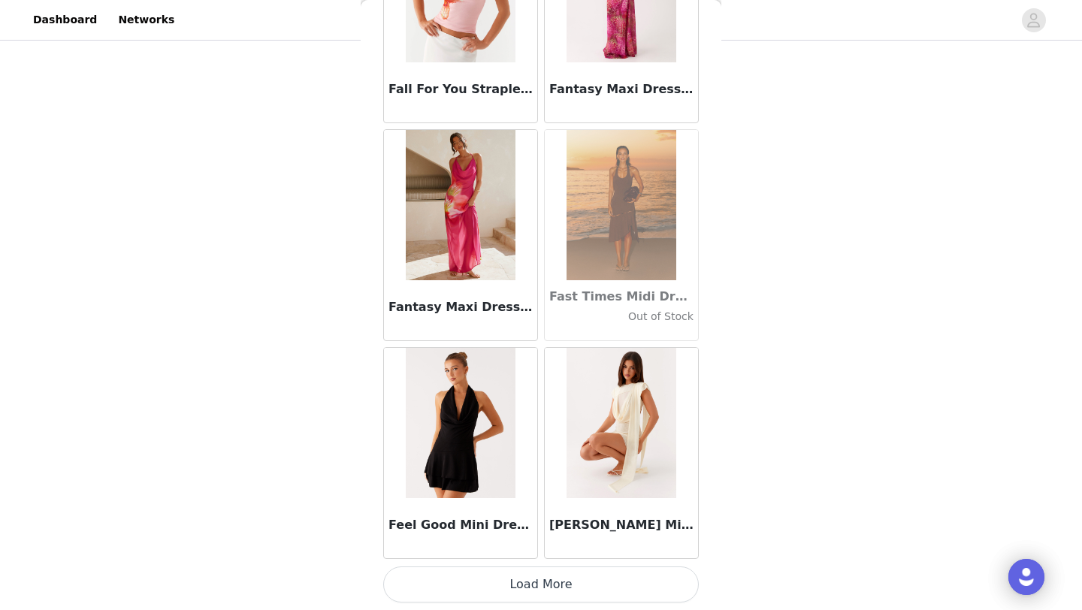
click at [541, 582] on button "Load More" at bounding box center [541, 584] width 316 height 36
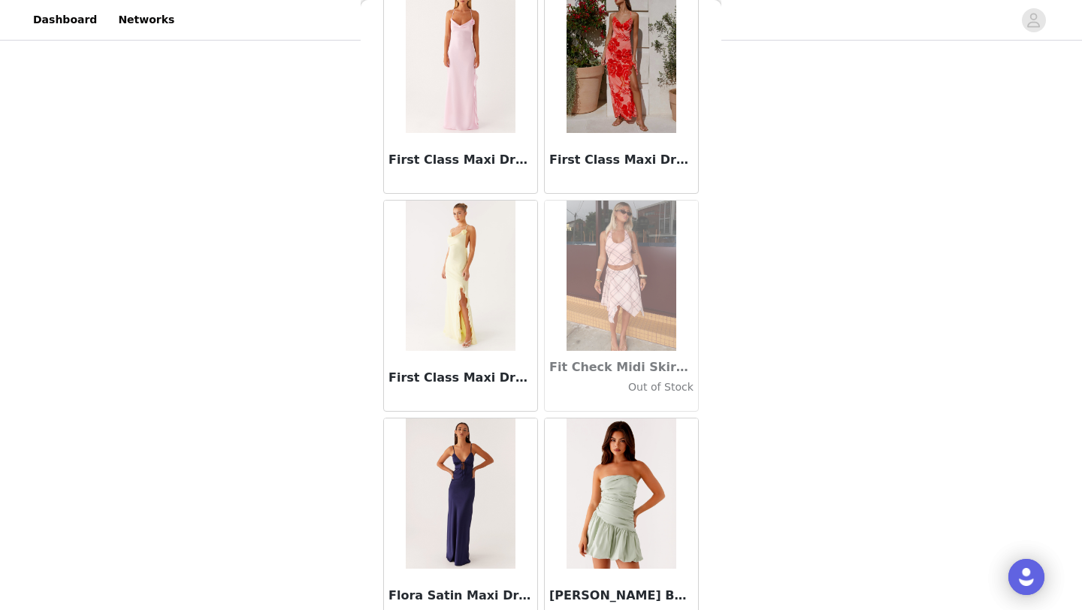
scroll to position [34369, 0]
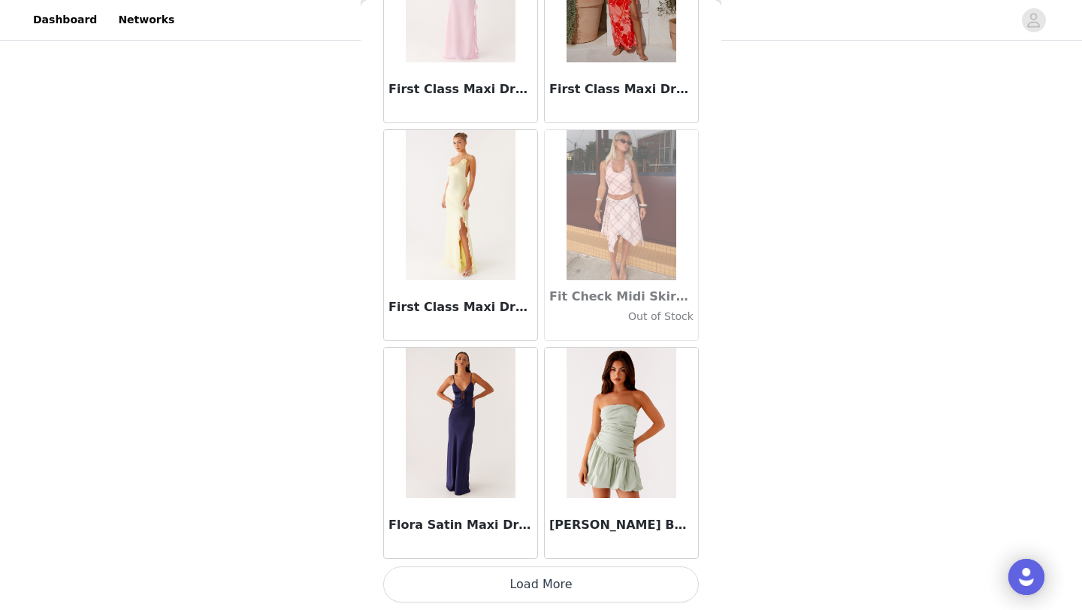
click at [542, 584] on button "Load More" at bounding box center [541, 584] width 316 height 36
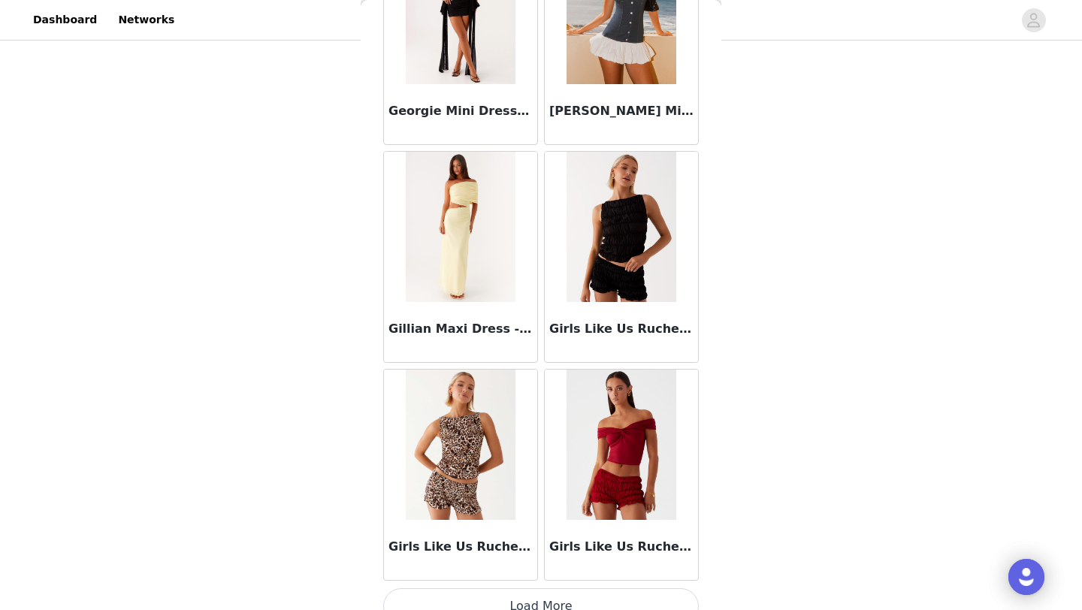
scroll to position [36547, 0]
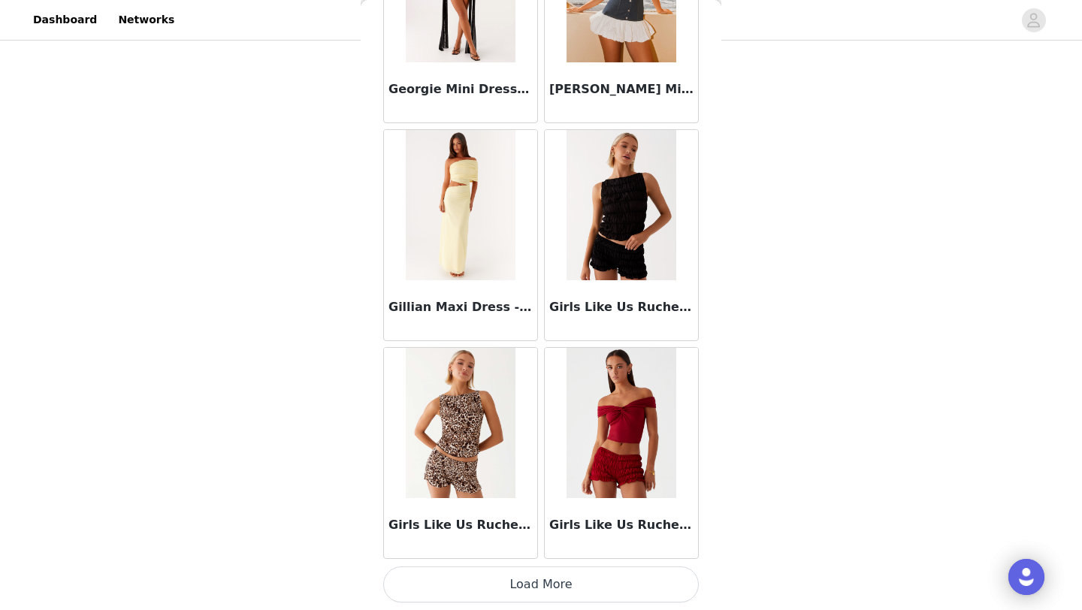
click at [540, 592] on button "Load More" at bounding box center [541, 584] width 316 height 36
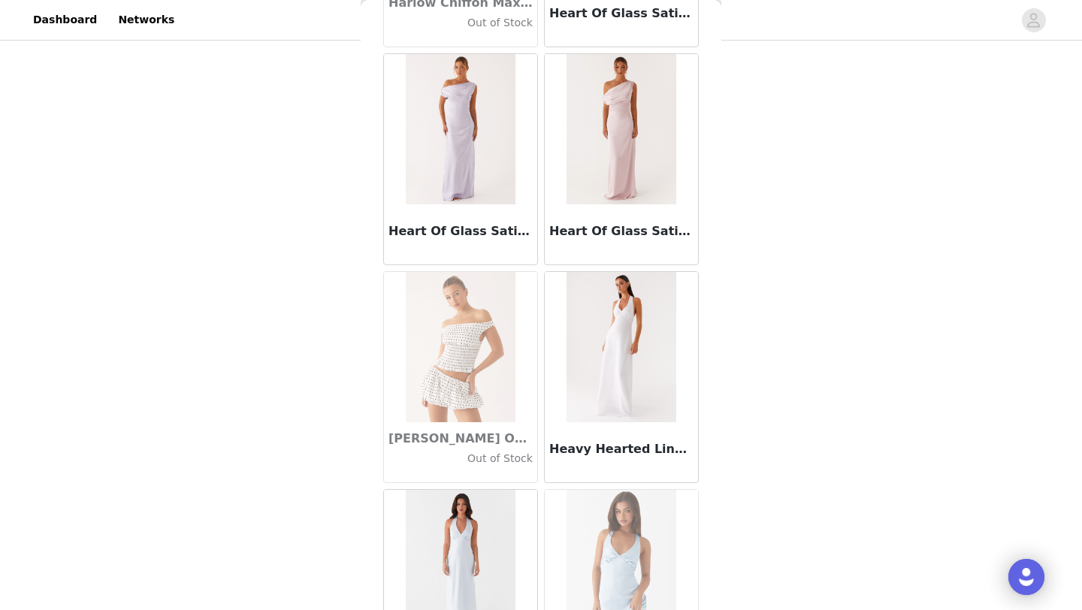
scroll to position [38726, 0]
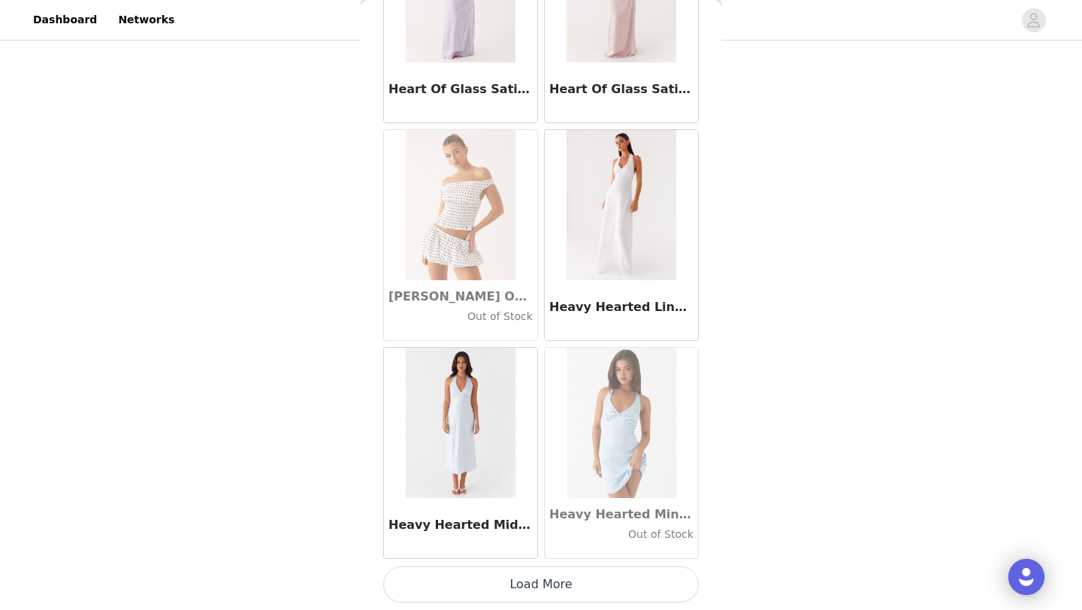
click at [542, 584] on button "Load More" at bounding box center [541, 584] width 316 height 36
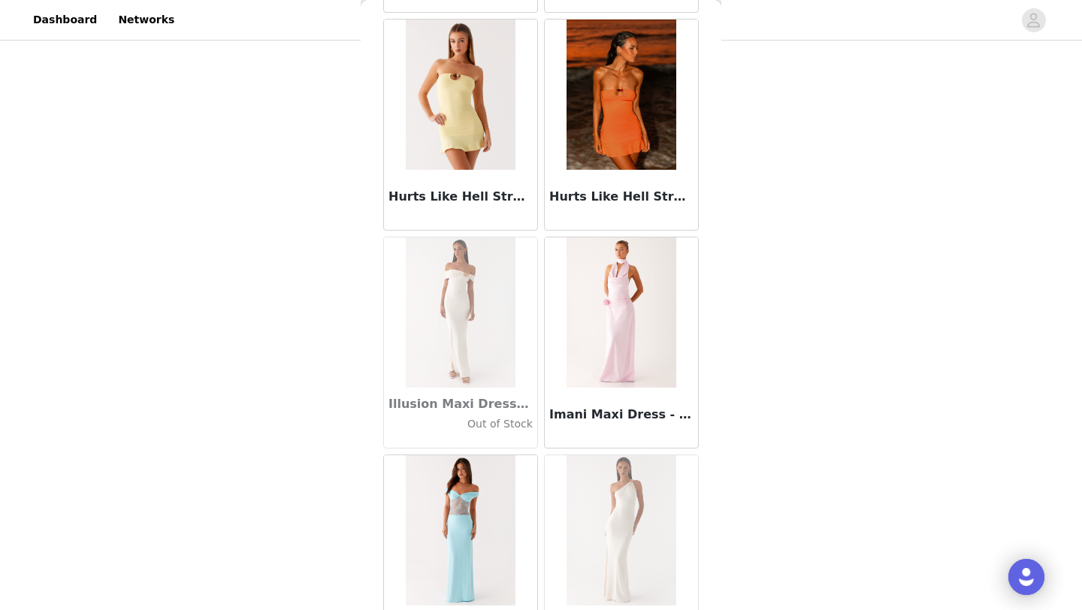
scroll to position [40905, 0]
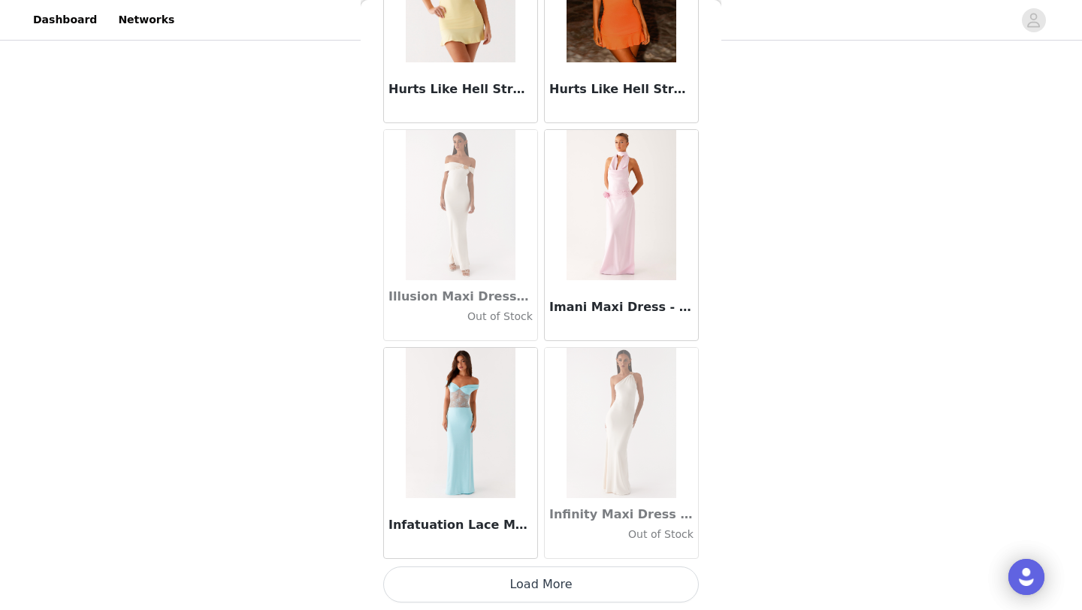
click at [541, 594] on button "Load More" at bounding box center [541, 584] width 316 height 36
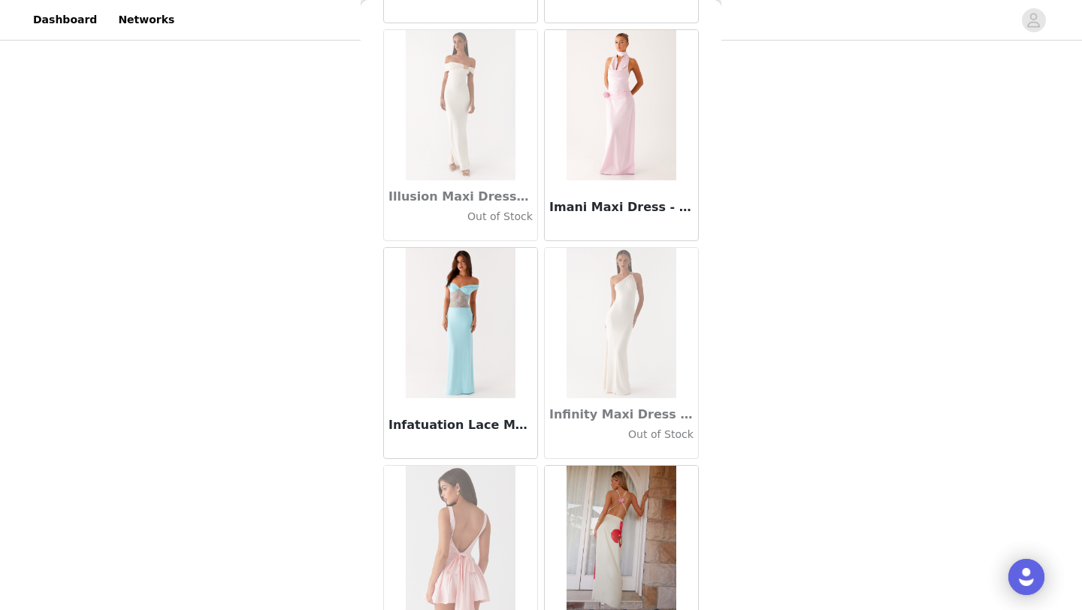
scroll to position [41017, 0]
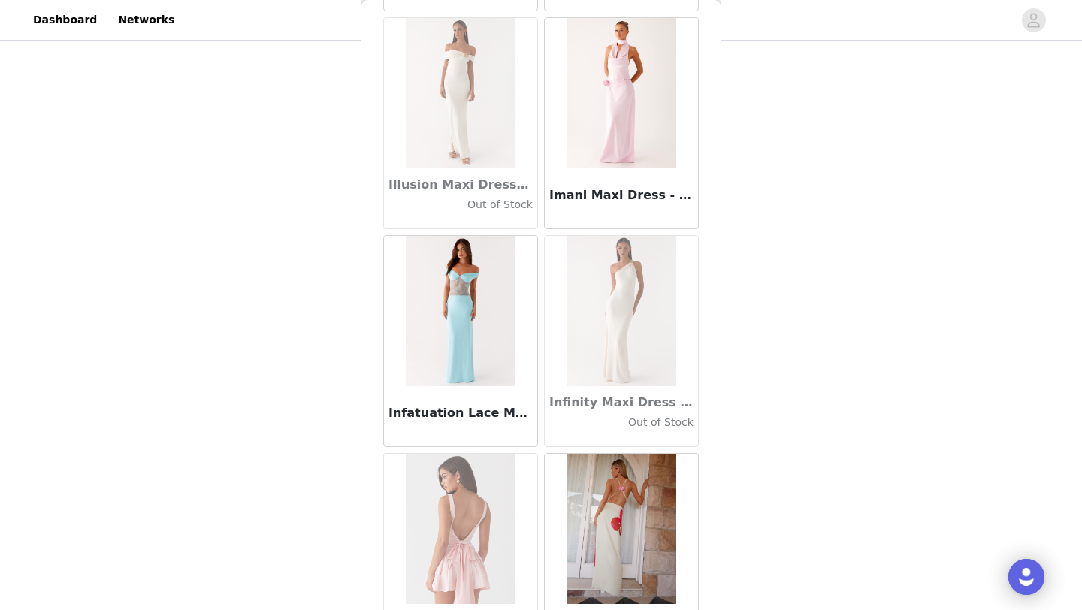
click at [575, 400] on h3 "Infinity Maxi Dress - Ivory" at bounding box center [621, 403] width 144 height 18
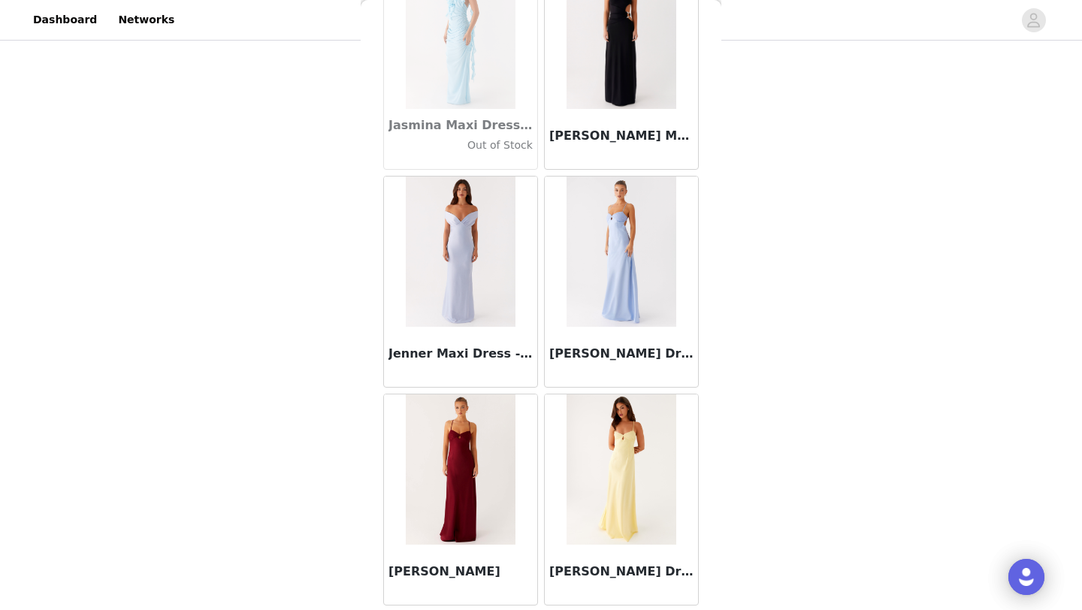
scroll to position [43083, 0]
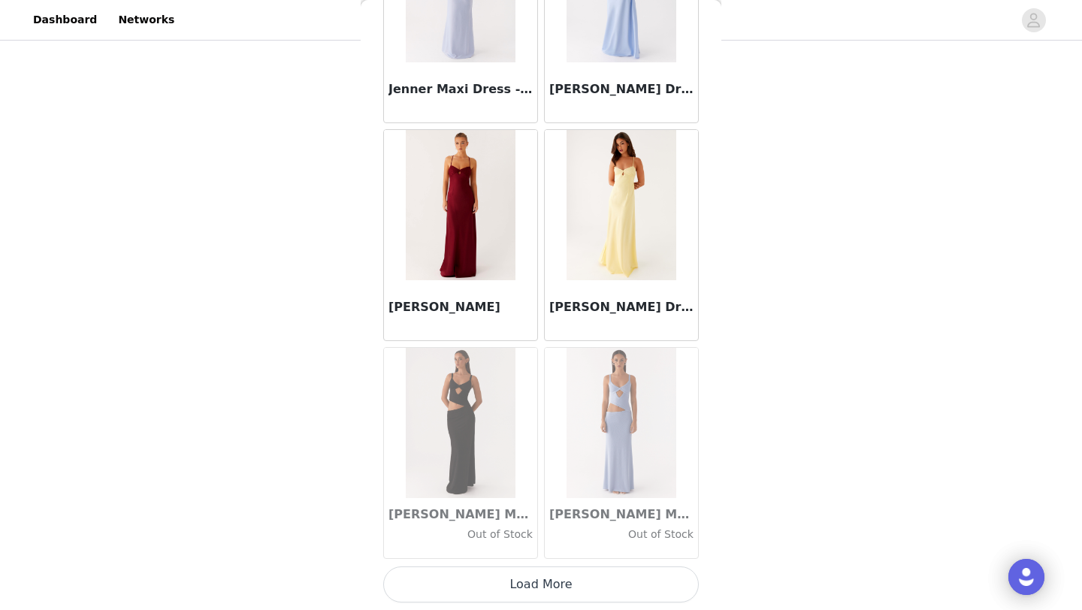
click at [553, 590] on button "Load More" at bounding box center [541, 584] width 316 height 36
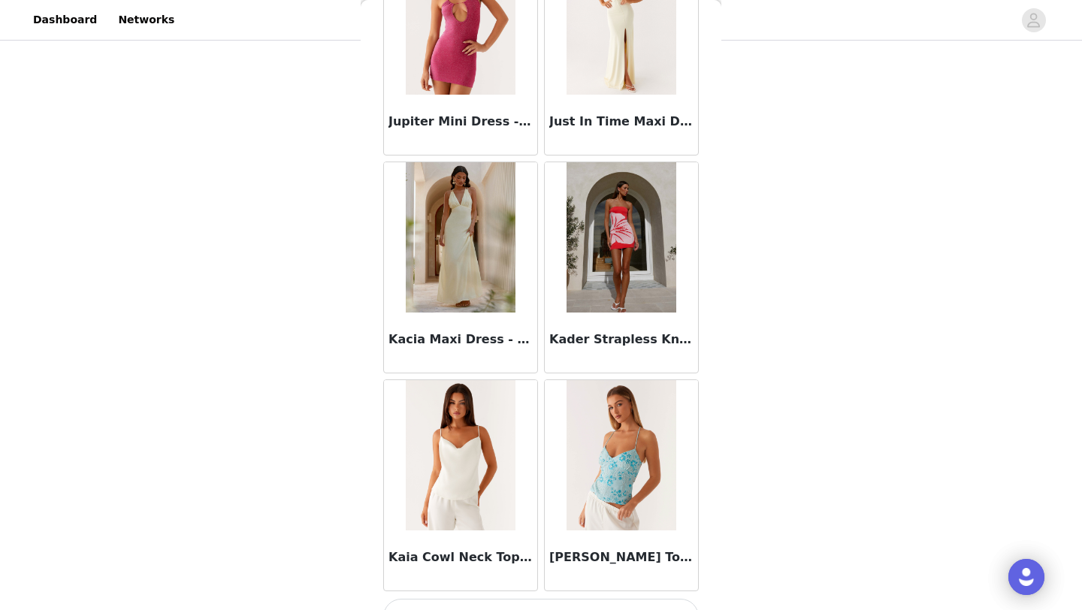
scroll to position [45262, 0]
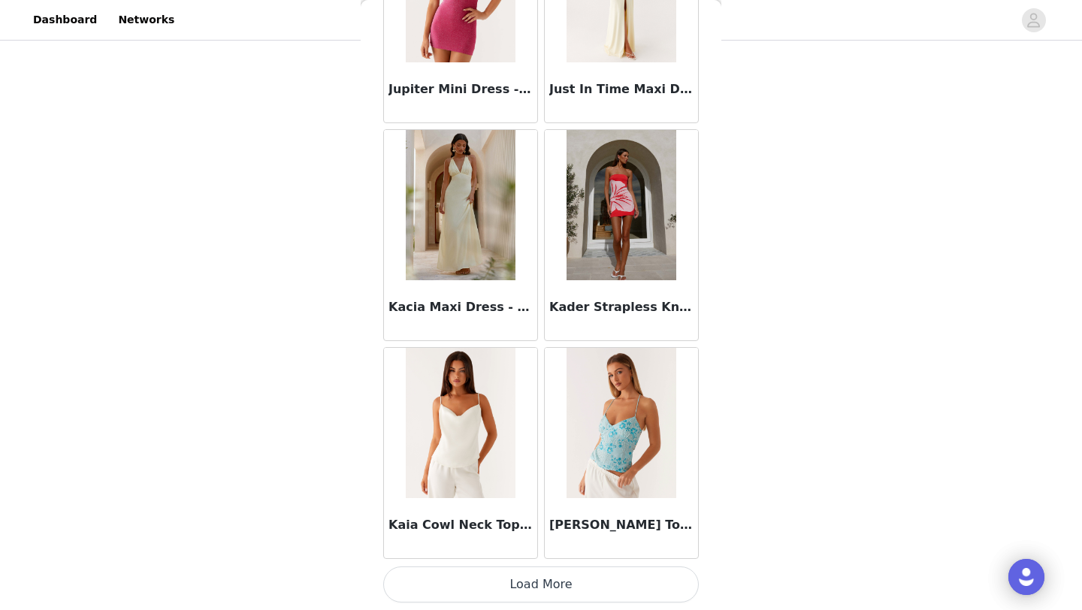
click at [541, 589] on button "Load More" at bounding box center [541, 584] width 316 height 36
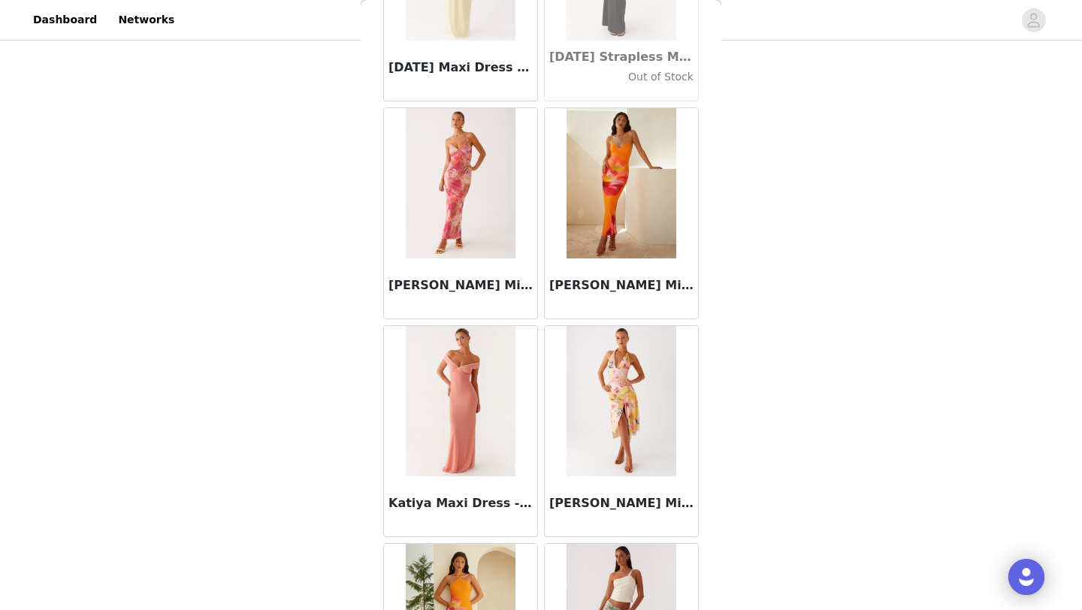
scroll to position [47441, 0]
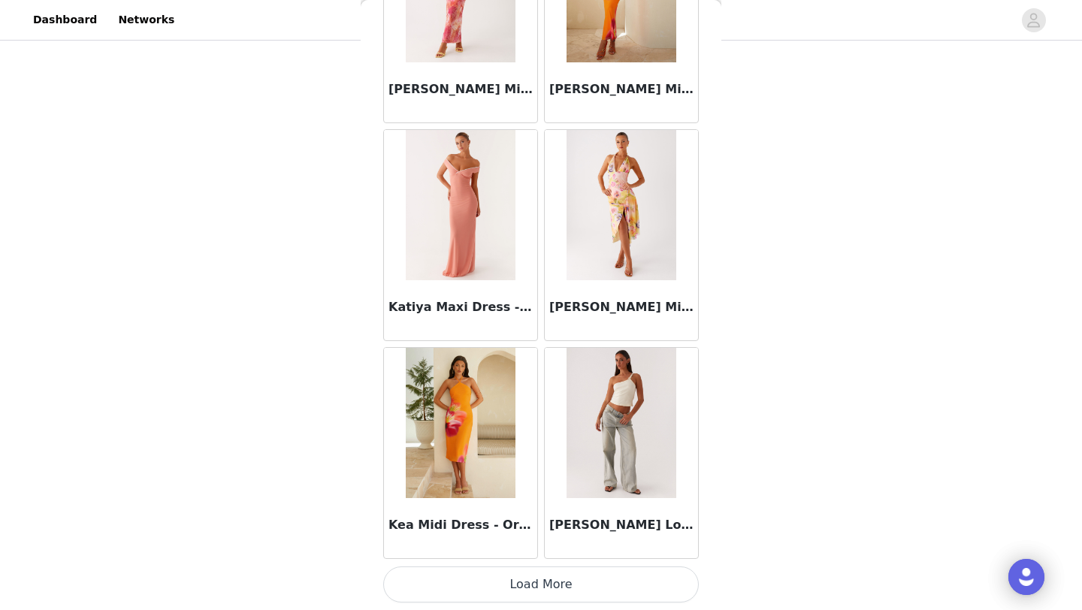
click at [543, 582] on button "Load More" at bounding box center [541, 584] width 316 height 36
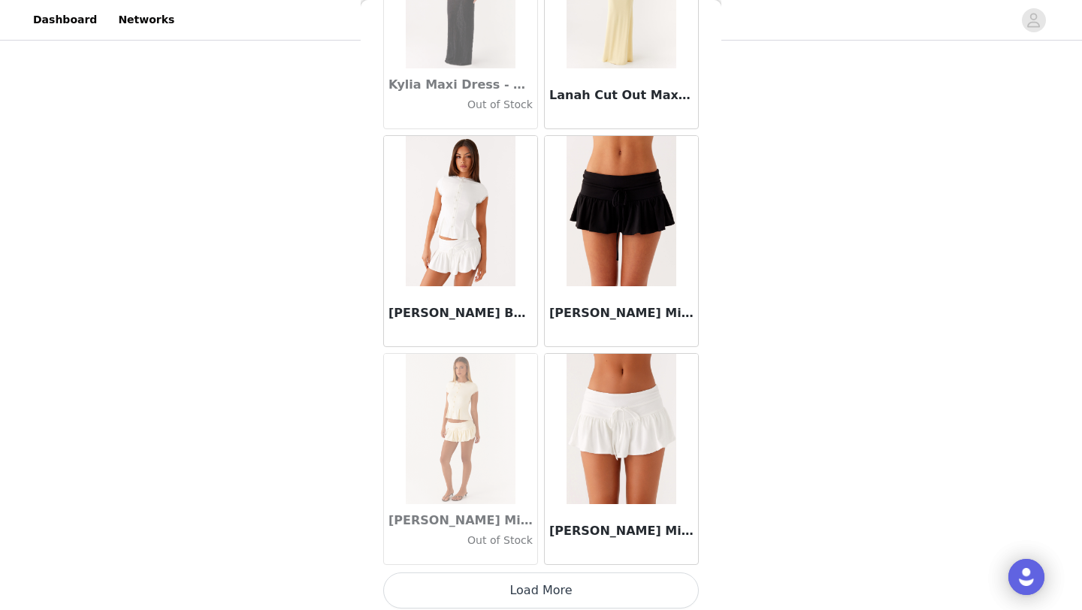
scroll to position [49619, 0]
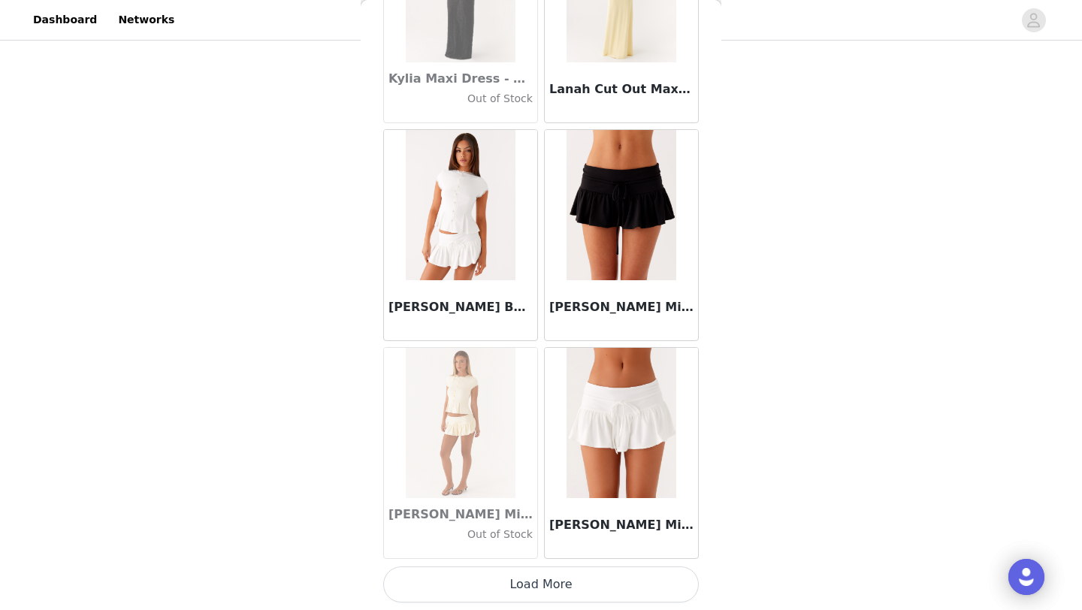
click at [539, 594] on button "Load More" at bounding box center [541, 584] width 316 height 36
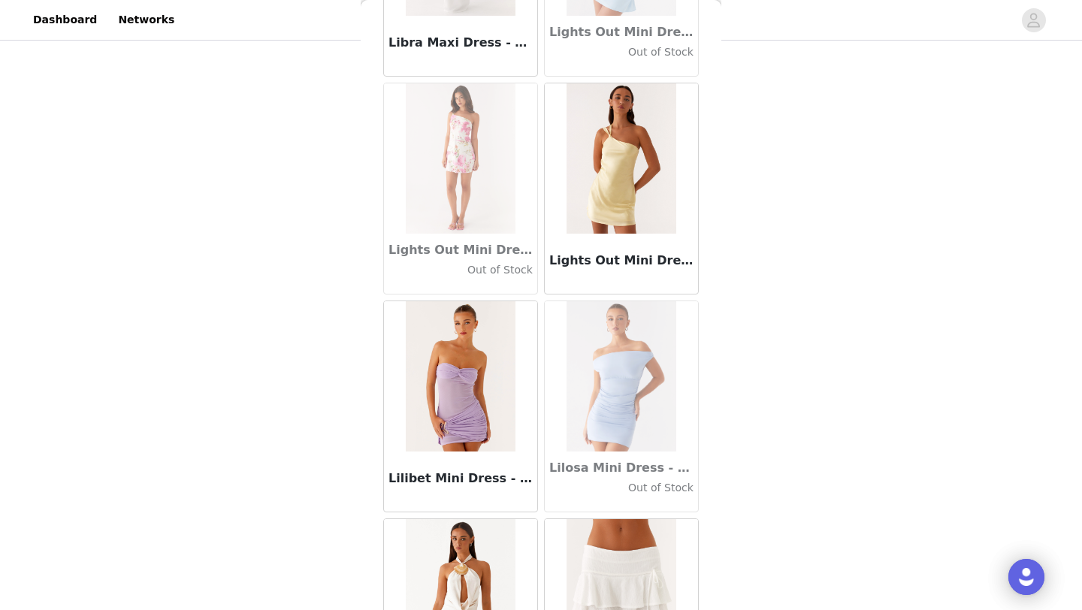
scroll to position [51798, 0]
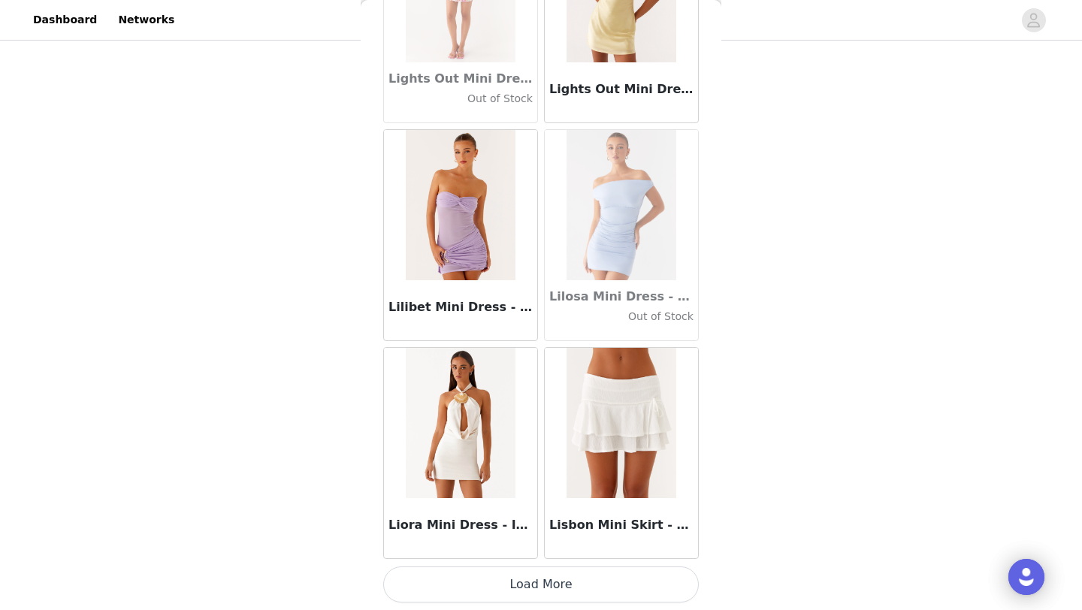
click at [542, 583] on button "Load More" at bounding box center [541, 584] width 316 height 36
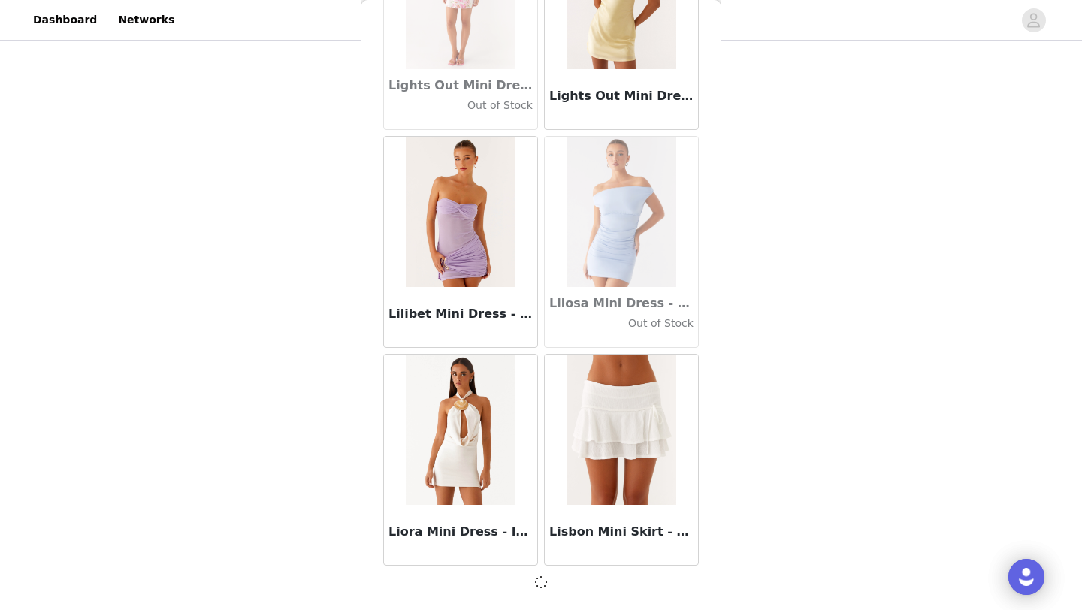
scroll to position [51791, 0]
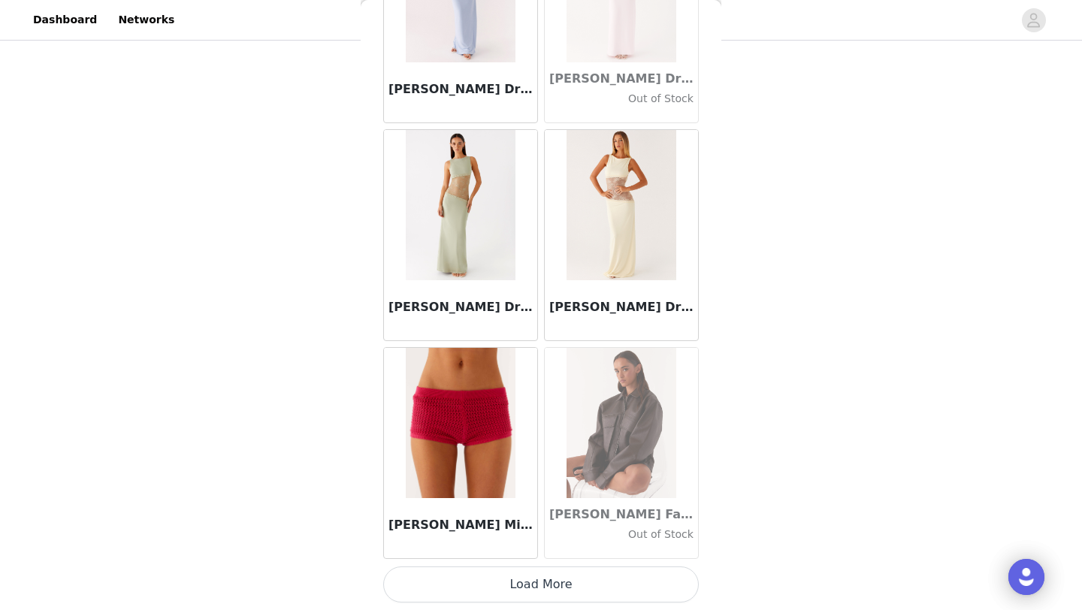
click at [542, 584] on button "Load More" at bounding box center [541, 584] width 316 height 36
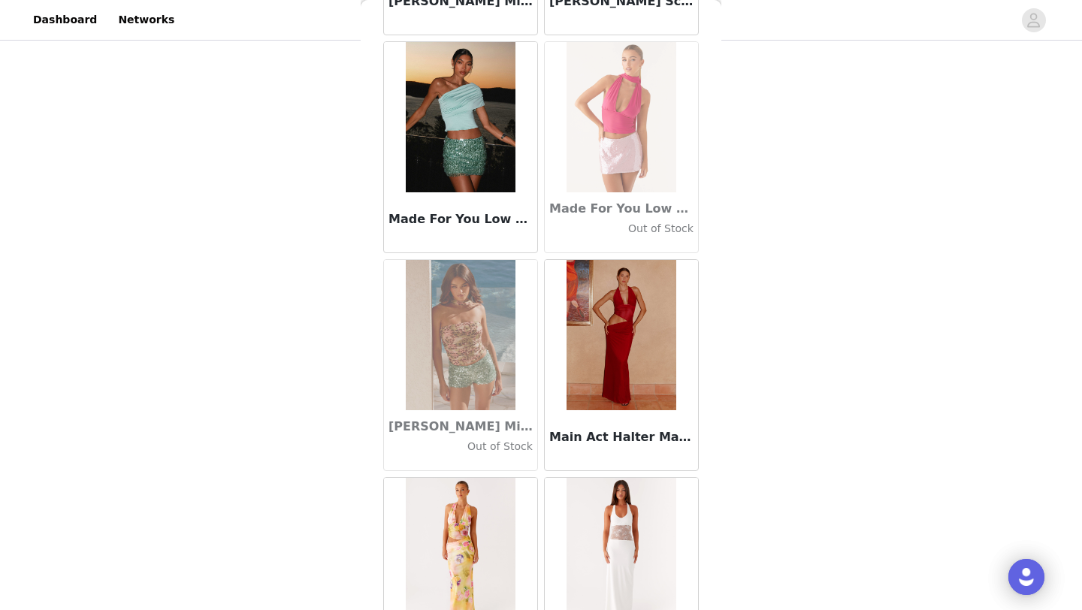
scroll to position [56155, 0]
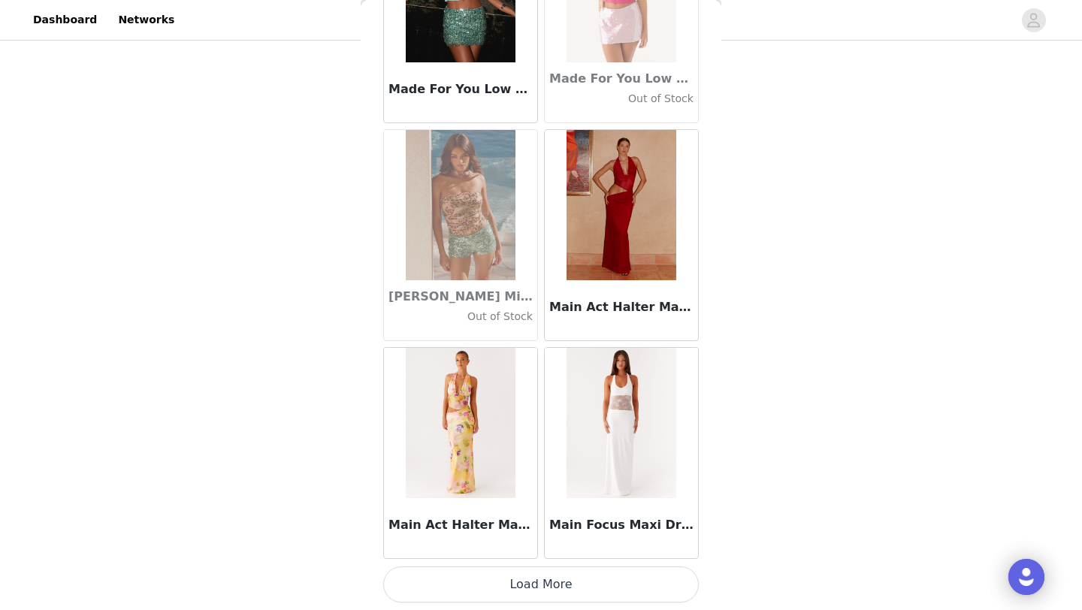
click at [541, 595] on button "Load More" at bounding box center [541, 584] width 316 height 36
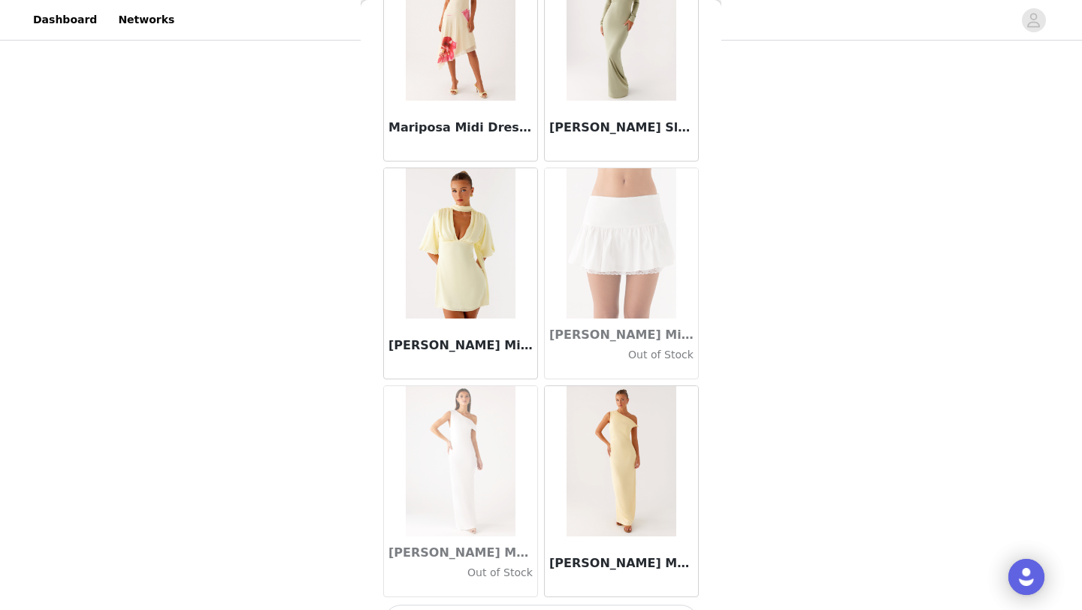
scroll to position [58334, 0]
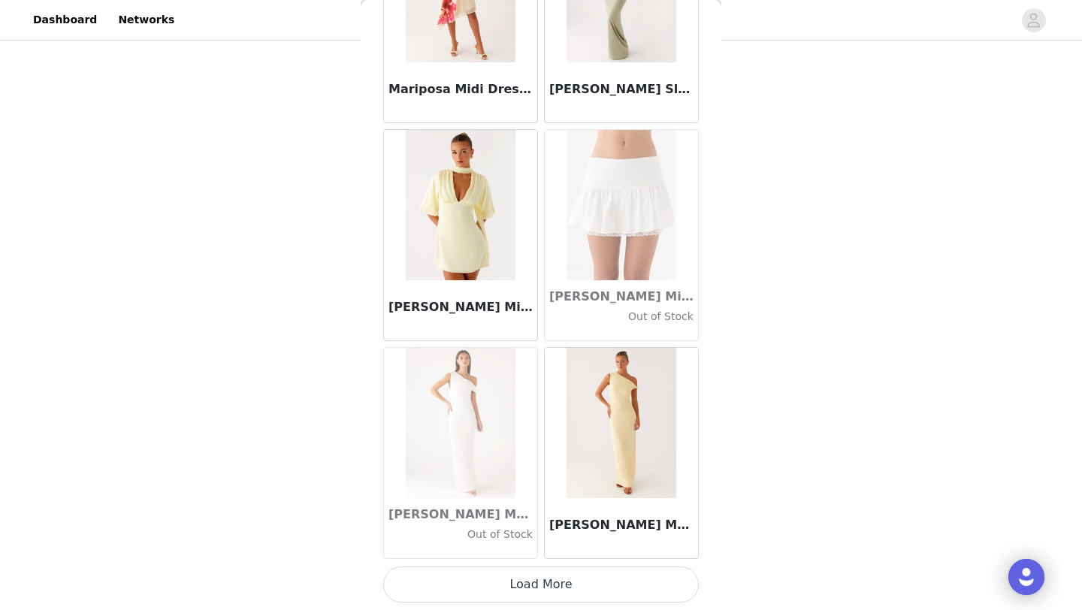
click at [541, 591] on button "Load More" at bounding box center [541, 584] width 316 height 36
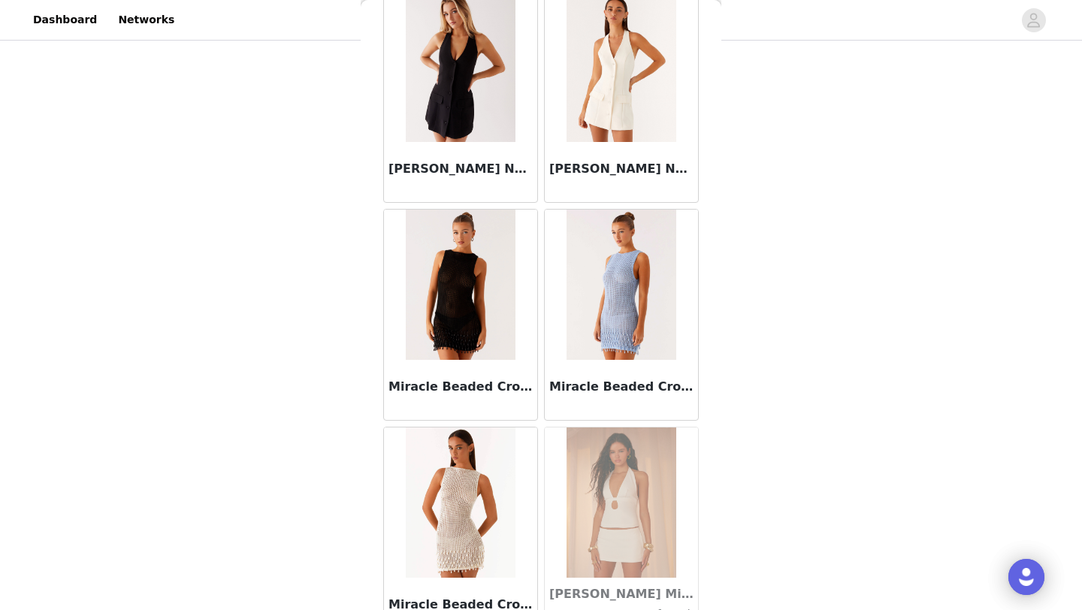
scroll to position [60513, 0]
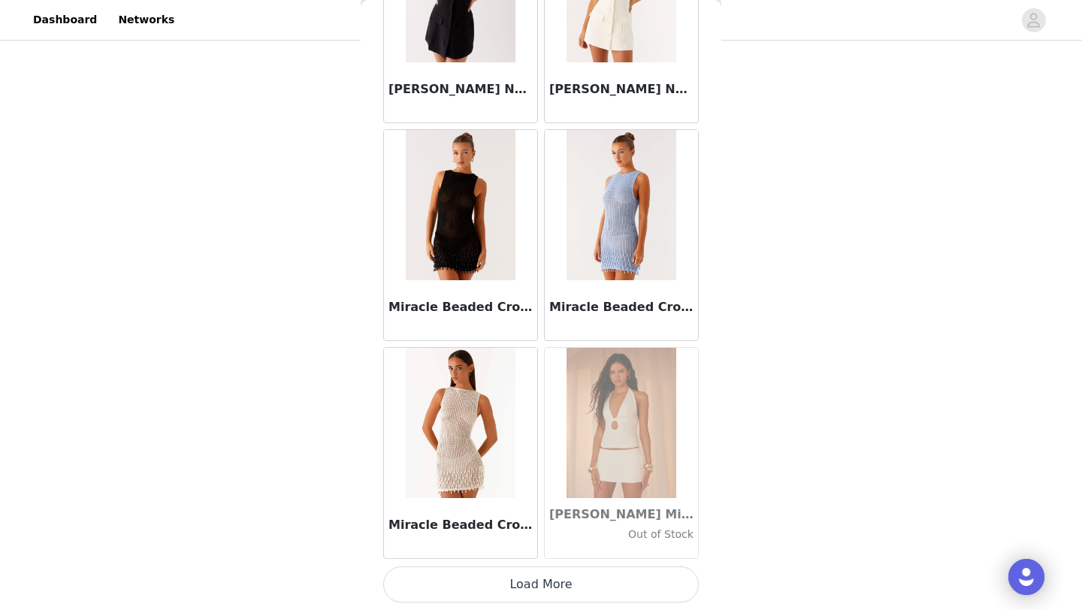
click at [541, 595] on button "Load More" at bounding box center [541, 584] width 316 height 36
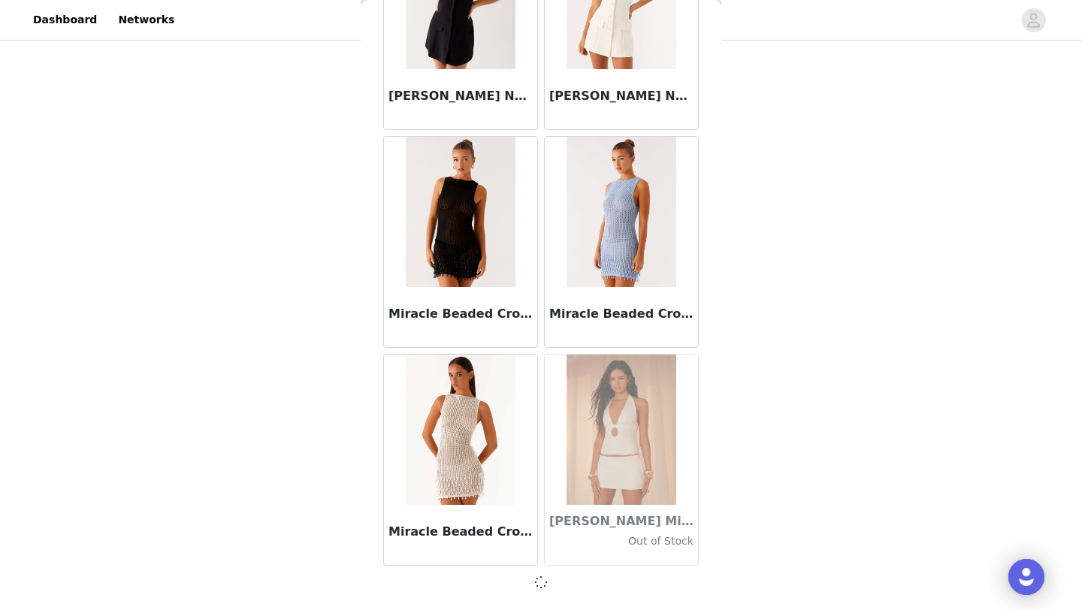
scroll to position [60506, 0]
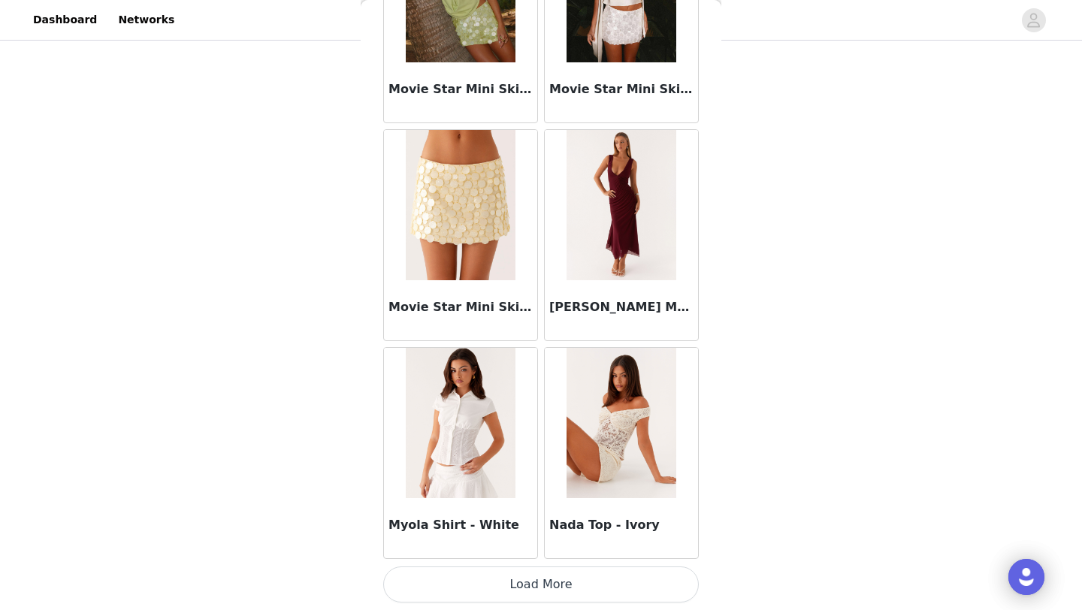
click at [545, 583] on button "Load More" at bounding box center [541, 584] width 316 height 36
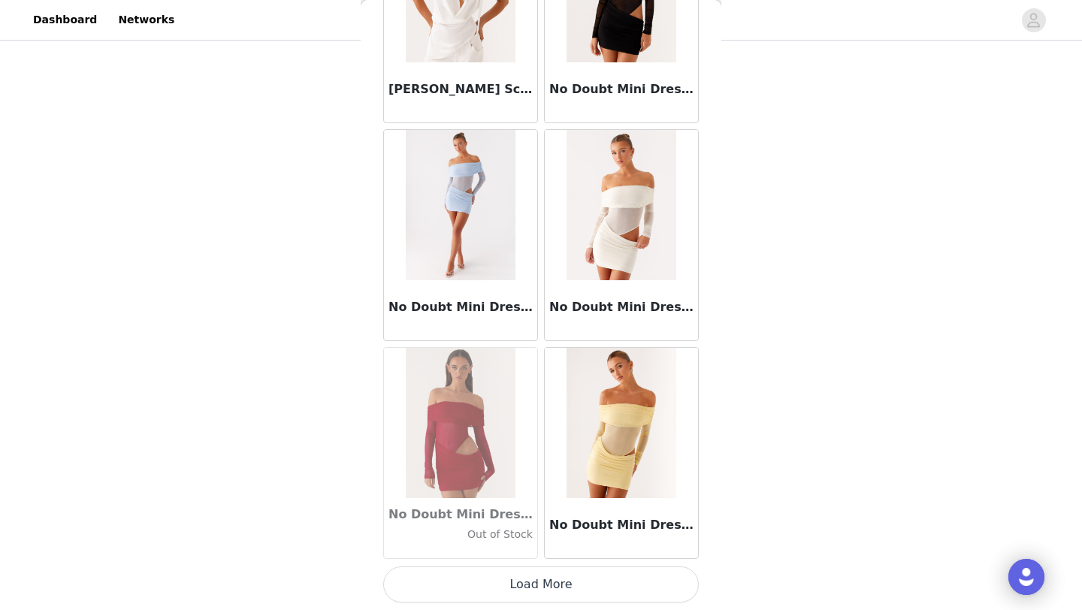
click at [545, 582] on button "Load More" at bounding box center [541, 584] width 316 height 36
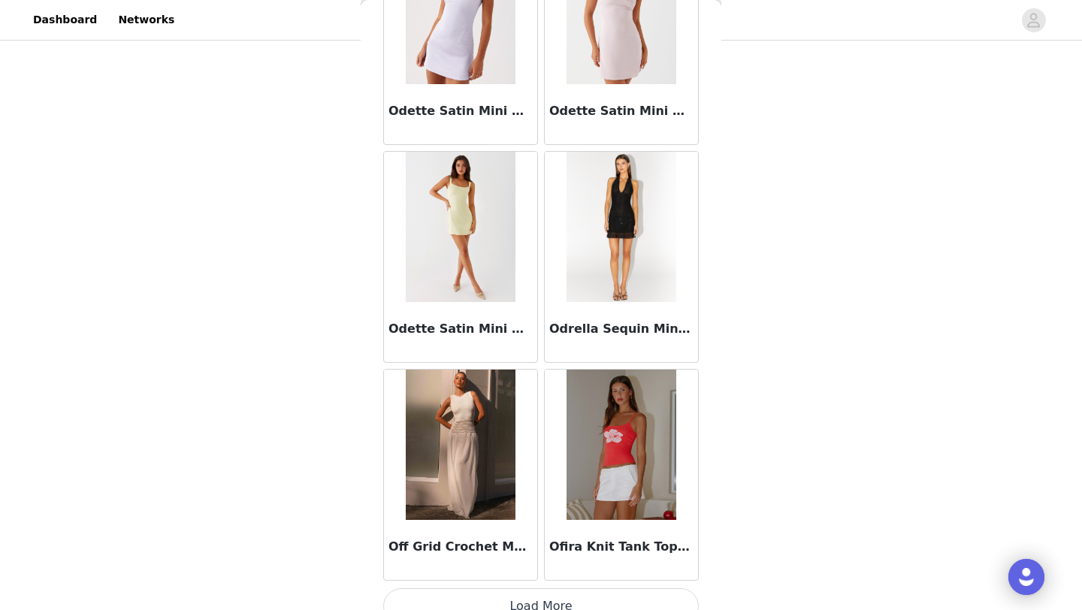
scroll to position [67049, 0]
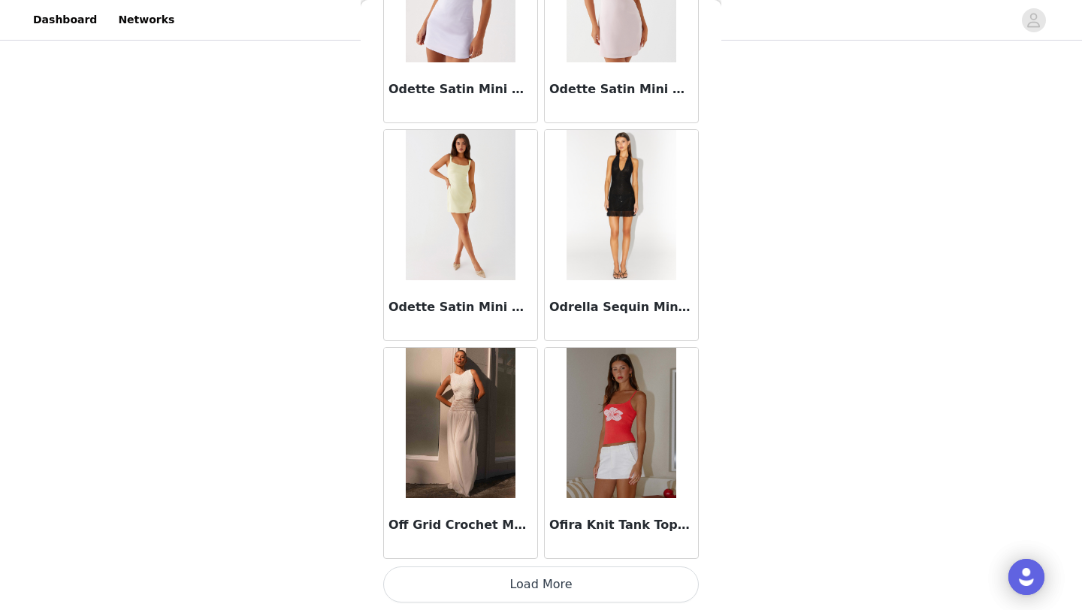
click at [540, 580] on button "Load More" at bounding box center [541, 584] width 316 height 36
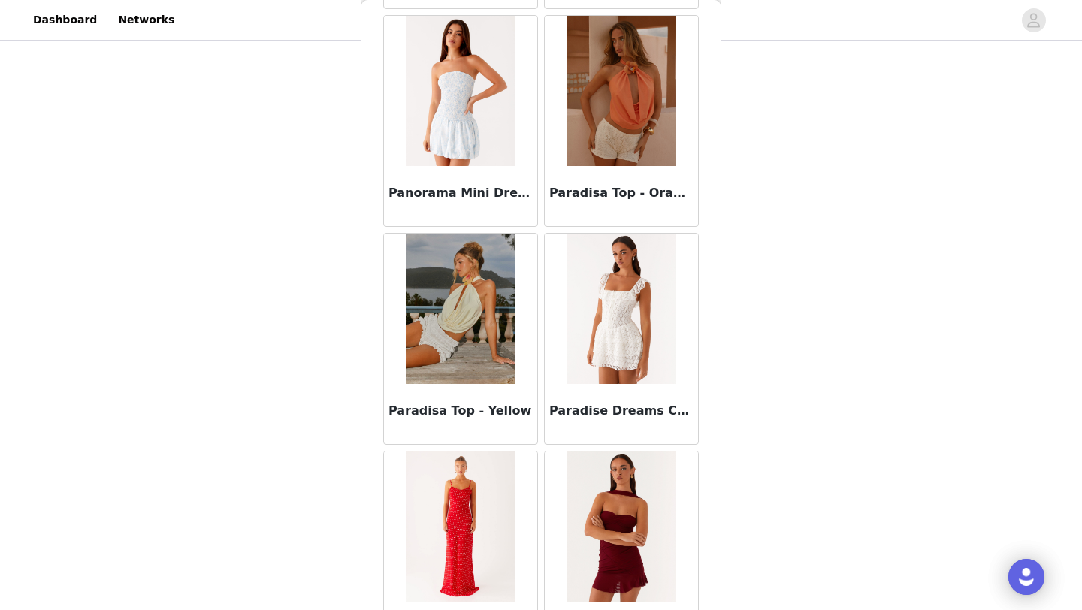
scroll to position [69227, 0]
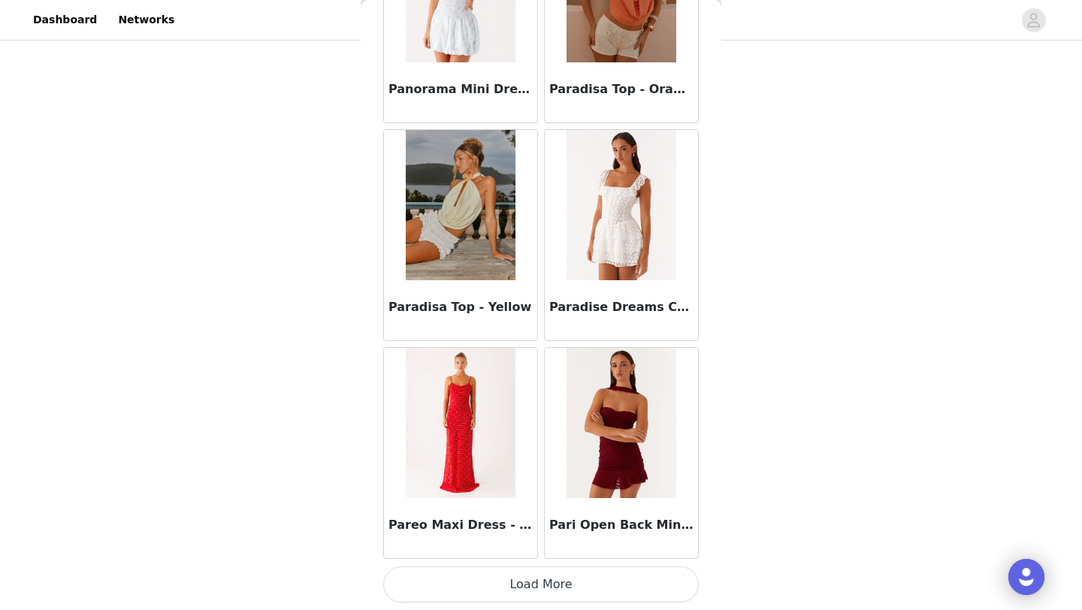
click at [539, 595] on button "Load More" at bounding box center [541, 584] width 316 height 36
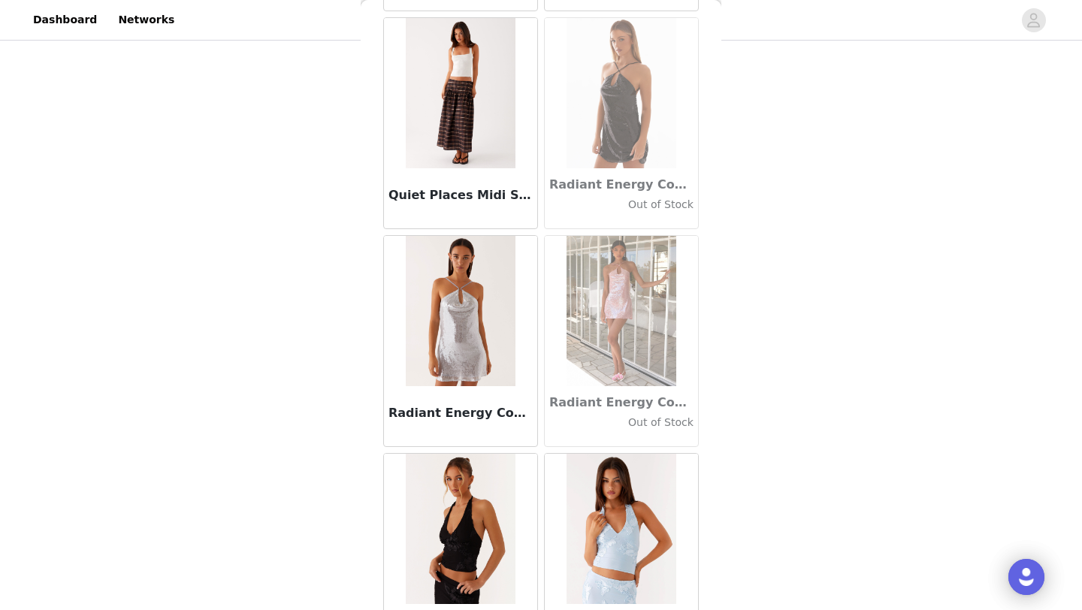
scroll to position [71406, 0]
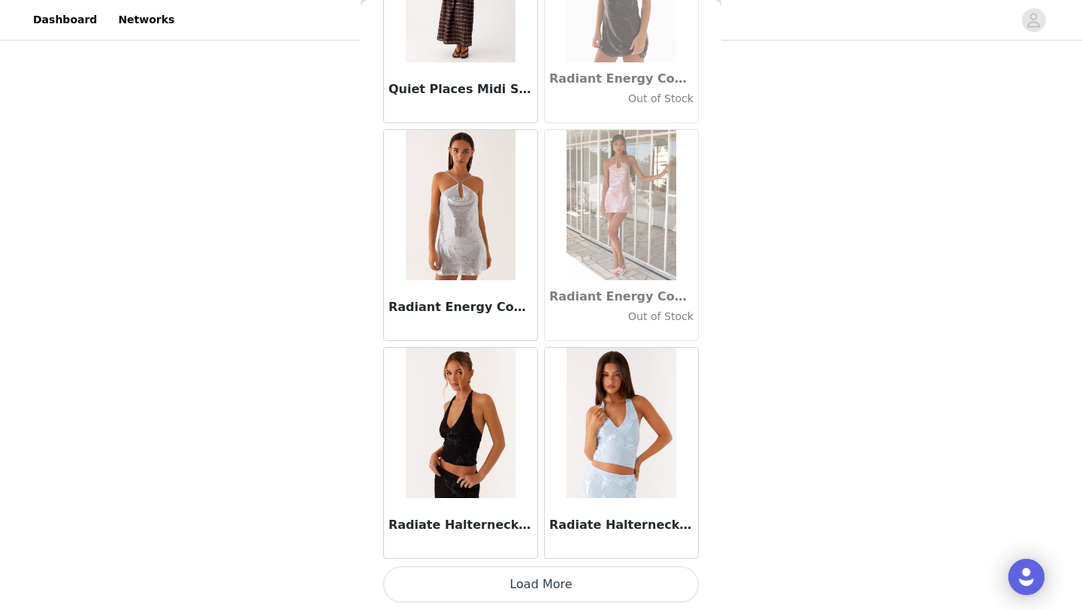
click at [537, 598] on button "Load More" at bounding box center [541, 584] width 316 height 36
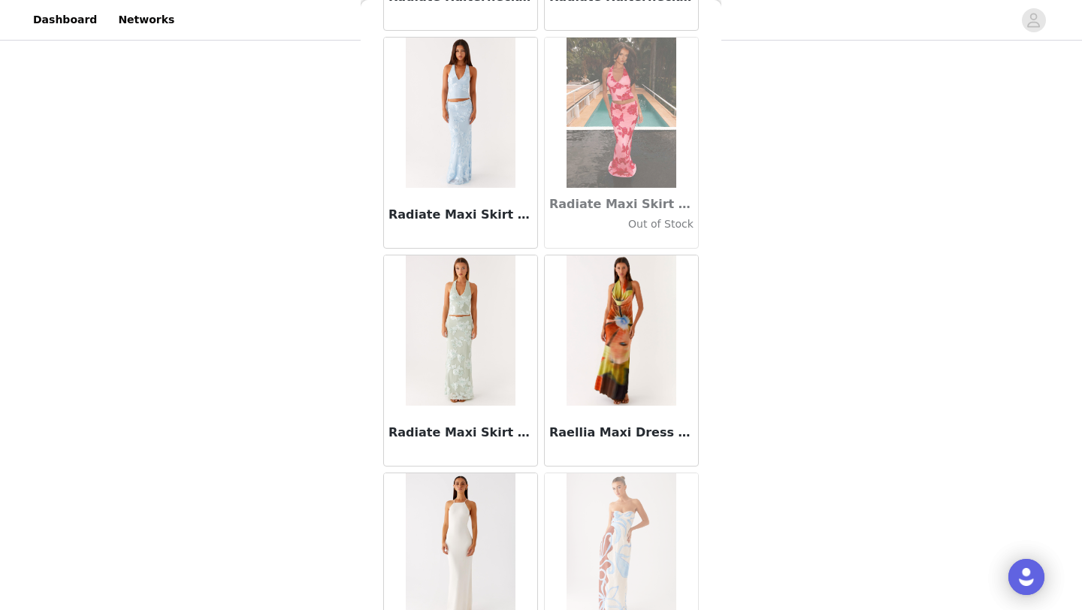
scroll to position [72480, 0]
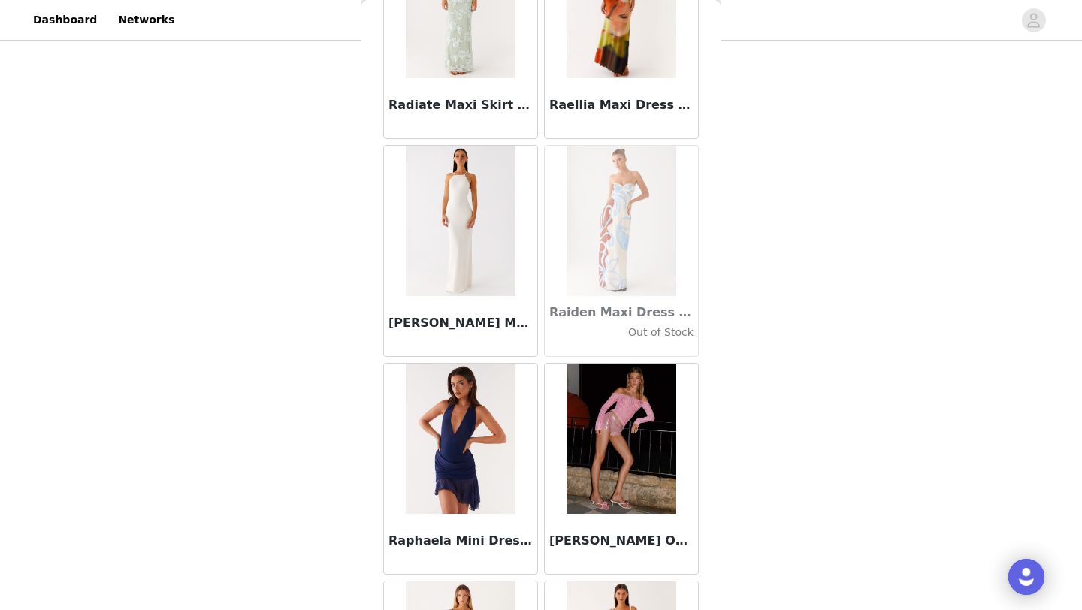
click at [466, 291] on img at bounding box center [460, 221] width 109 height 150
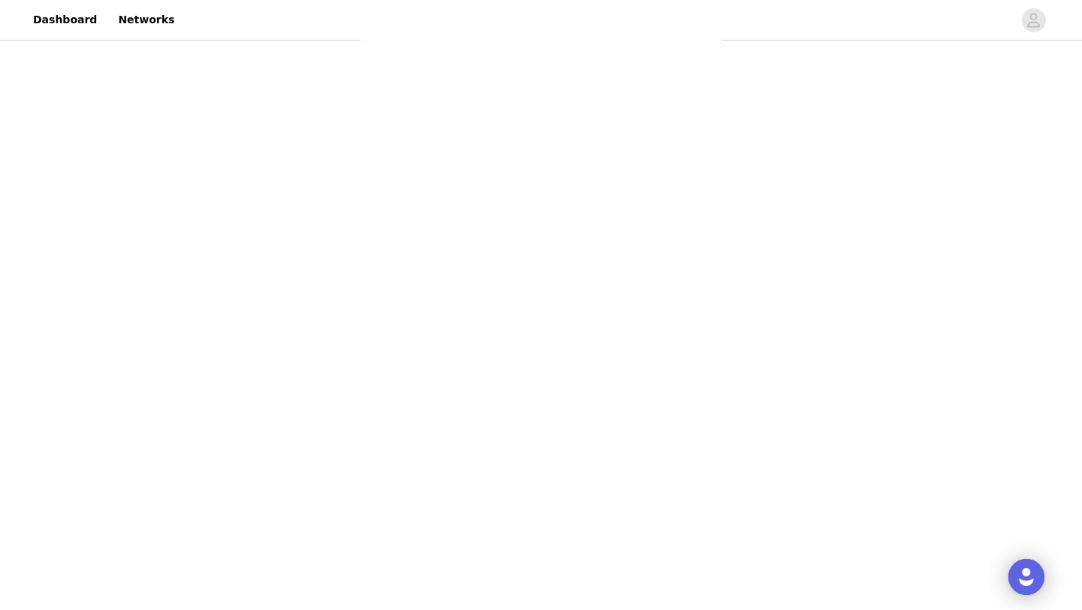
scroll to position [0, 0]
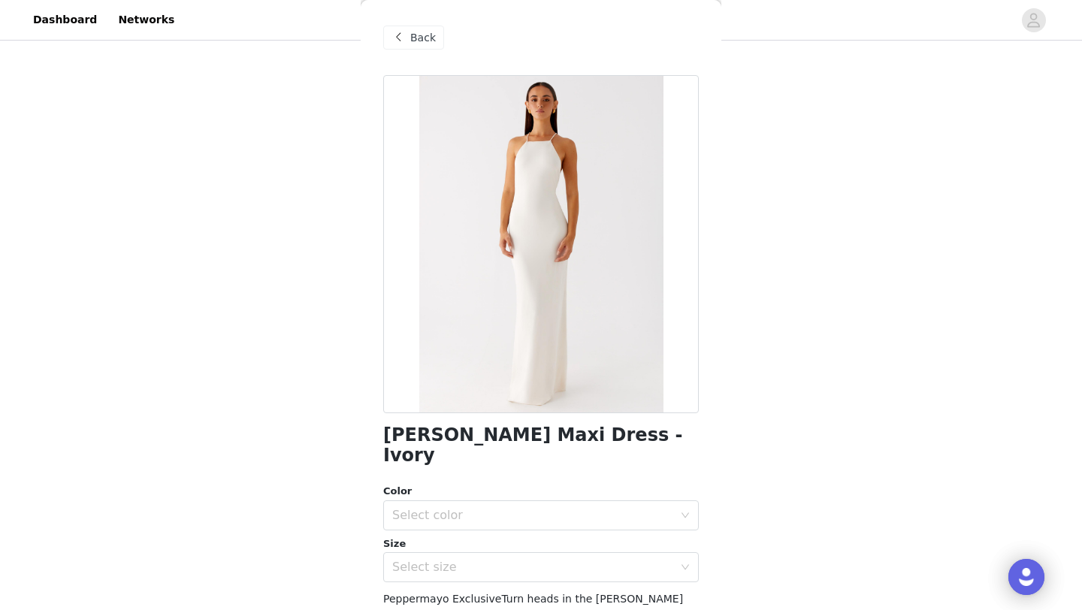
click at [400, 41] on span at bounding box center [398, 38] width 18 height 18
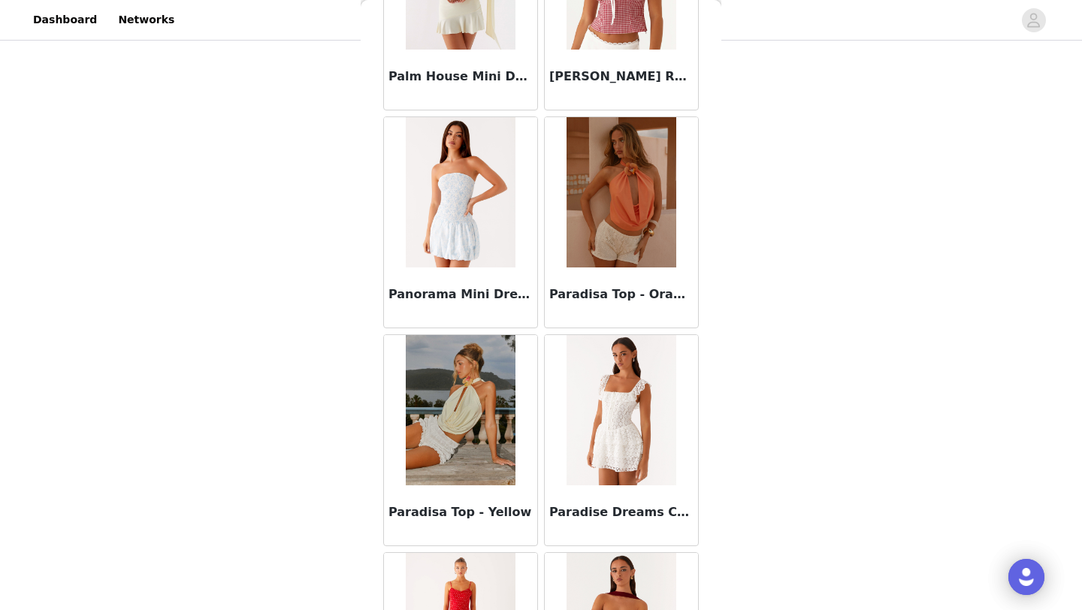
scroll to position [73585, 0]
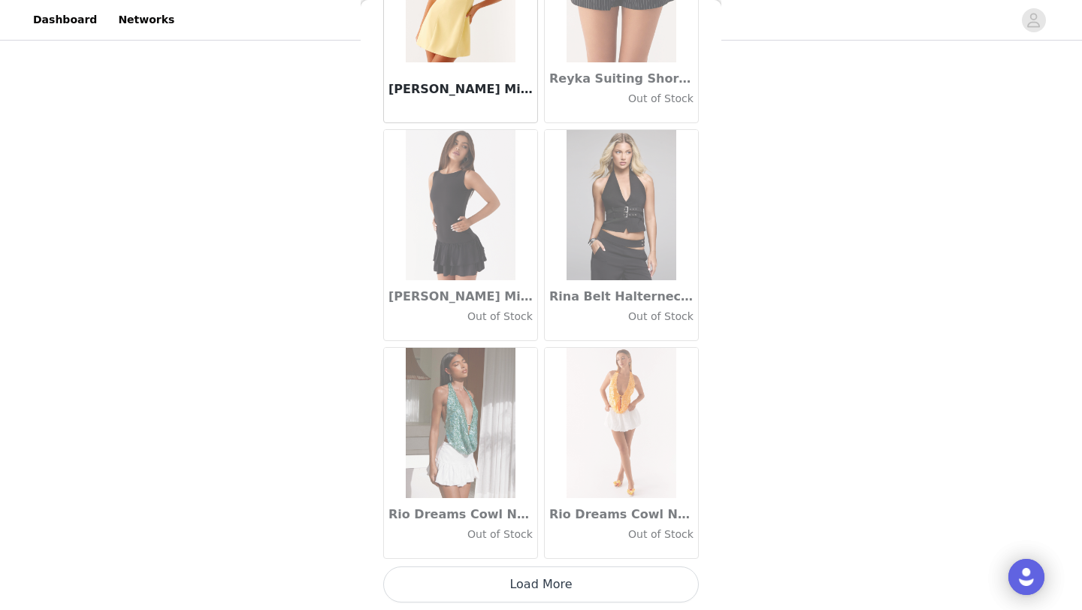
click at [534, 578] on button "Load More" at bounding box center [541, 584] width 316 height 36
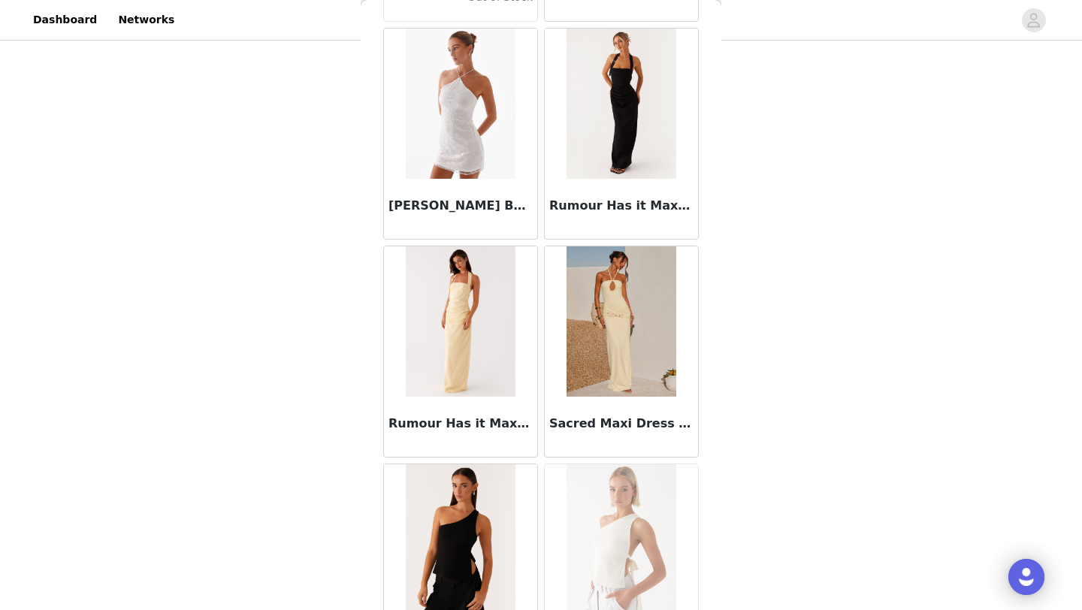
scroll to position [75763, 0]
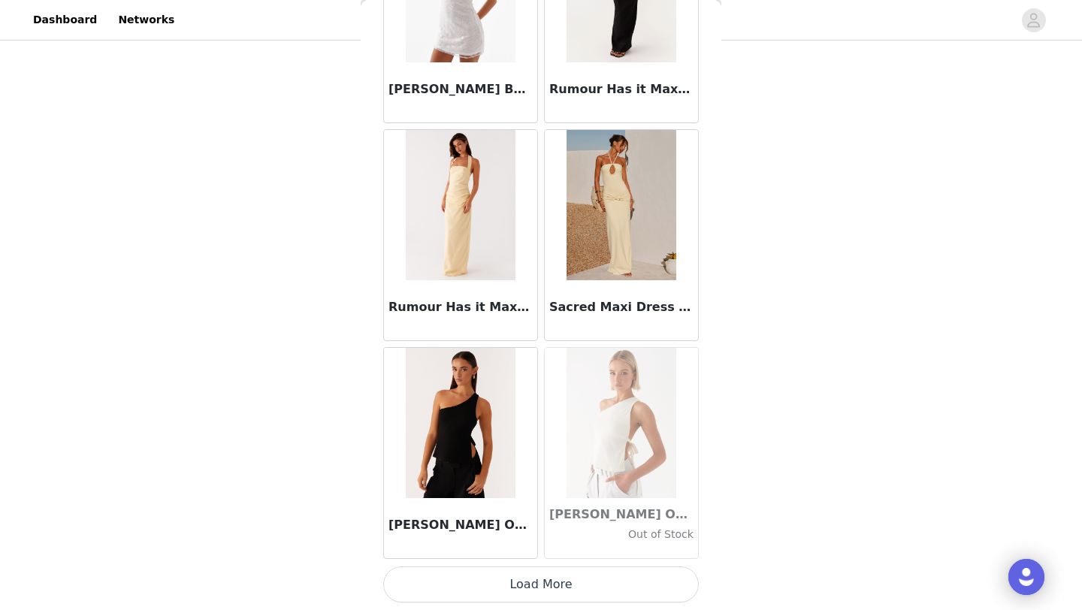
click at [520, 577] on button "Load More" at bounding box center [541, 584] width 316 height 36
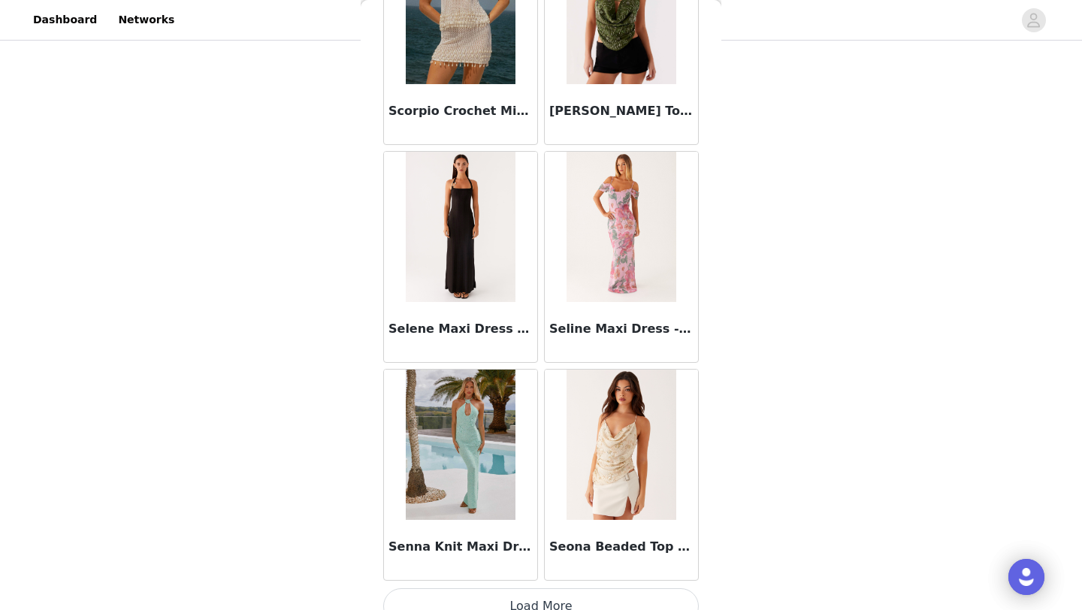
scroll to position [77942, 0]
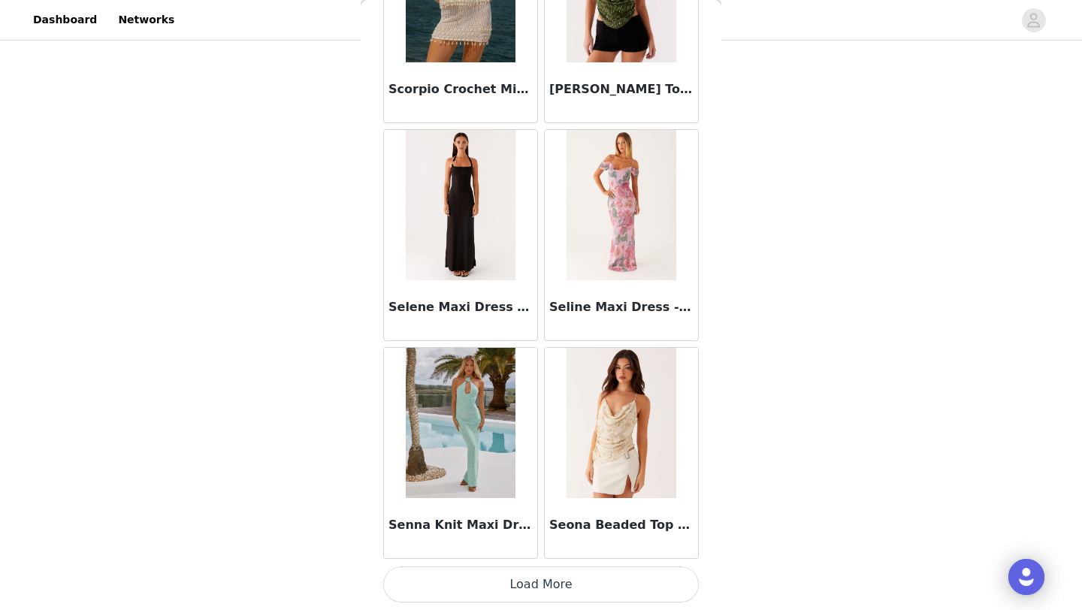
click at [542, 584] on button "Load More" at bounding box center [541, 584] width 316 height 36
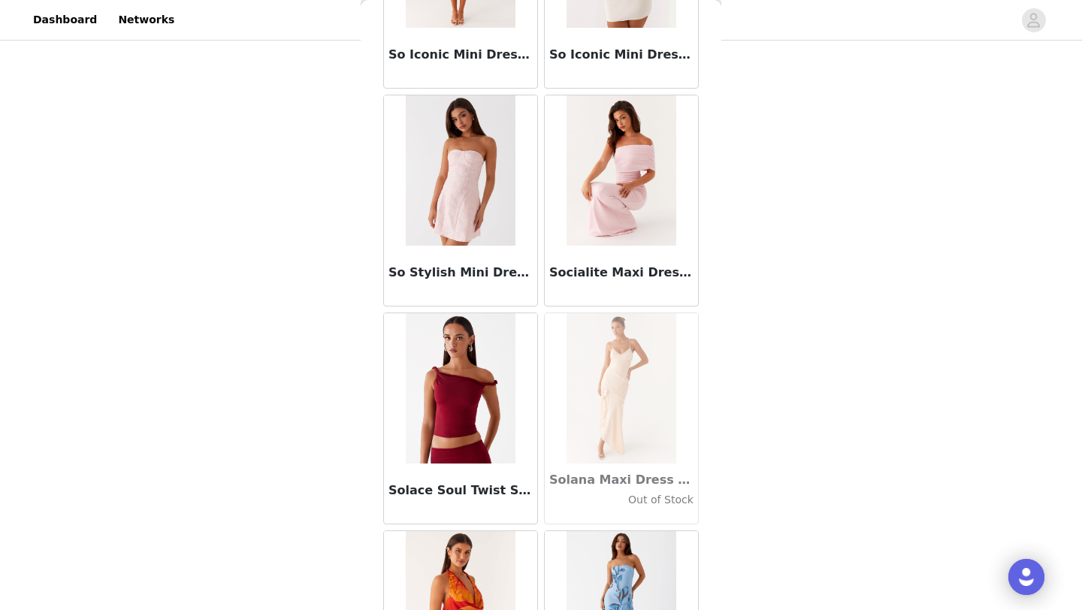
scroll to position [80121, 0]
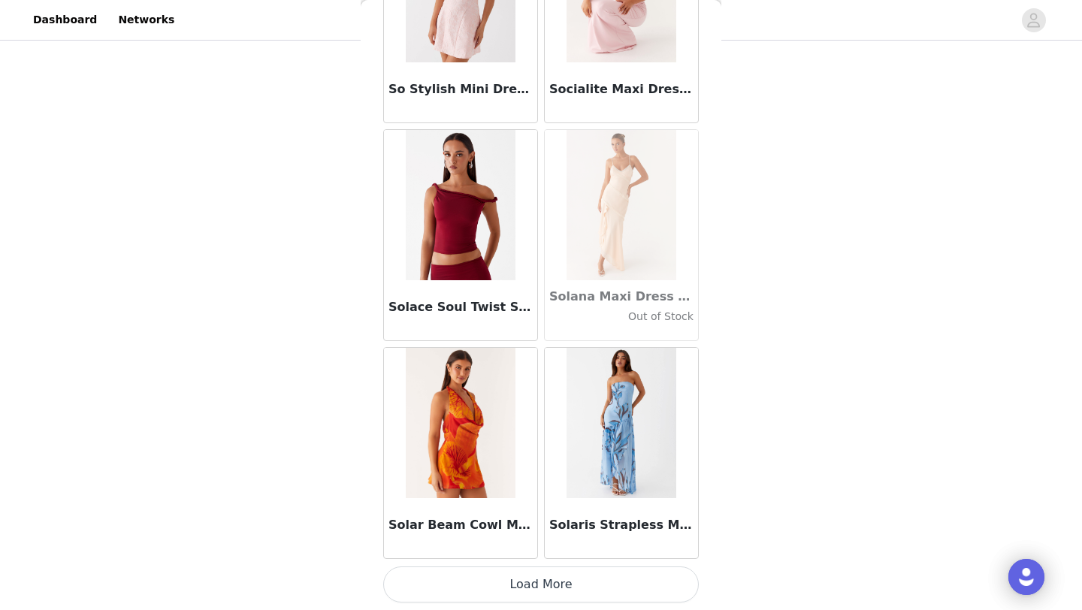
click at [540, 581] on button "Load More" at bounding box center [541, 584] width 316 height 36
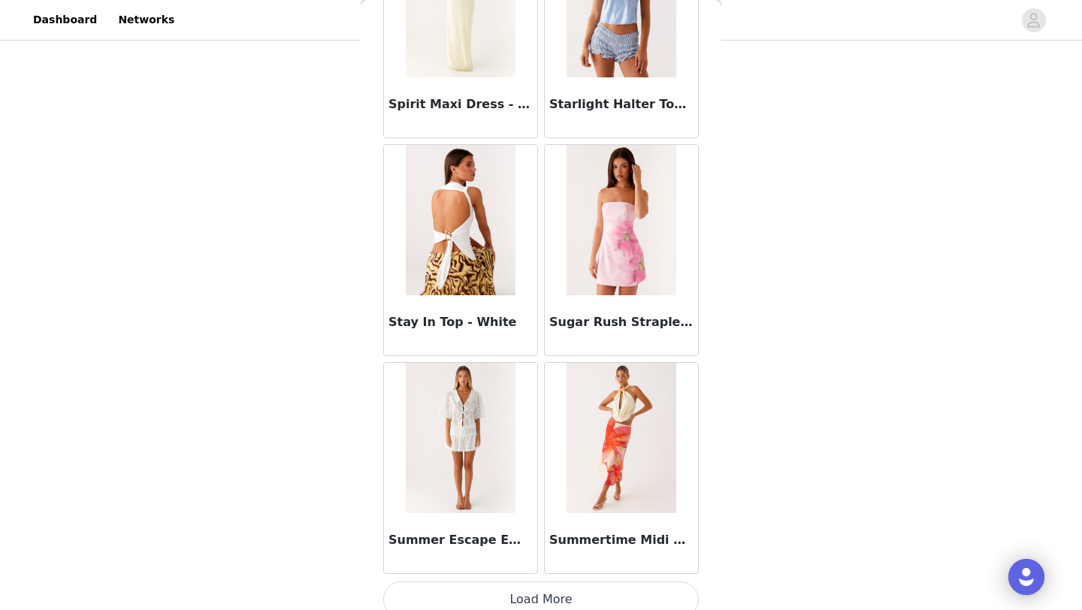
scroll to position [82299, 0]
